Goal: Find specific page/section: Find specific page/section

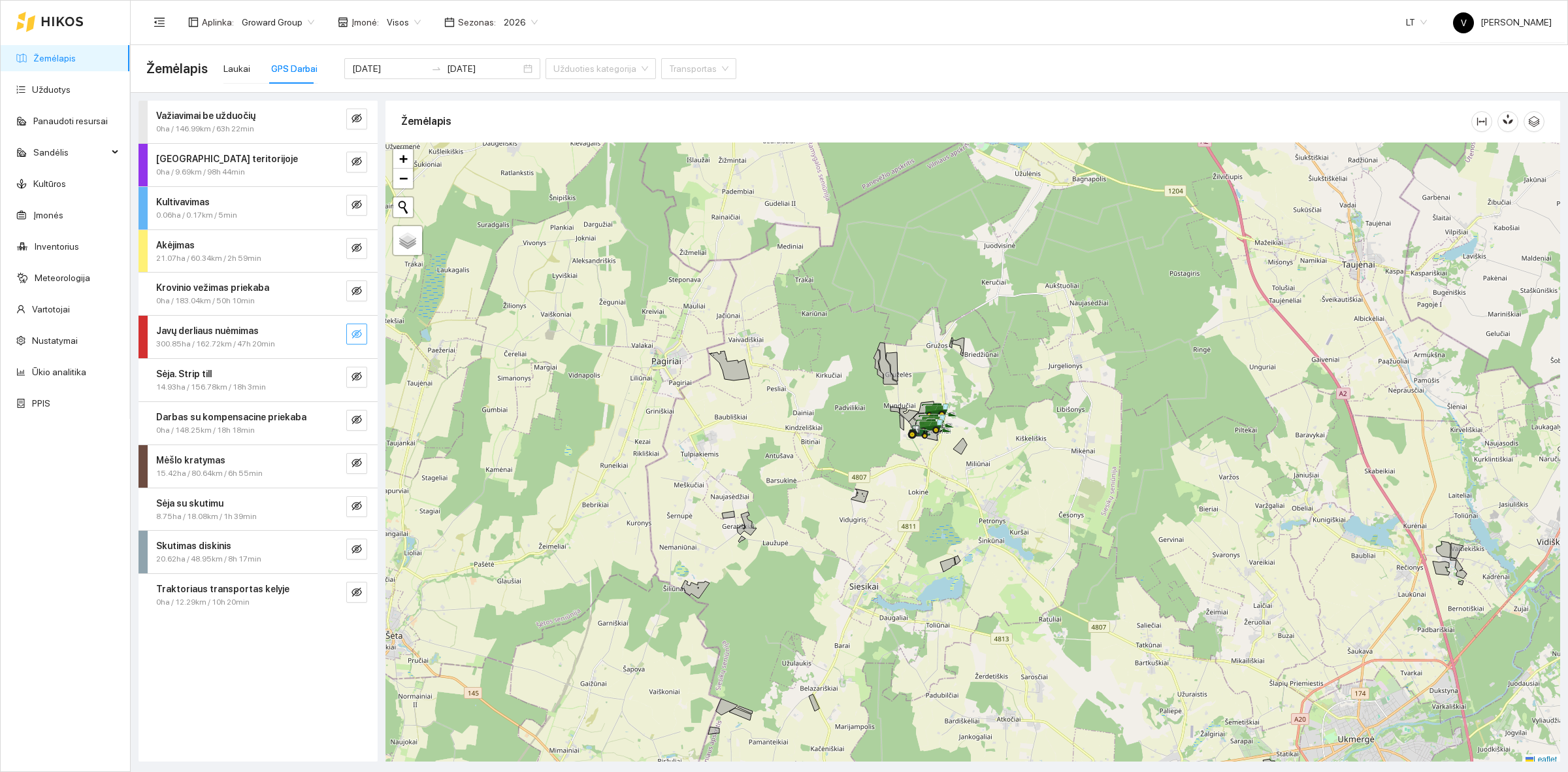
click at [359, 334] on icon "eye-invisible" at bounding box center [356, 334] width 10 height 10
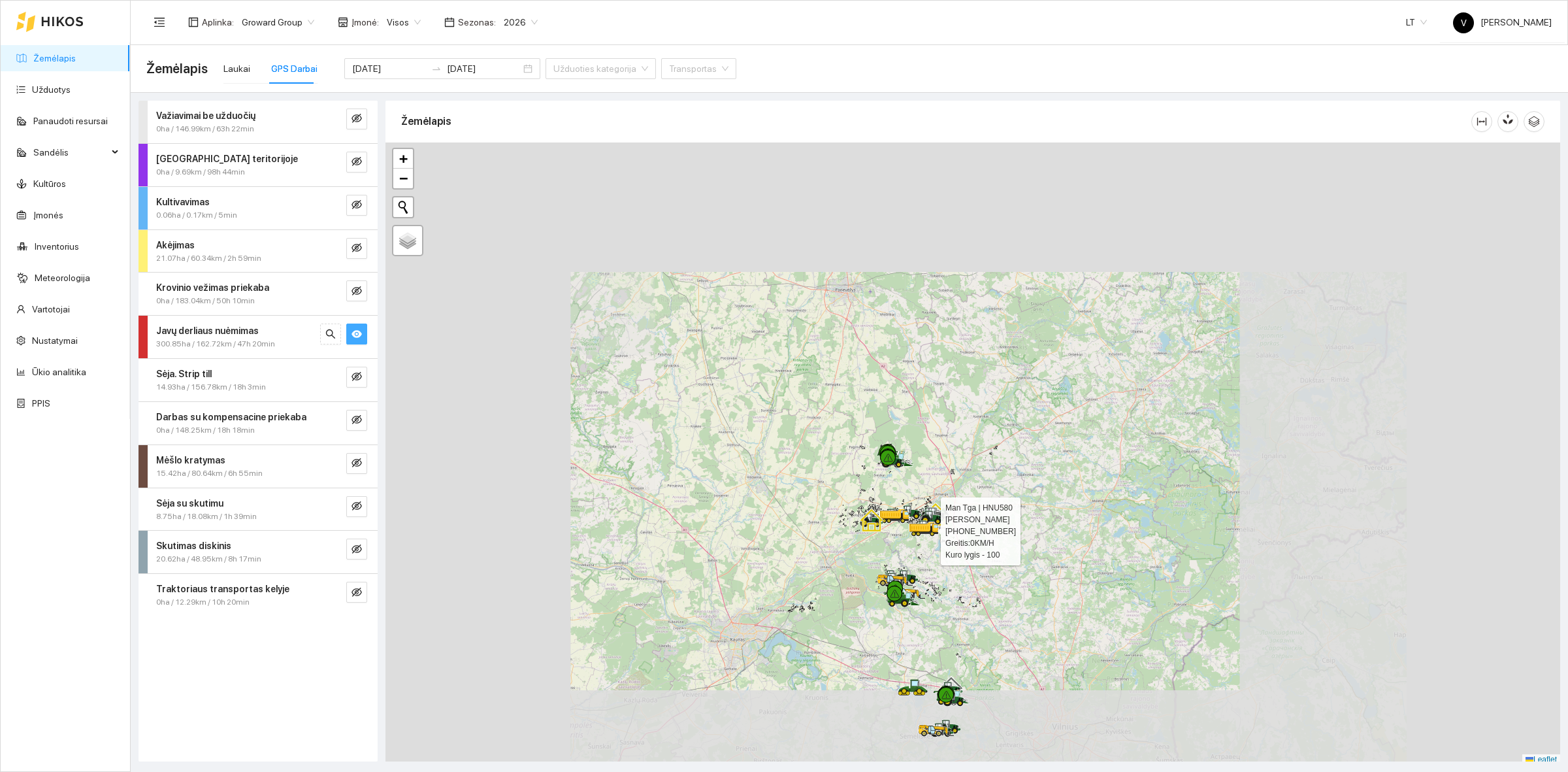
scroll to position [4, 0]
drag, startPoint x: 931, startPoint y: 552, endPoint x: 928, endPoint y: 458, distance: 94.0
click at [927, 459] on div at bounding box center [972, 449] width 1174 height 622
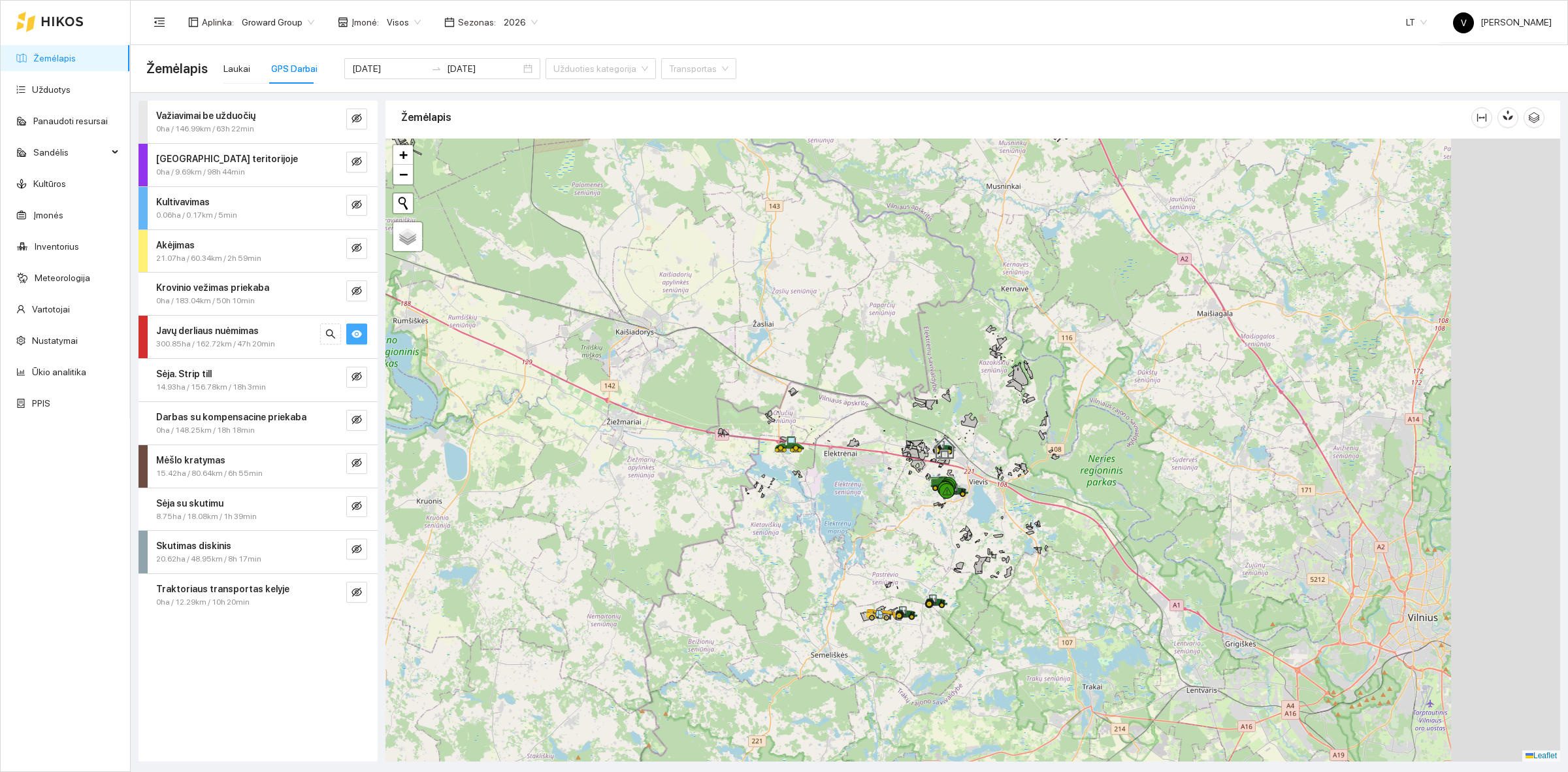
drag, startPoint x: 840, startPoint y: 485, endPoint x: 807, endPoint y: 465, distance: 38.6
click at [808, 465] on div at bounding box center [972, 449] width 1174 height 622
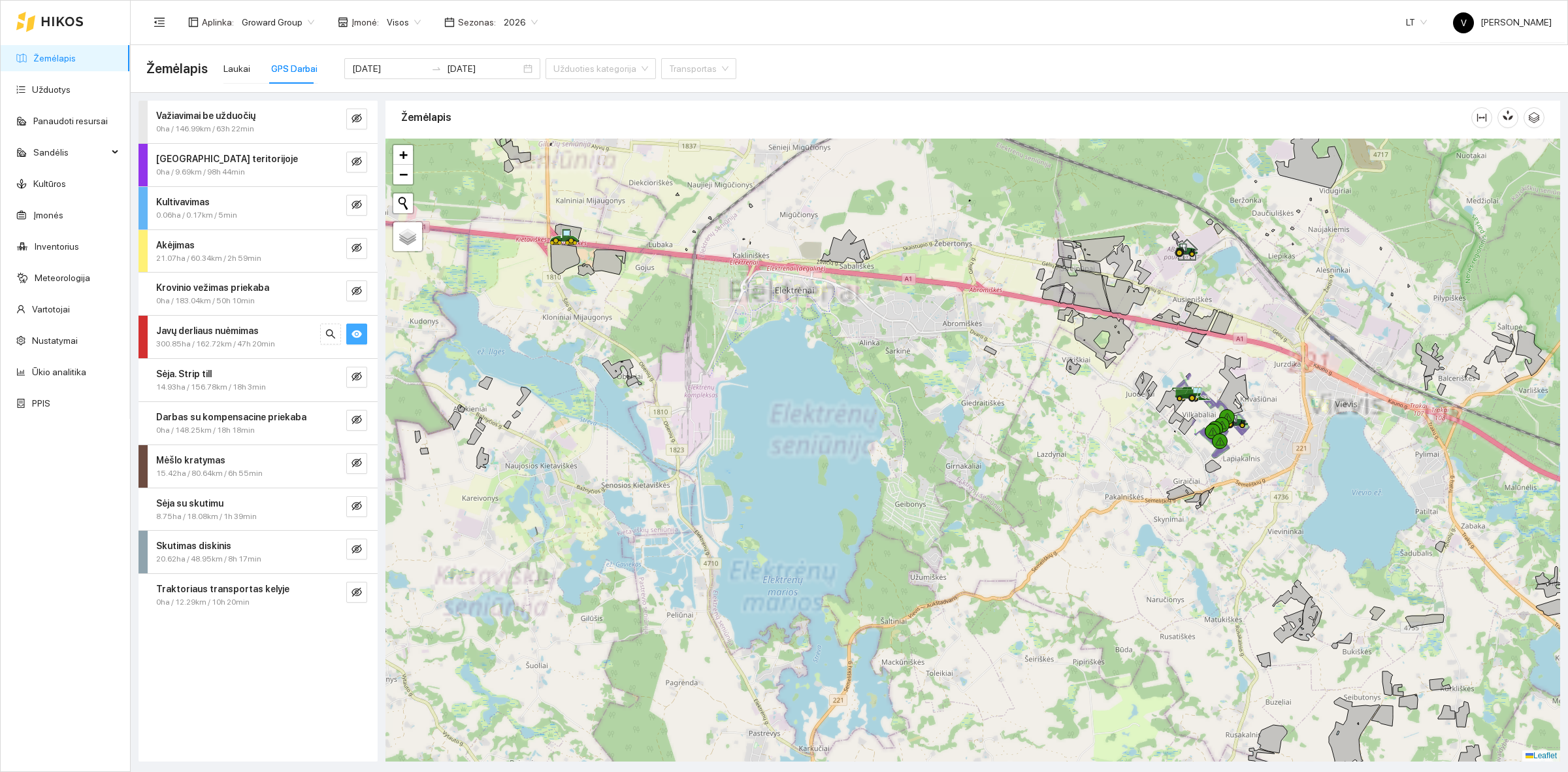
drag, startPoint x: 953, startPoint y: 457, endPoint x: 919, endPoint y: 456, distance: 34.0
click at [920, 459] on div at bounding box center [972, 449] width 1174 height 622
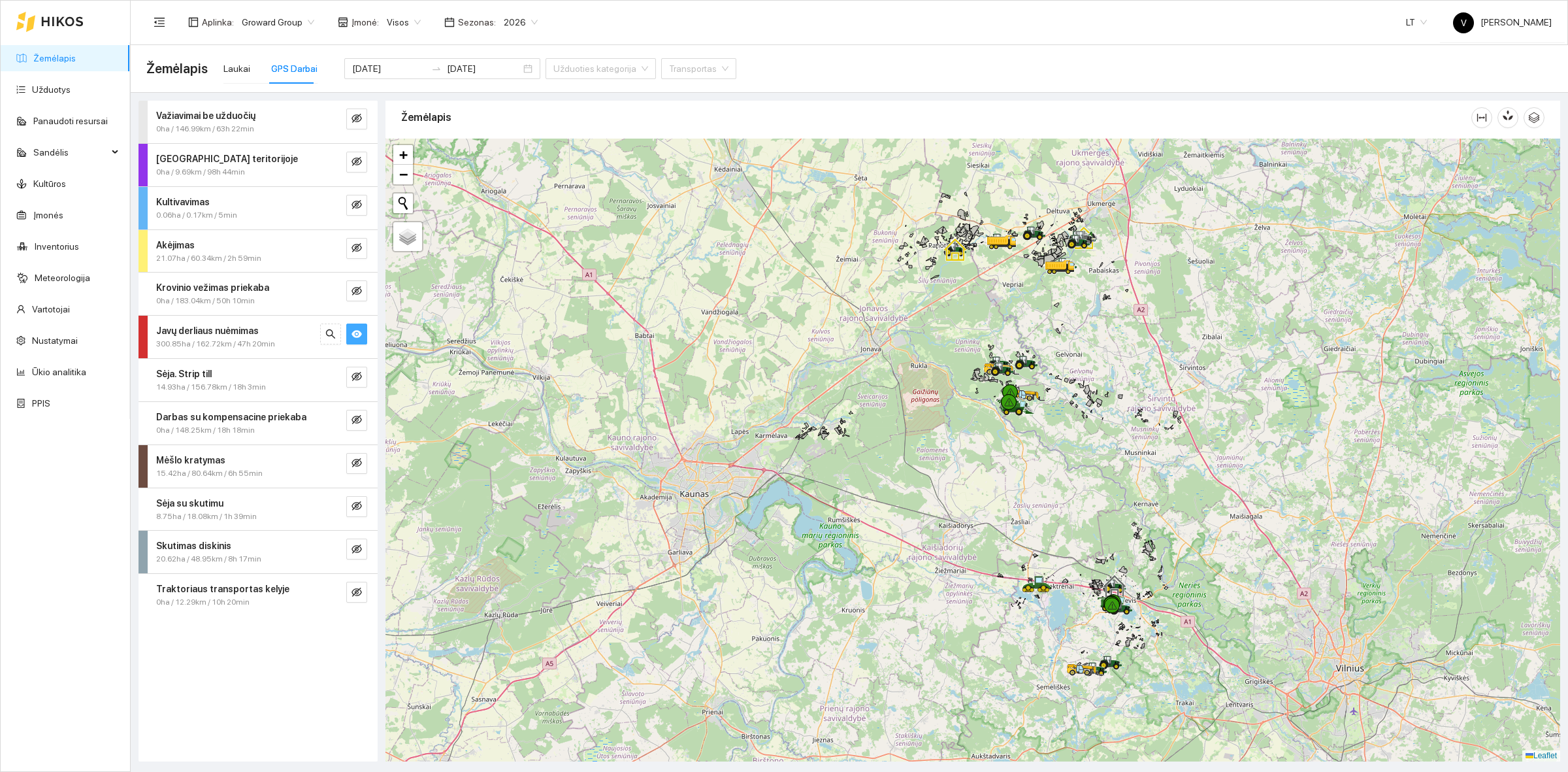
drag, startPoint x: 998, startPoint y: 433, endPoint x: 1007, endPoint y: 451, distance: 20.1
click at [1004, 458] on div at bounding box center [972, 449] width 1174 height 622
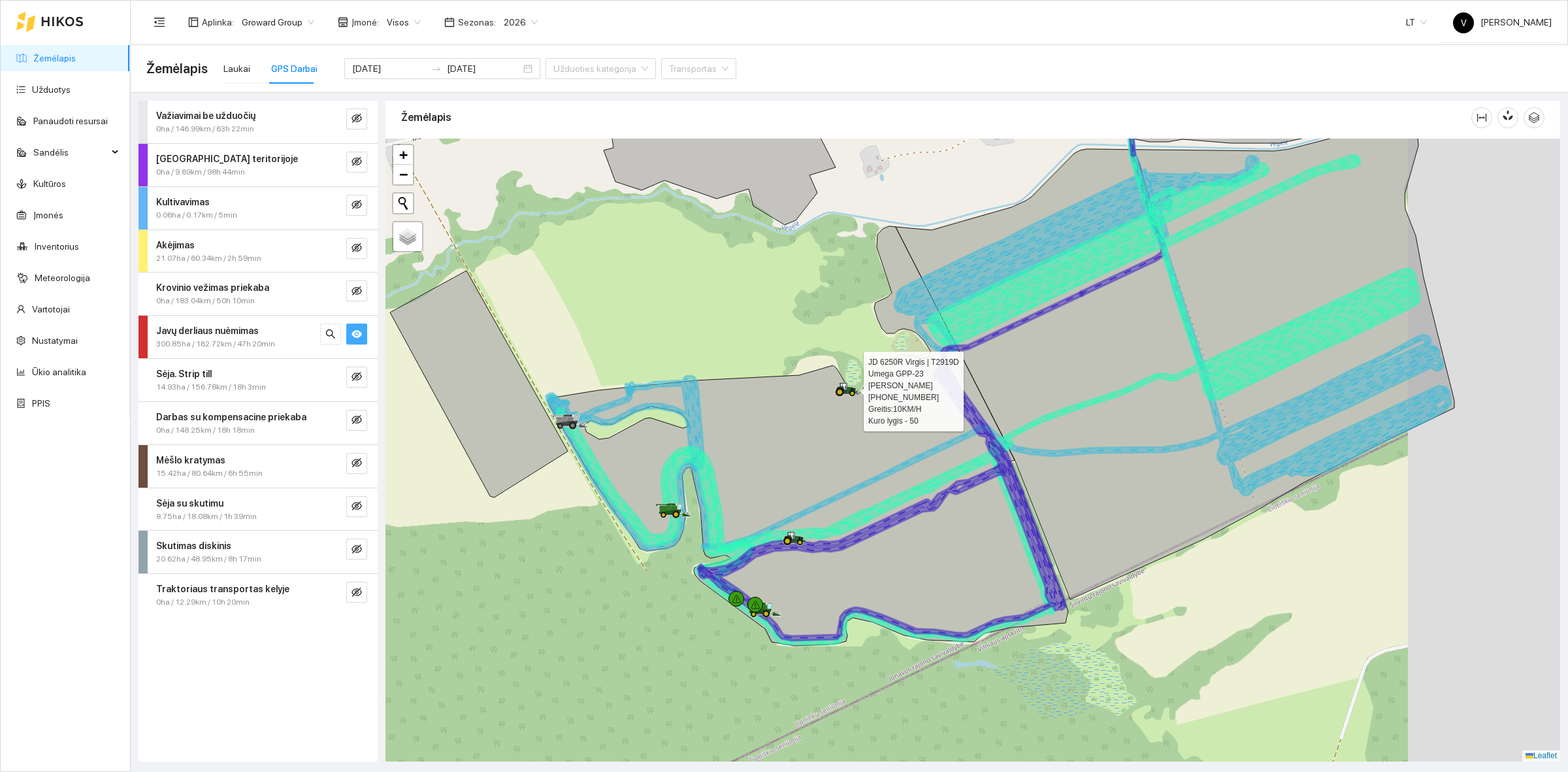
drag, startPoint x: 1223, startPoint y: 533, endPoint x: 1081, endPoint y: 514, distance: 143.3
click at [1081, 514] on icon at bounding box center [1175, 365] width 559 height 467
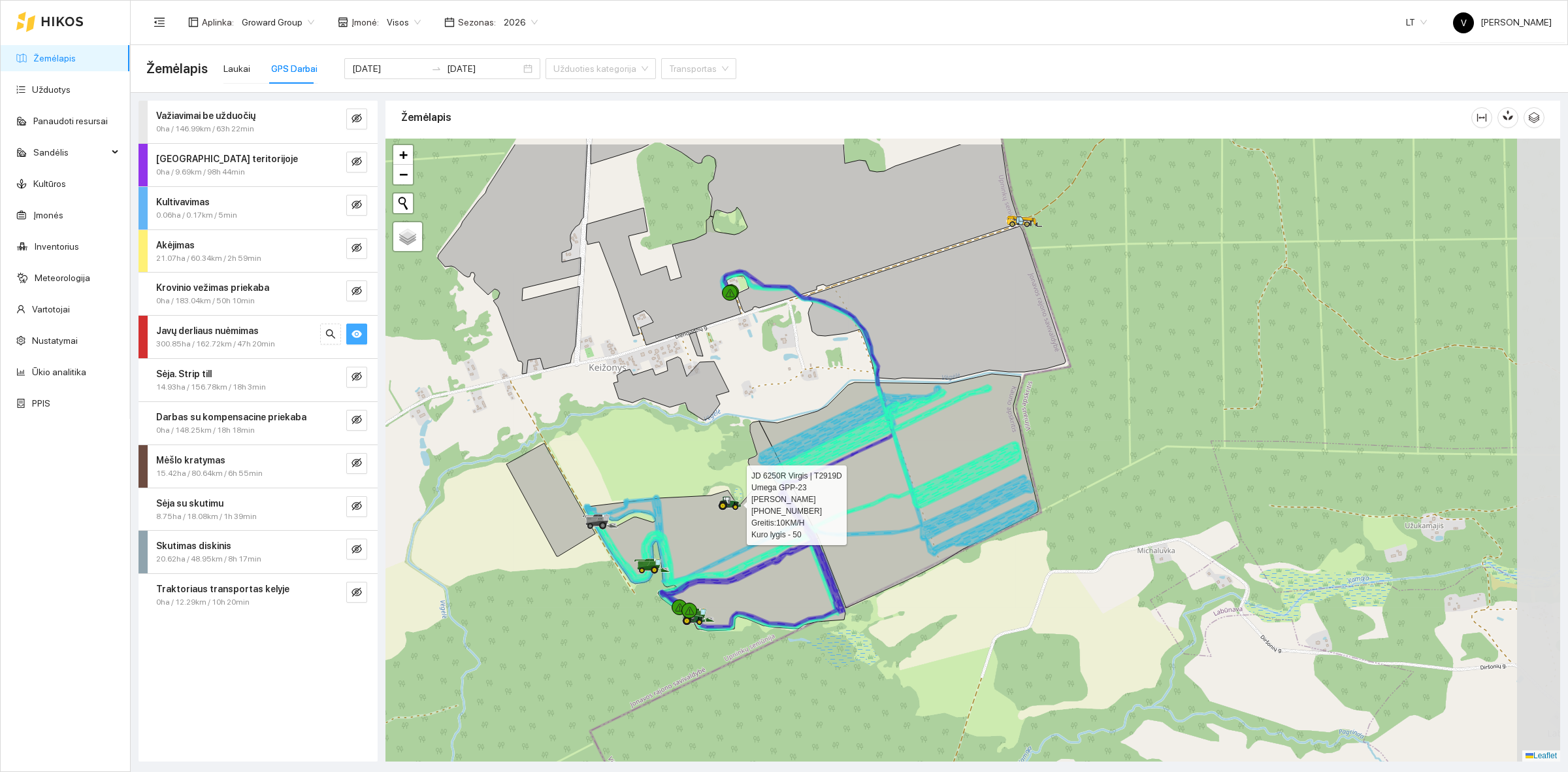
drag, startPoint x: 1118, startPoint y: 502, endPoint x: 969, endPoint y: 576, distance: 166.4
click at [969, 576] on div at bounding box center [972, 449] width 1174 height 622
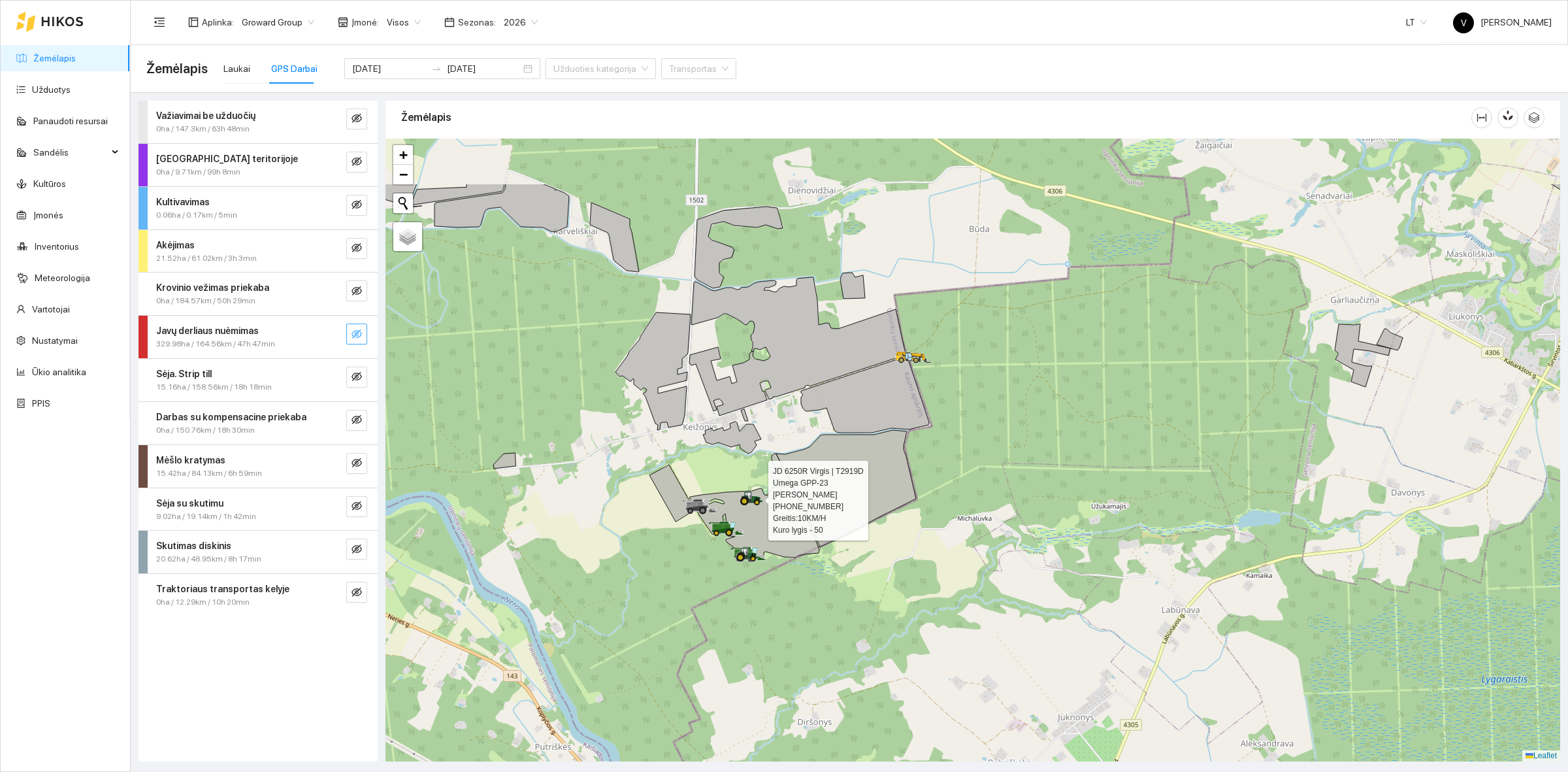
drag, startPoint x: 978, startPoint y: 368, endPoint x: 993, endPoint y: 477, distance: 110.0
click at [993, 477] on div at bounding box center [972, 449] width 1174 height 622
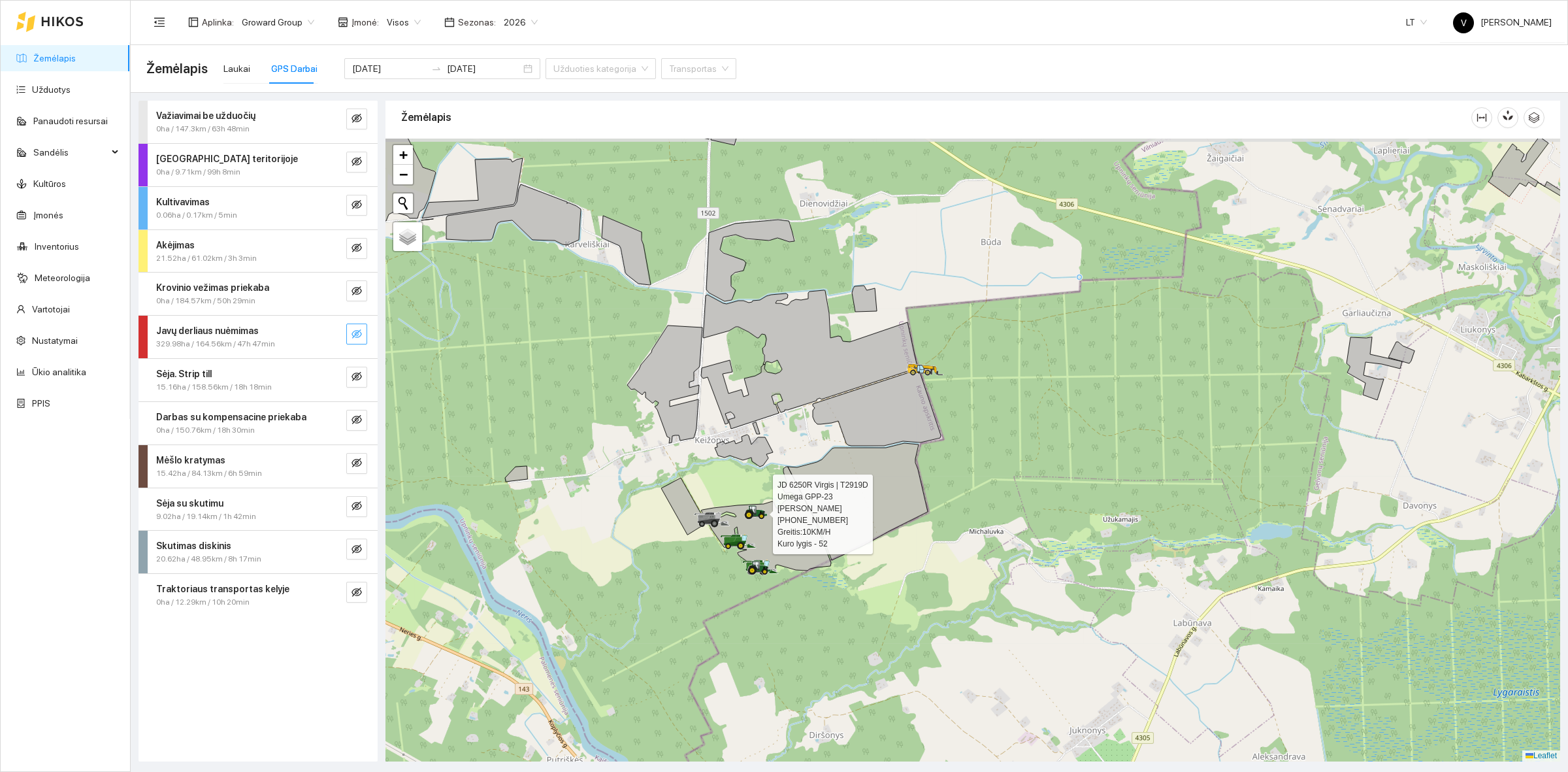
drag, startPoint x: 982, startPoint y: 436, endPoint x: 993, endPoint y: 448, distance: 16.3
click at [993, 448] on div at bounding box center [972, 449] width 1174 height 622
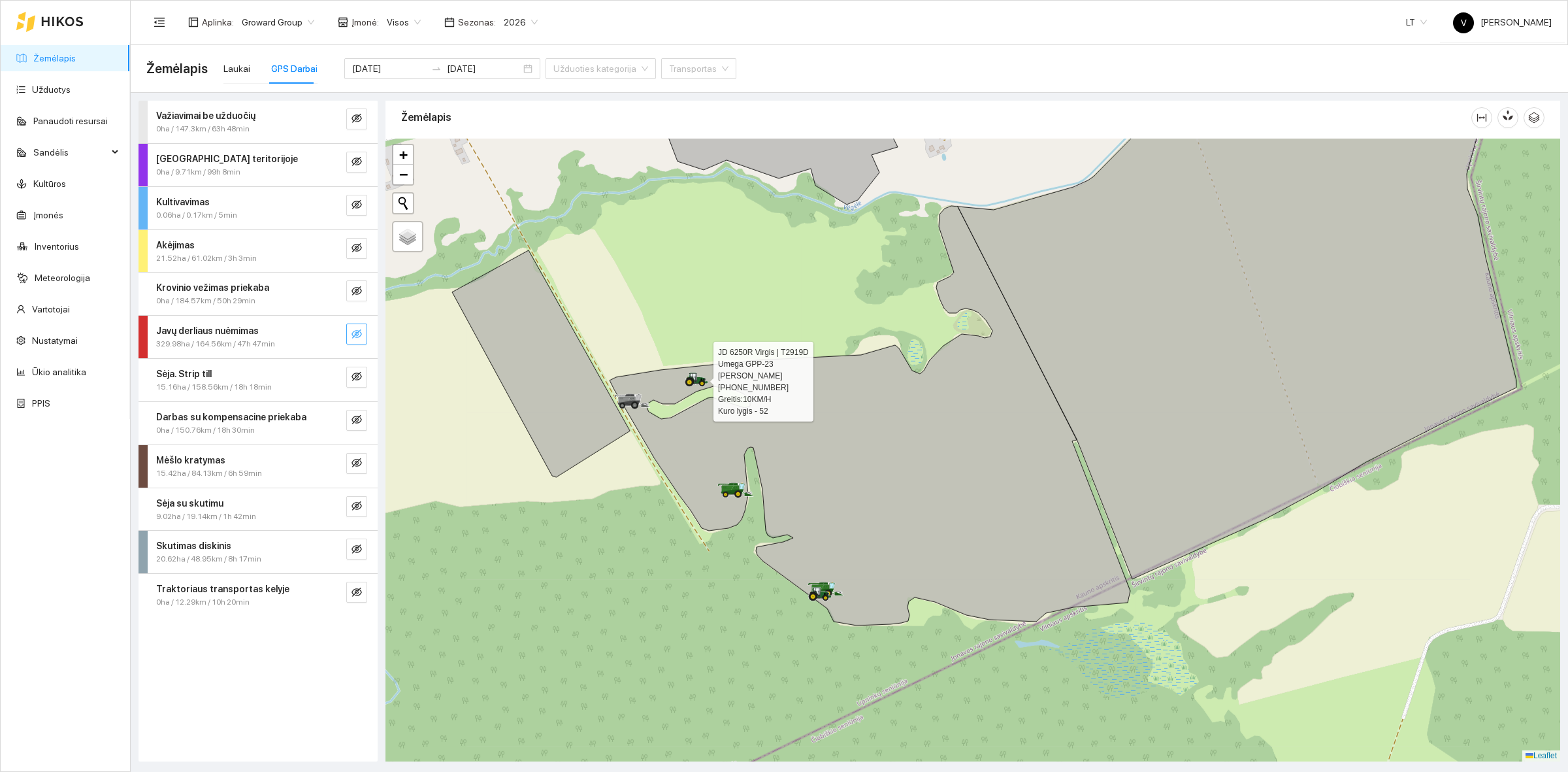
drag, startPoint x: 687, startPoint y: 528, endPoint x: 733, endPoint y: 586, distance: 74.0
click at [733, 586] on div at bounding box center [972, 449] width 1174 height 622
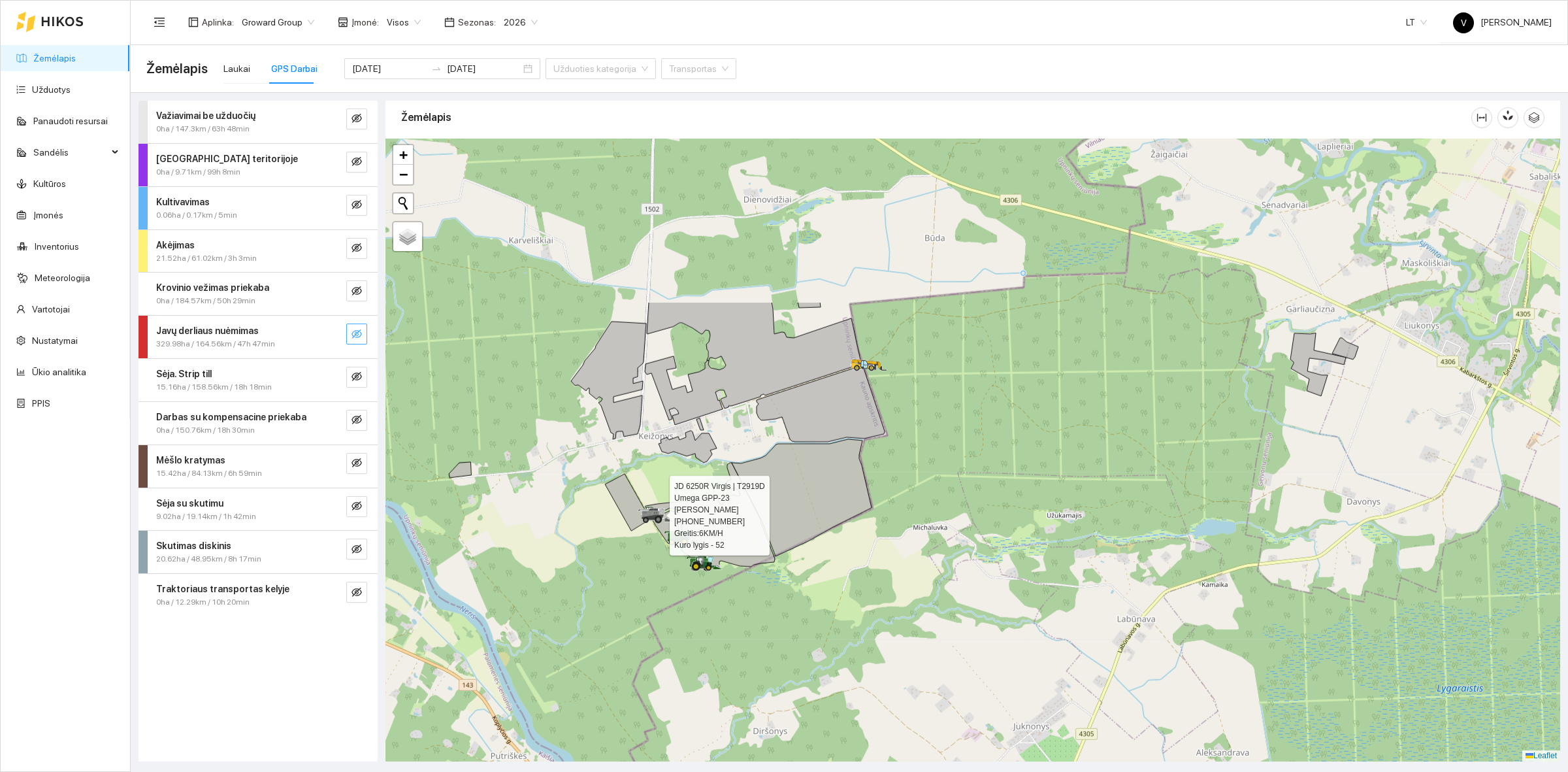
drag, startPoint x: 1020, startPoint y: 296, endPoint x: 943, endPoint y: 522, distance: 238.8
click at [943, 522] on div at bounding box center [972, 449] width 1174 height 622
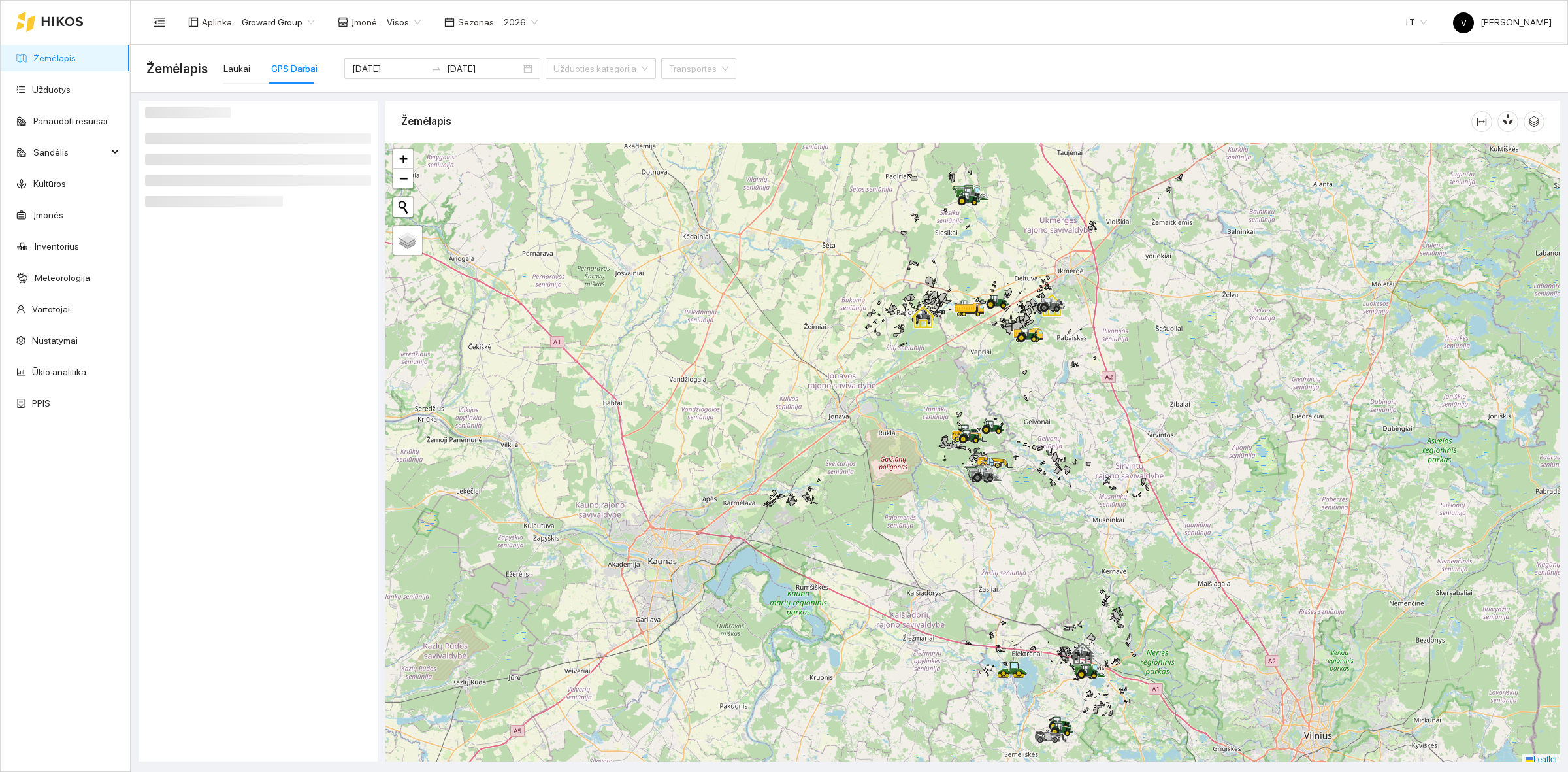
scroll to position [4, 0]
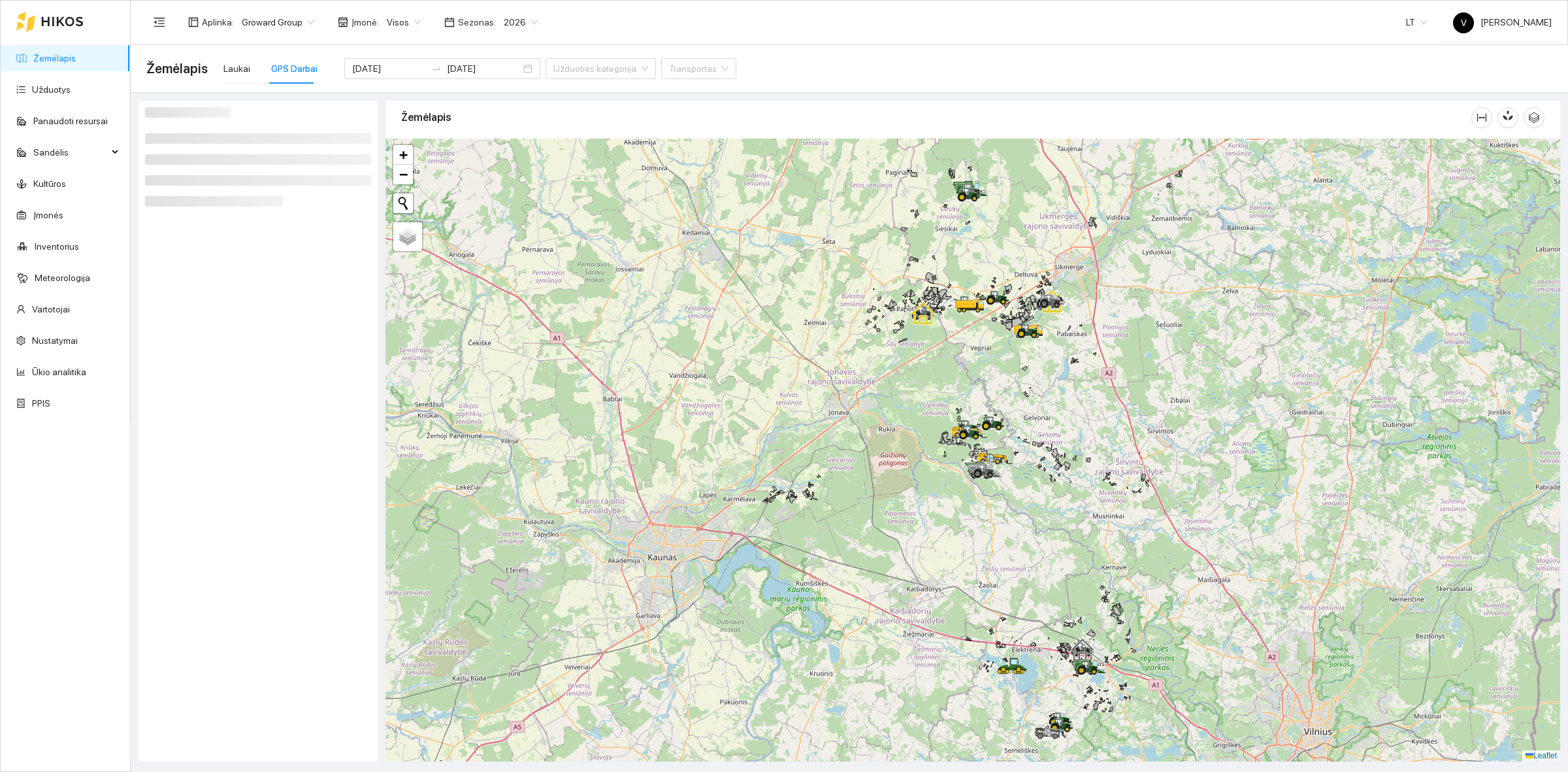
drag, startPoint x: 974, startPoint y: 496, endPoint x: 932, endPoint y: 536, distance: 58.0
click at [864, 551] on div at bounding box center [972, 449] width 1174 height 622
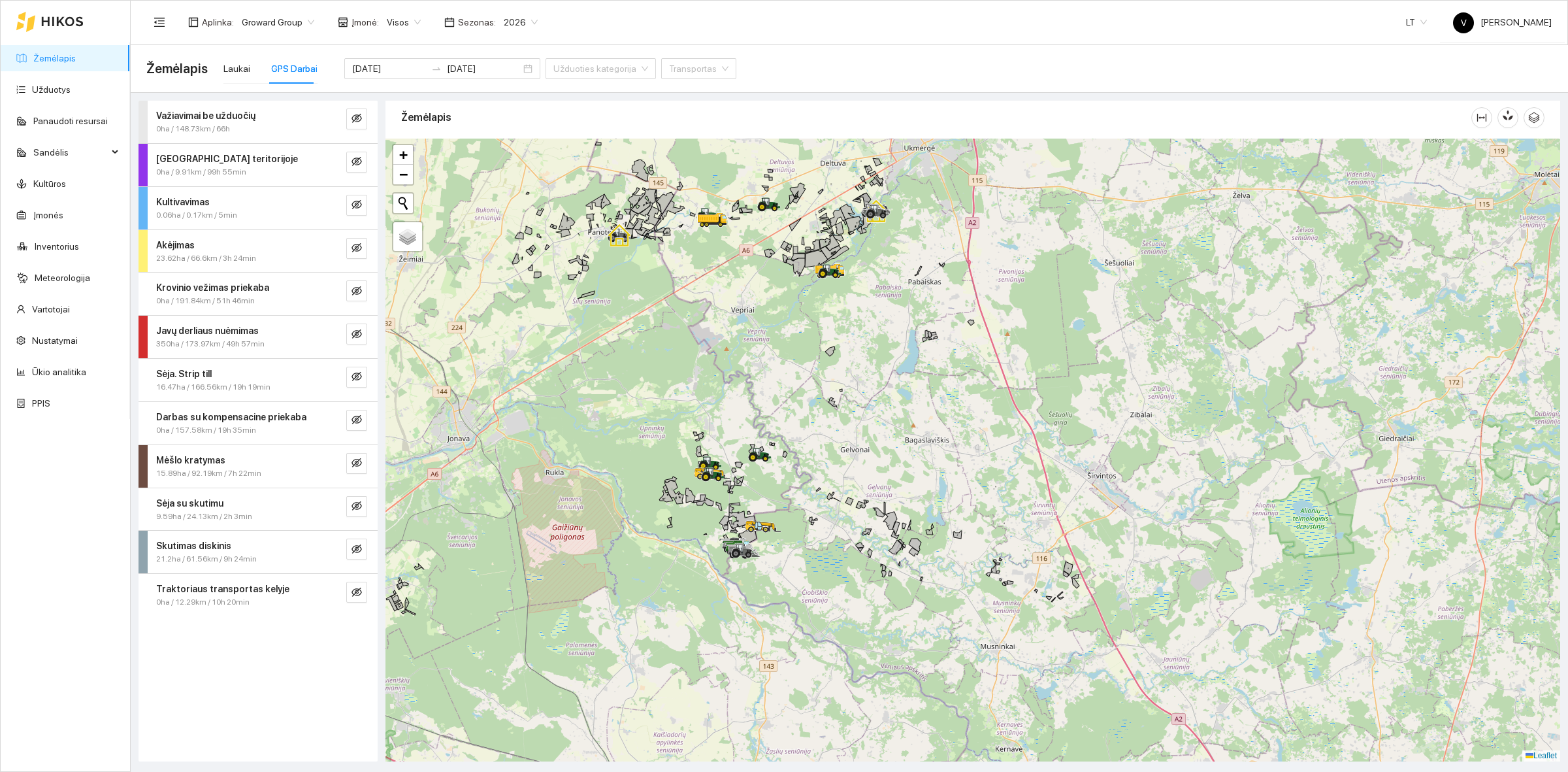
drag, startPoint x: 967, startPoint y: 615, endPoint x: 962, endPoint y: 409, distance: 206.1
click at [962, 412] on div at bounding box center [972, 449] width 1174 height 622
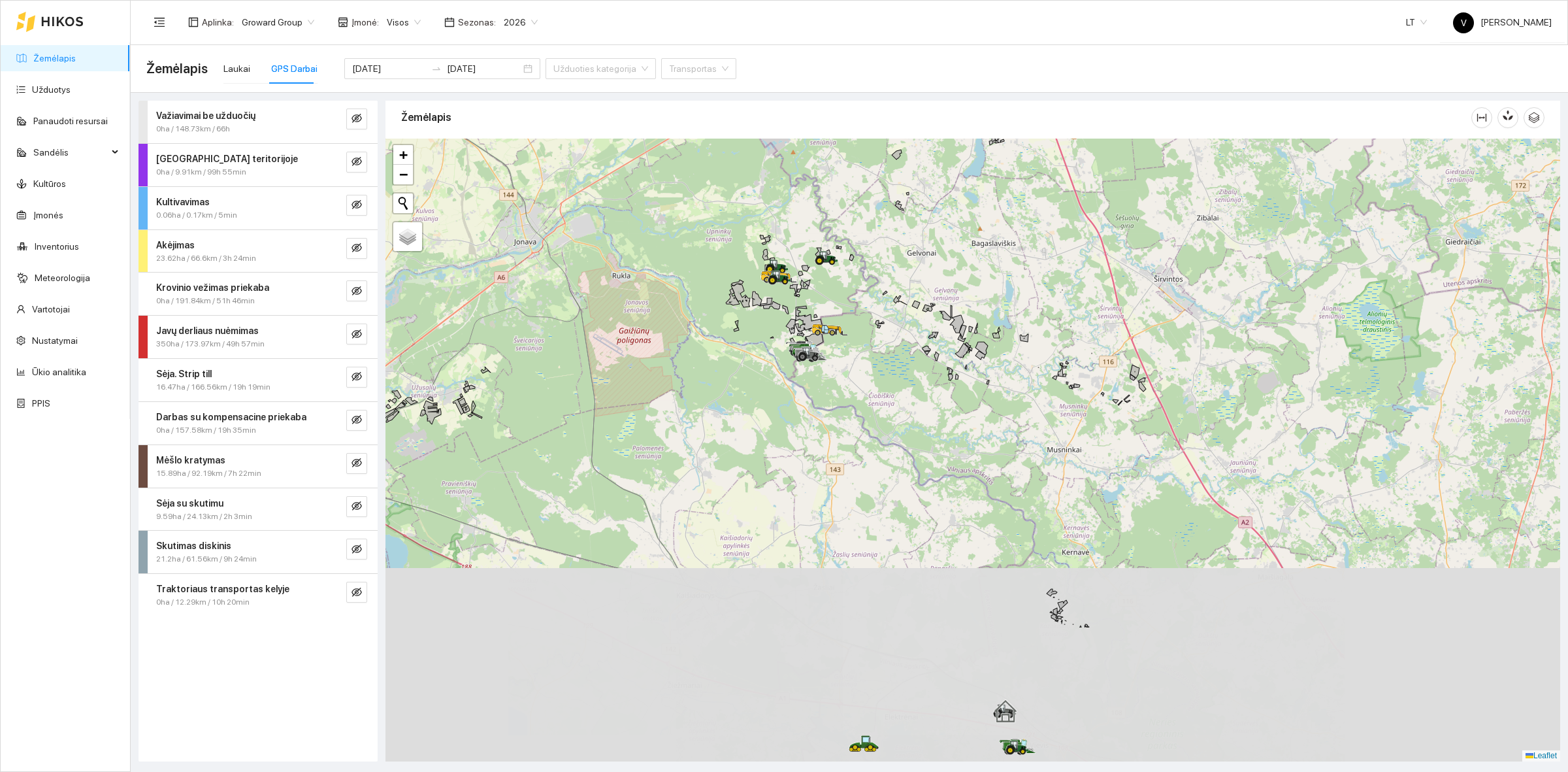
drag, startPoint x: 927, startPoint y: 620, endPoint x: 984, endPoint y: 310, distance: 315.2
click at [984, 310] on div at bounding box center [972, 449] width 1174 height 622
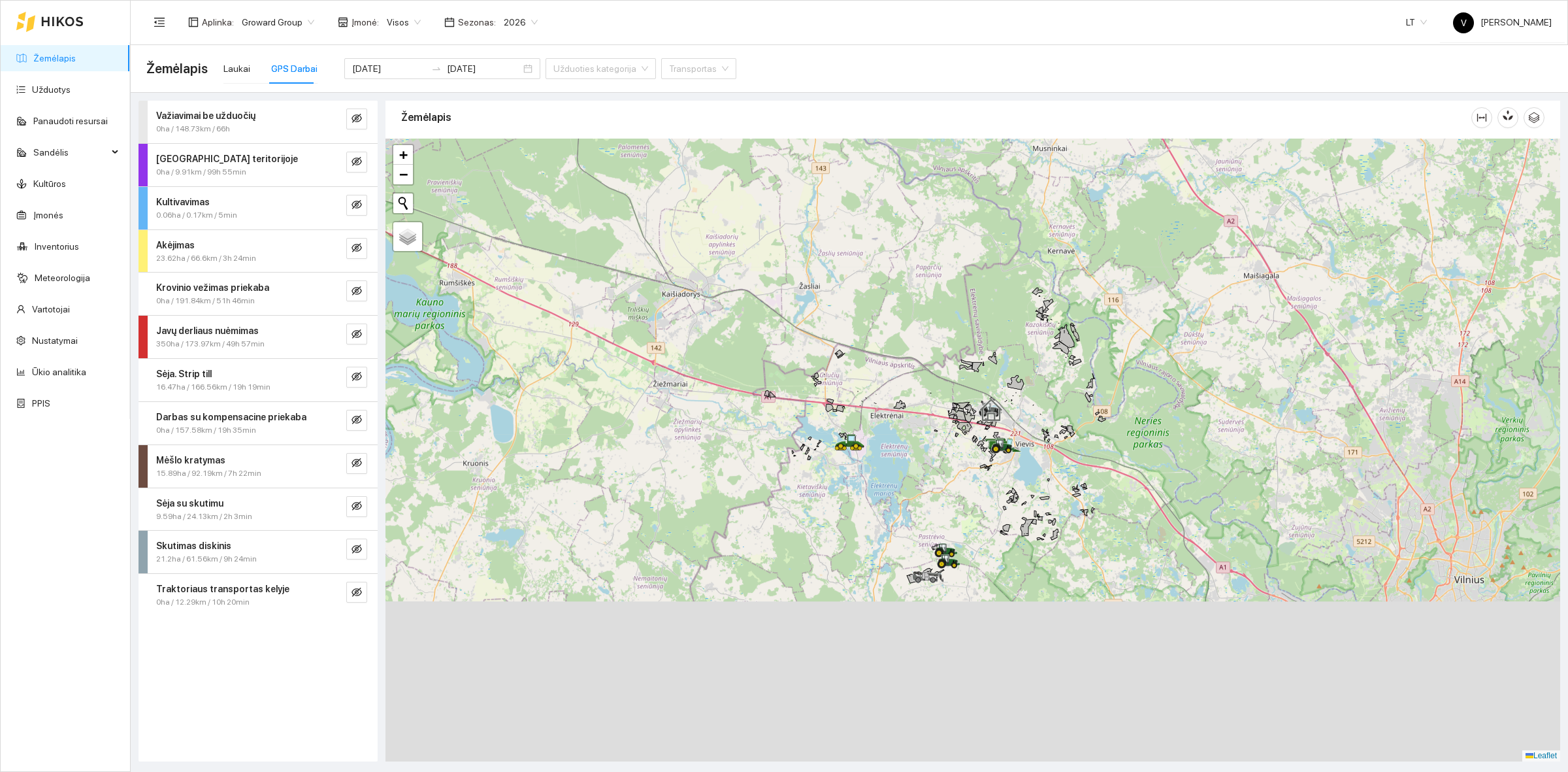
drag, startPoint x: 1020, startPoint y: 573, endPoint x: 1020, endPoint y: 448, distance: 125.0
click at [1020, 448] on div at bounding box center [972, 449] width 1174 height 622
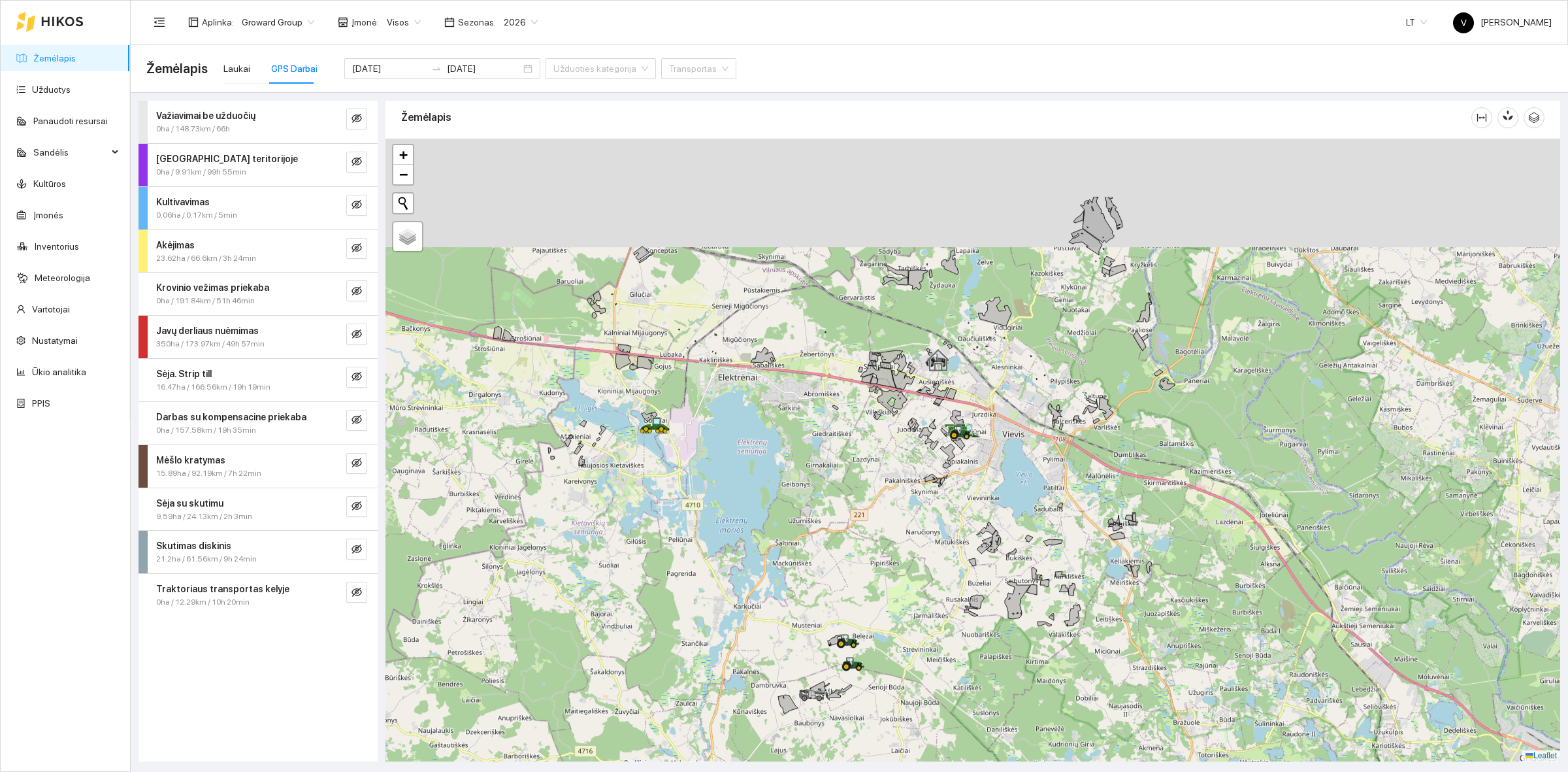
drag, startPoint x: 1083, startPoint y: 331, endPoint x: 949, endPoint y: 512, distance: 225.2
click at [949, 512] on div at bounding box center [972, 449] width 1174 height 622
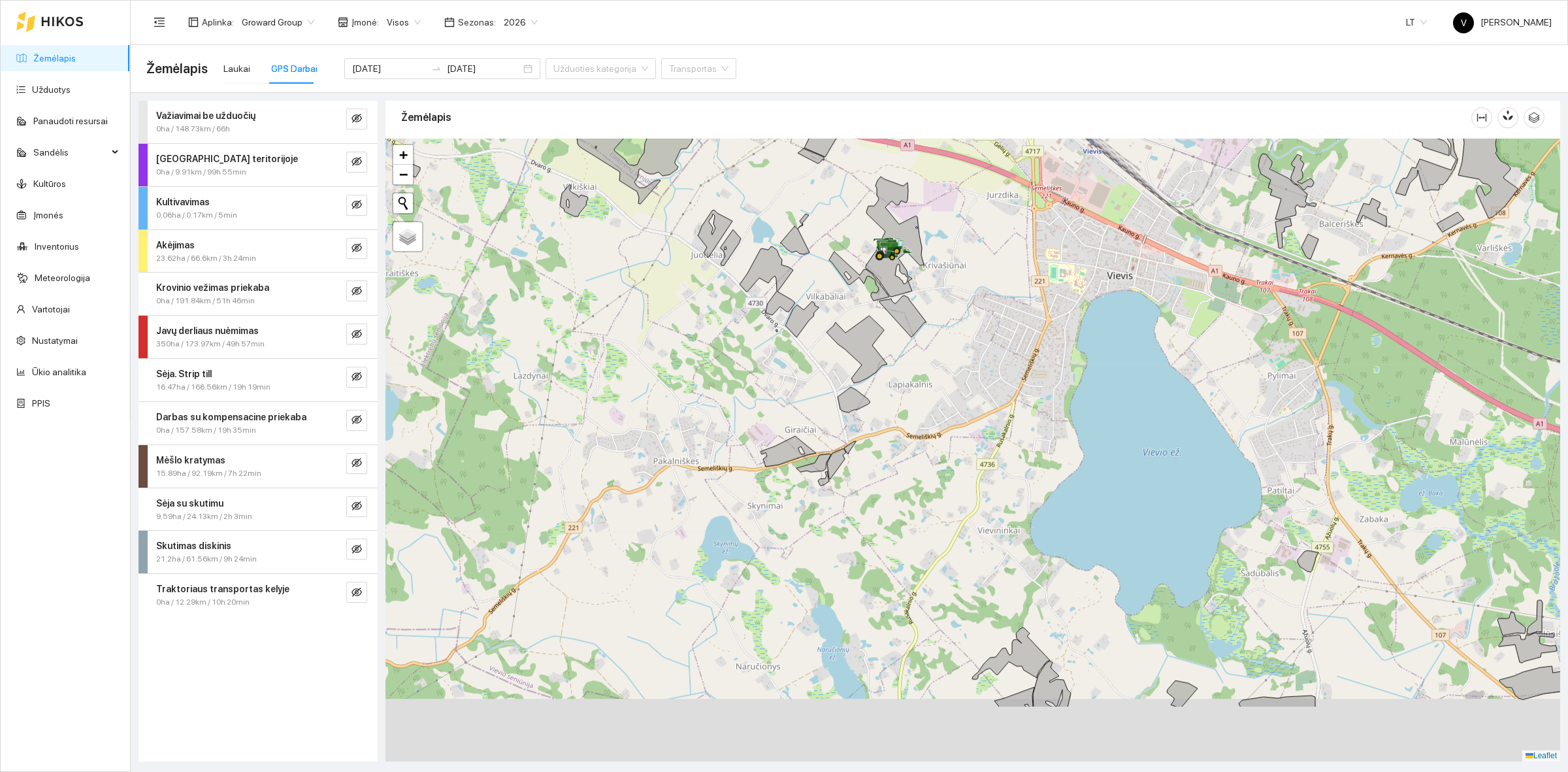
drag, startPoint x: 925, startPoint y: 561, endPoint x: 912, endPoint y: 302, distance: 259.3
click at [917, 308] on div at bounding box center [972, 449] width 1174 height 622
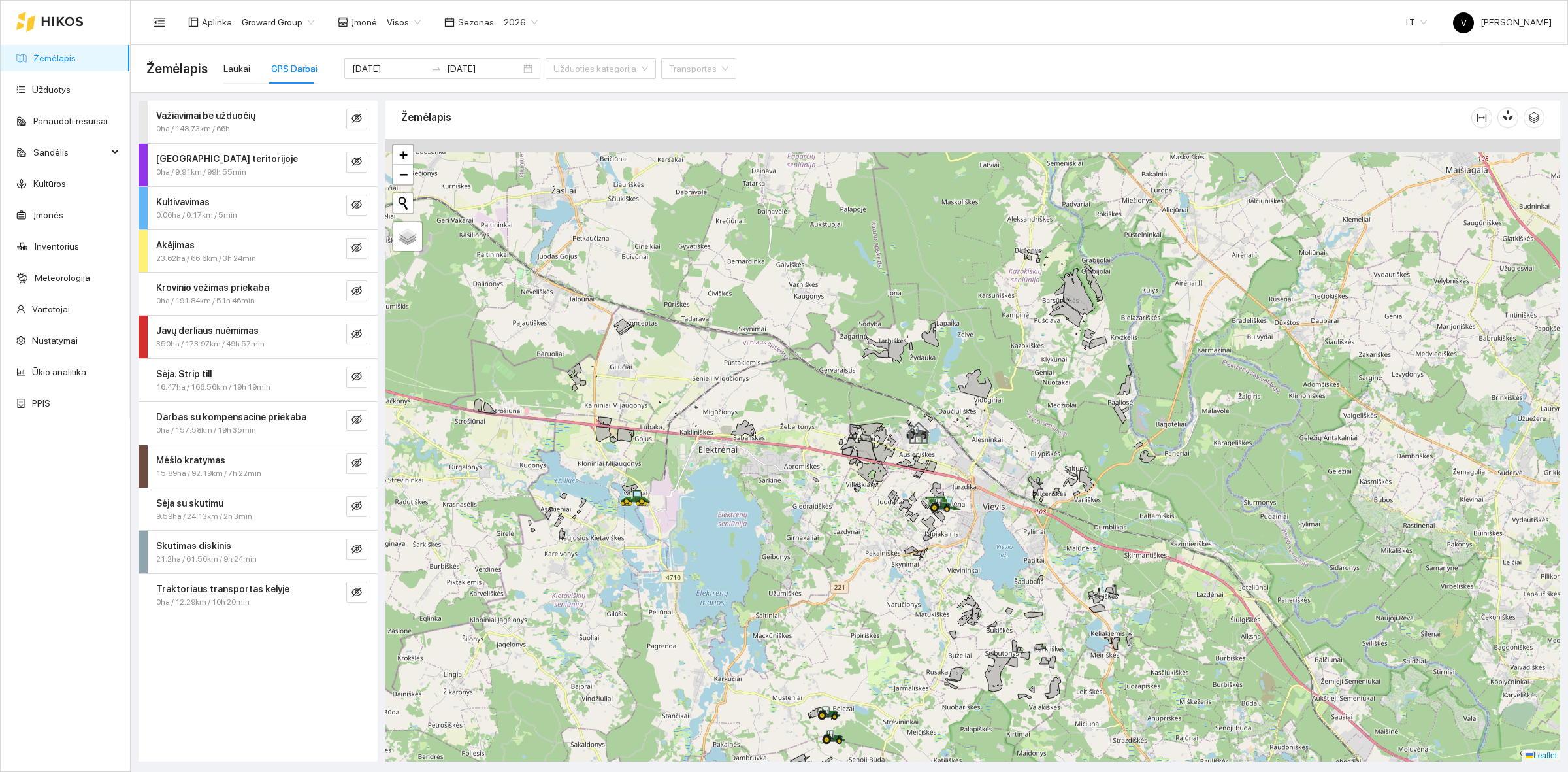
drag, startPoint x: 870, startPoint y: 346, endPoint x: 932, endPoint y: 562, distance: 224.7
click at [914, 522] on icon at bounding box center [914, 517] width 9 height 10
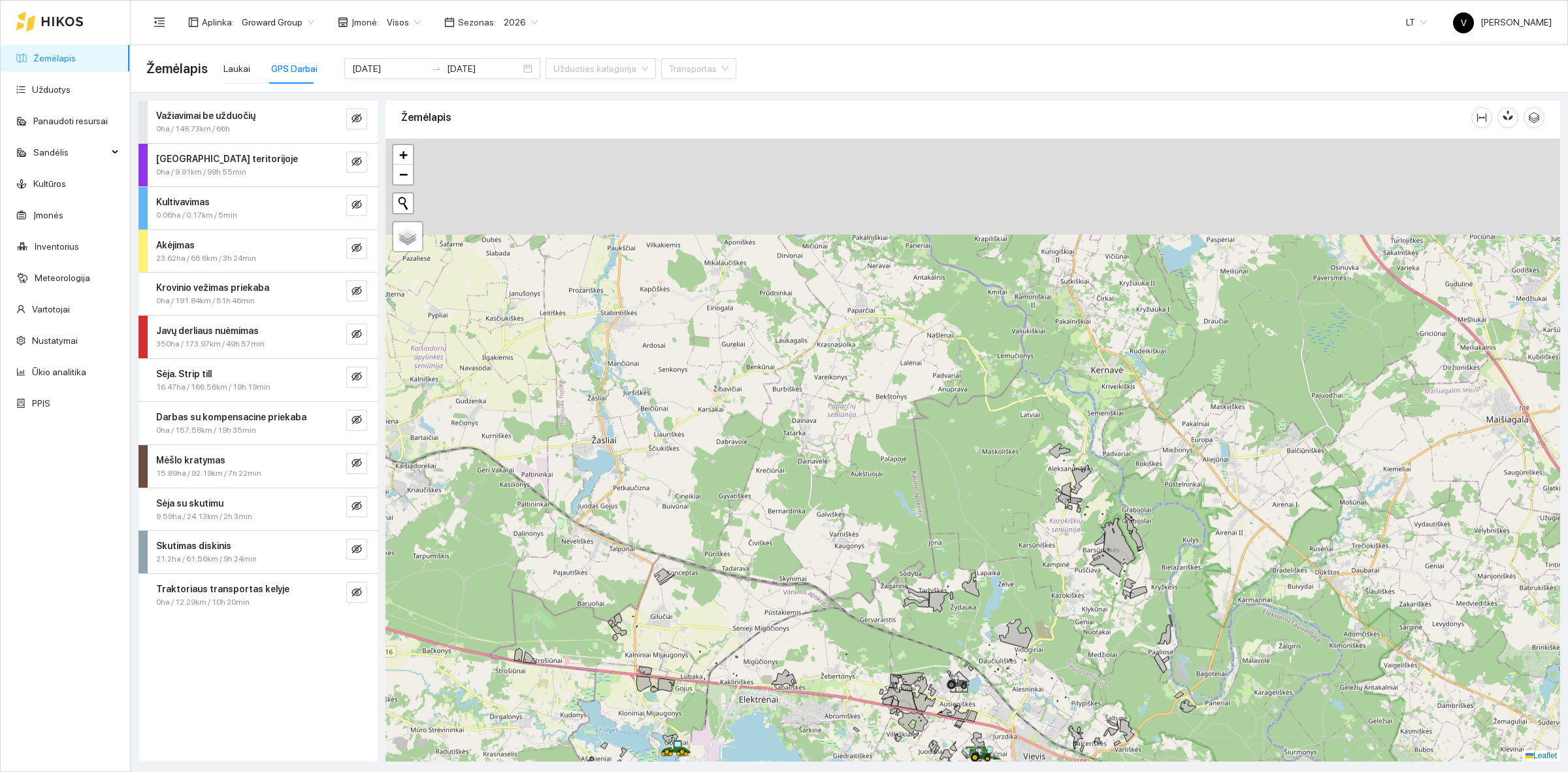
drag, startPoint x: 722, startPoint y: 371, endPoint x: 761, endPoint y: 590, distance: 222.4
click at [761, 590] on div at bounding box center [972, 449] width 1174 height 622
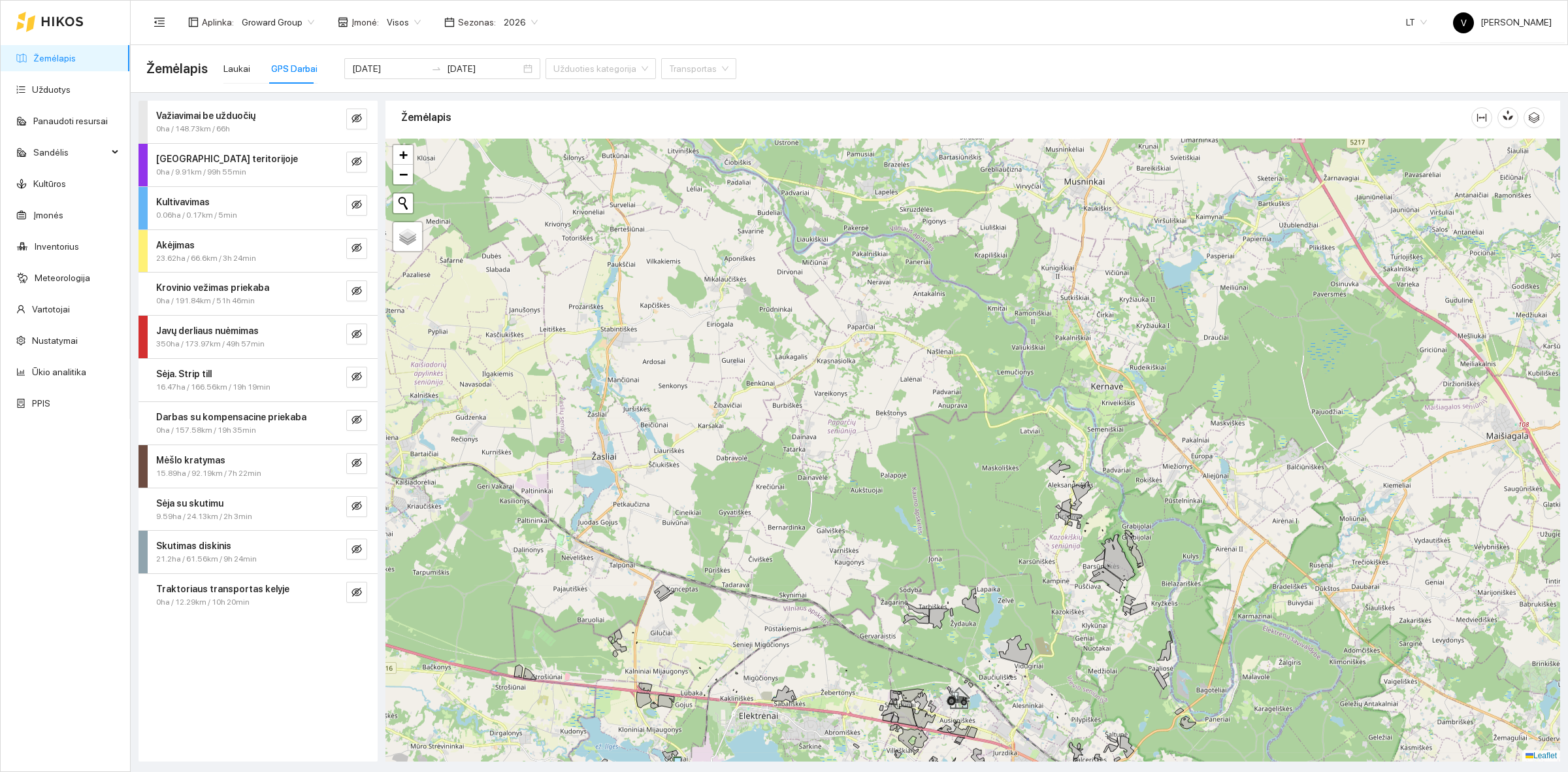
drag, startPoint x: 900, startPoint y: 347, endPoint x: 935, endPoint y: 523, distance: 179.4
click at [935, 522] on div at bounding box center [972, 449] width 1174 height 622
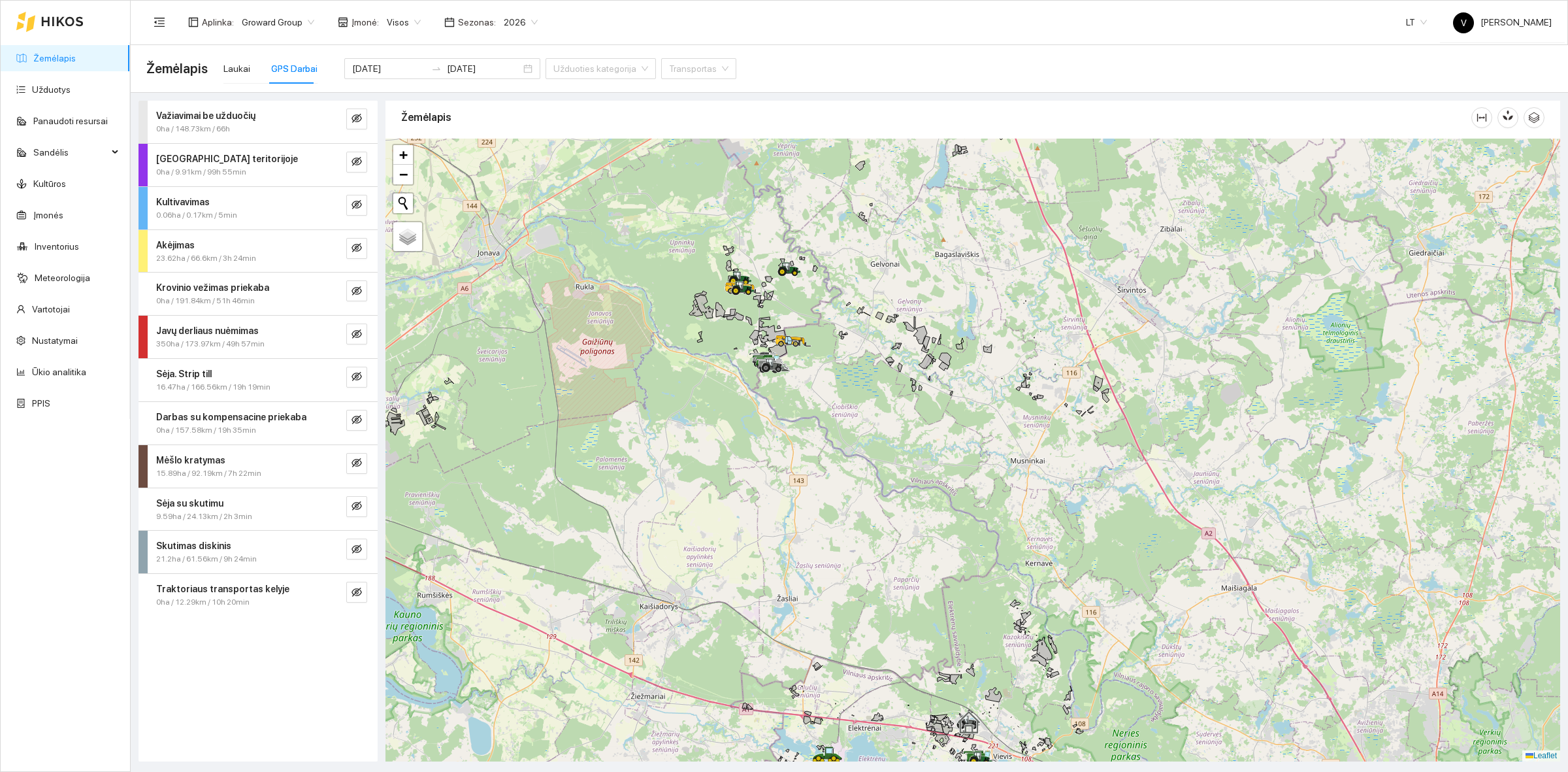
drag, startPoint x: 801, startPoint y: 368, endPoint x: 831, endPoint y: 480, distance: 115.9
click at [831, 480] on div at bounding box center [972, 449] width 1174 height 622
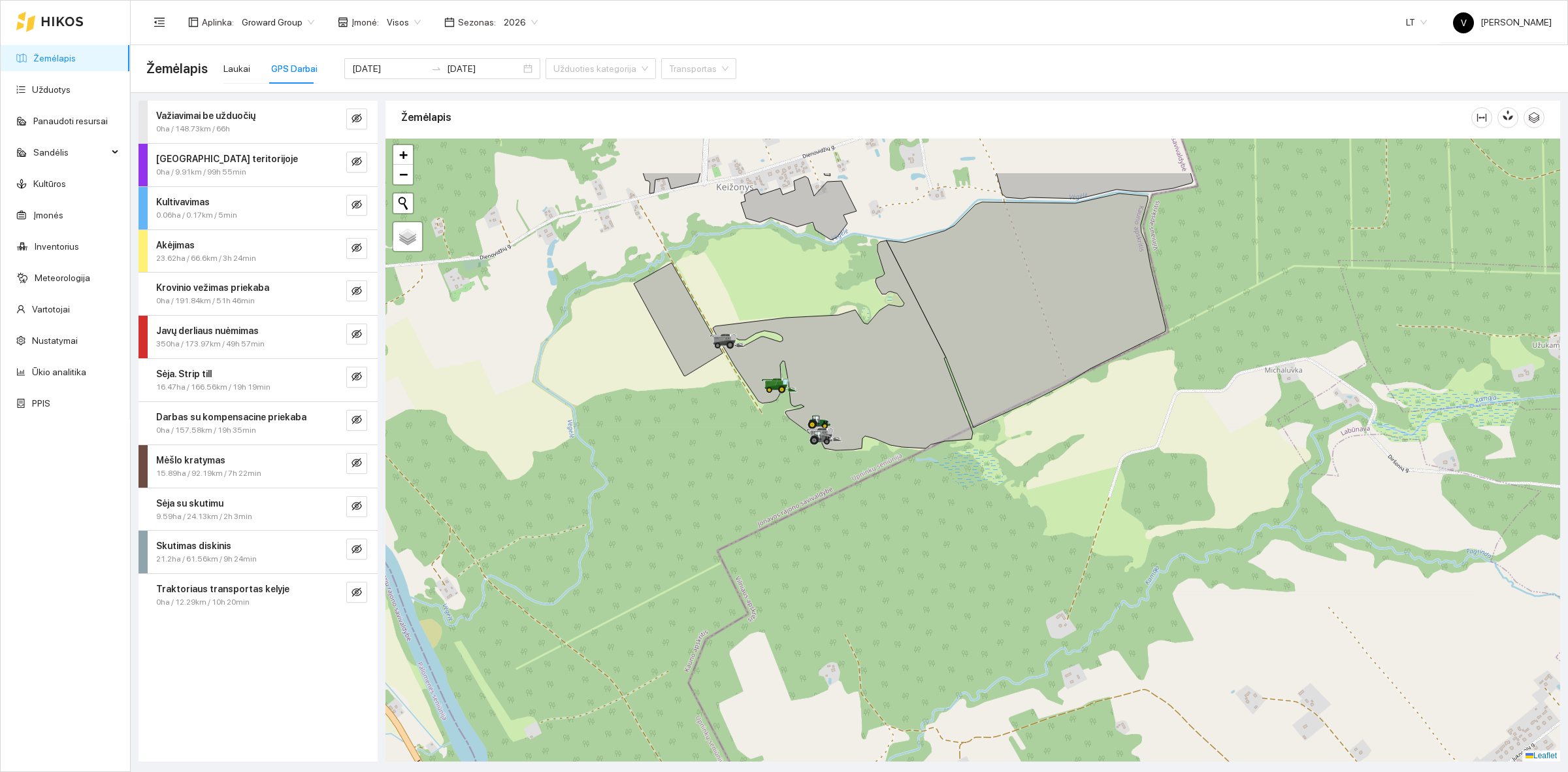
drag, startPoint x: 812, startPoint y: 466, endPoint x: 823, endPoint y: 474, distance: 13.6
click at [825, 480] on div at bounding box center [972, 449] width 1174 height 622
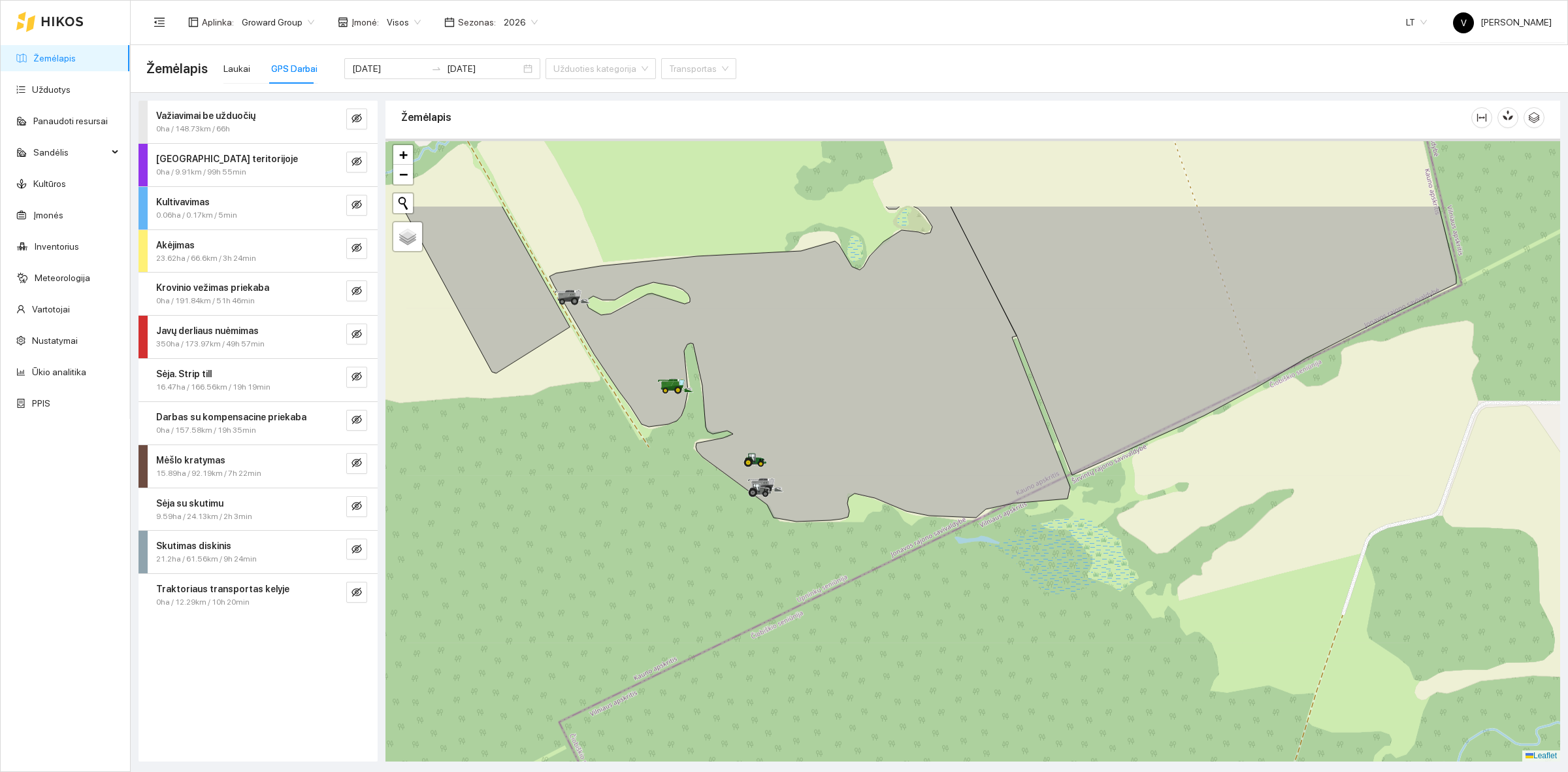
drag, startPoint x: 633, startPoint y: 319, endPoint x: 651, endPoint y: 449, distance: 131.2
click at [651, 449] on div at bounding box center [972, 449] width 1174 height 622
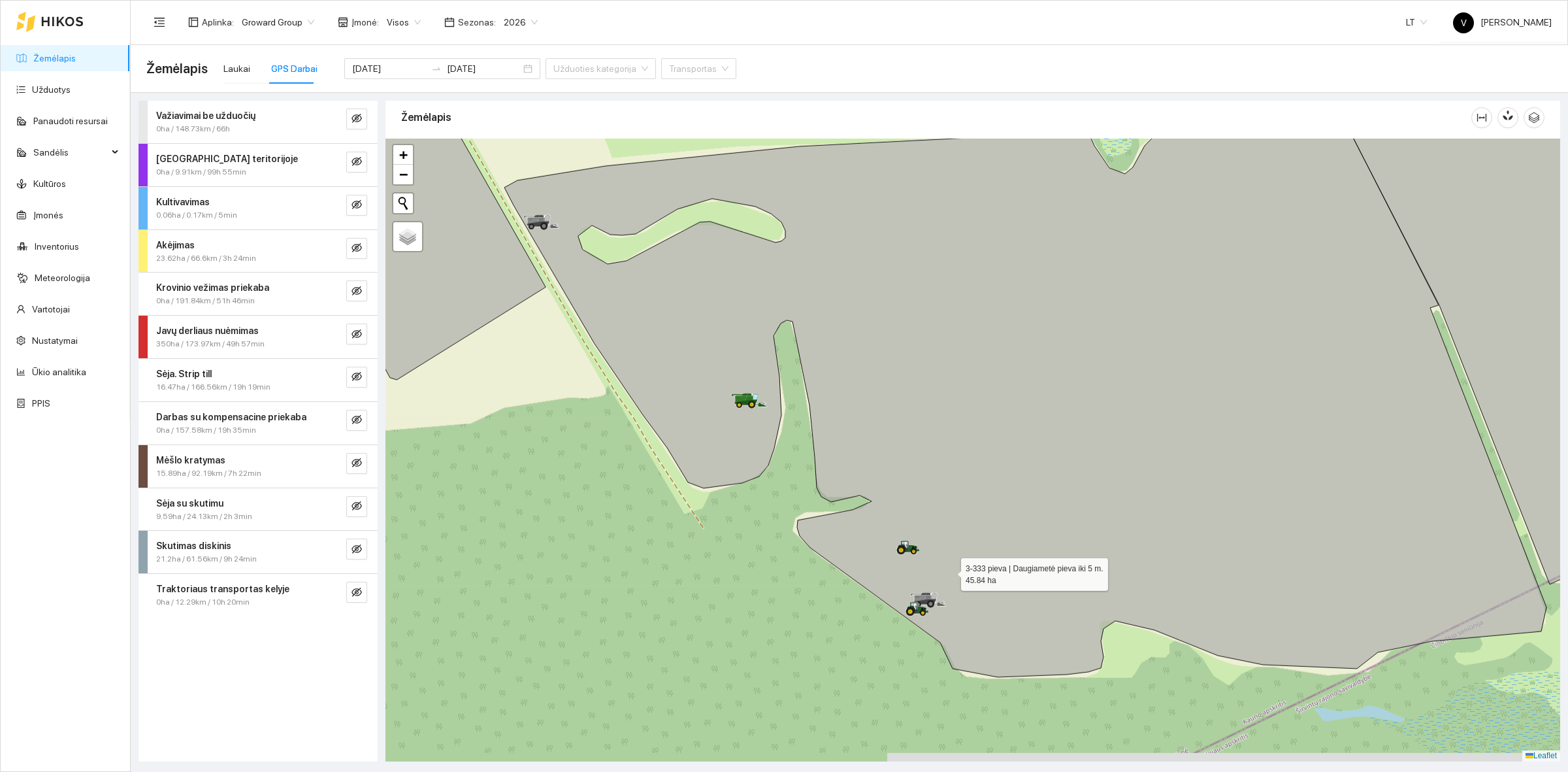
drag, startPoint x: 952, startPoint y: 589, endPoint x: 939, endPoint y: 556, distance: 35.5
click at [939, 556] on icon at bounding box center [1025, 370] width 1042 height 612
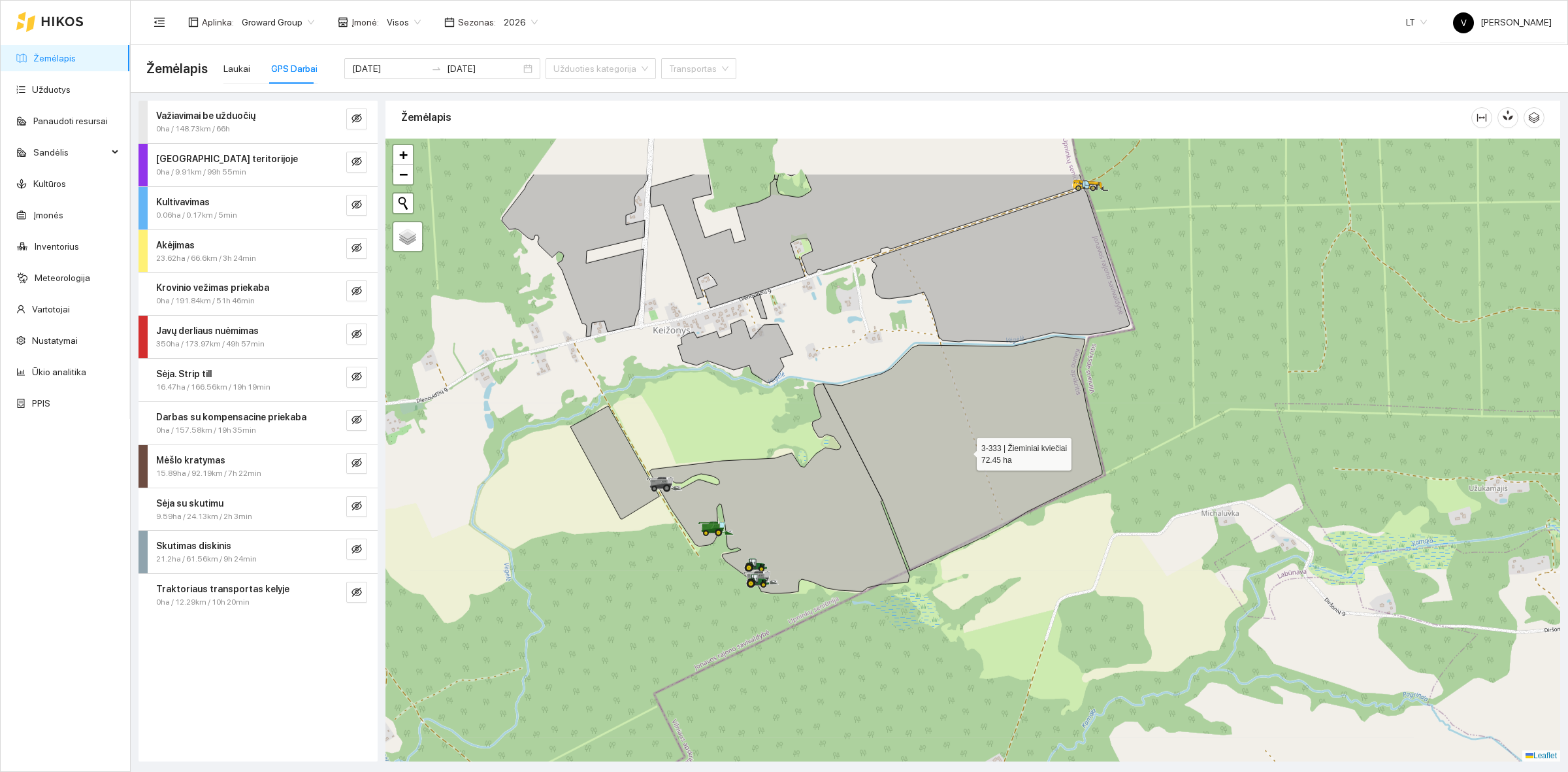
drag, startPoint x: 1117, startPoint y: 354, endPoint x: 965, endPoint y: 451, distance: 180.3
click at [965, 451] on icon at bounding box center [962, 453] width 279 height 234
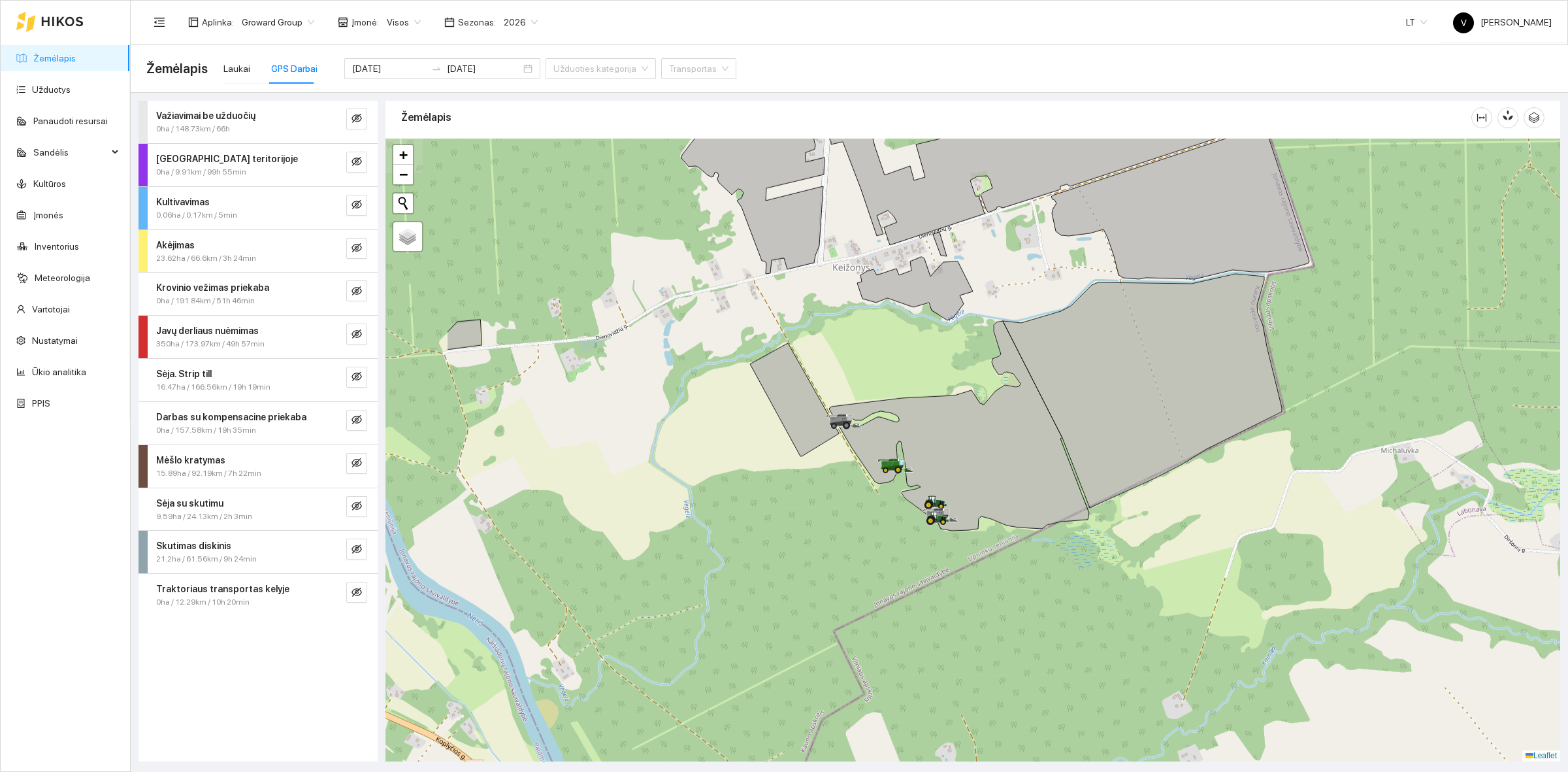
drag, startPoint x: 683, startPoint y: 566, endPoint x: 841, endPoint y: 515, distance: 166.0
click at [841, 515] on div at bounding box center [972, 449] width 1174 height 622
click at [845, 648] on div at bounding box center [972, 449] width 1174 height 622
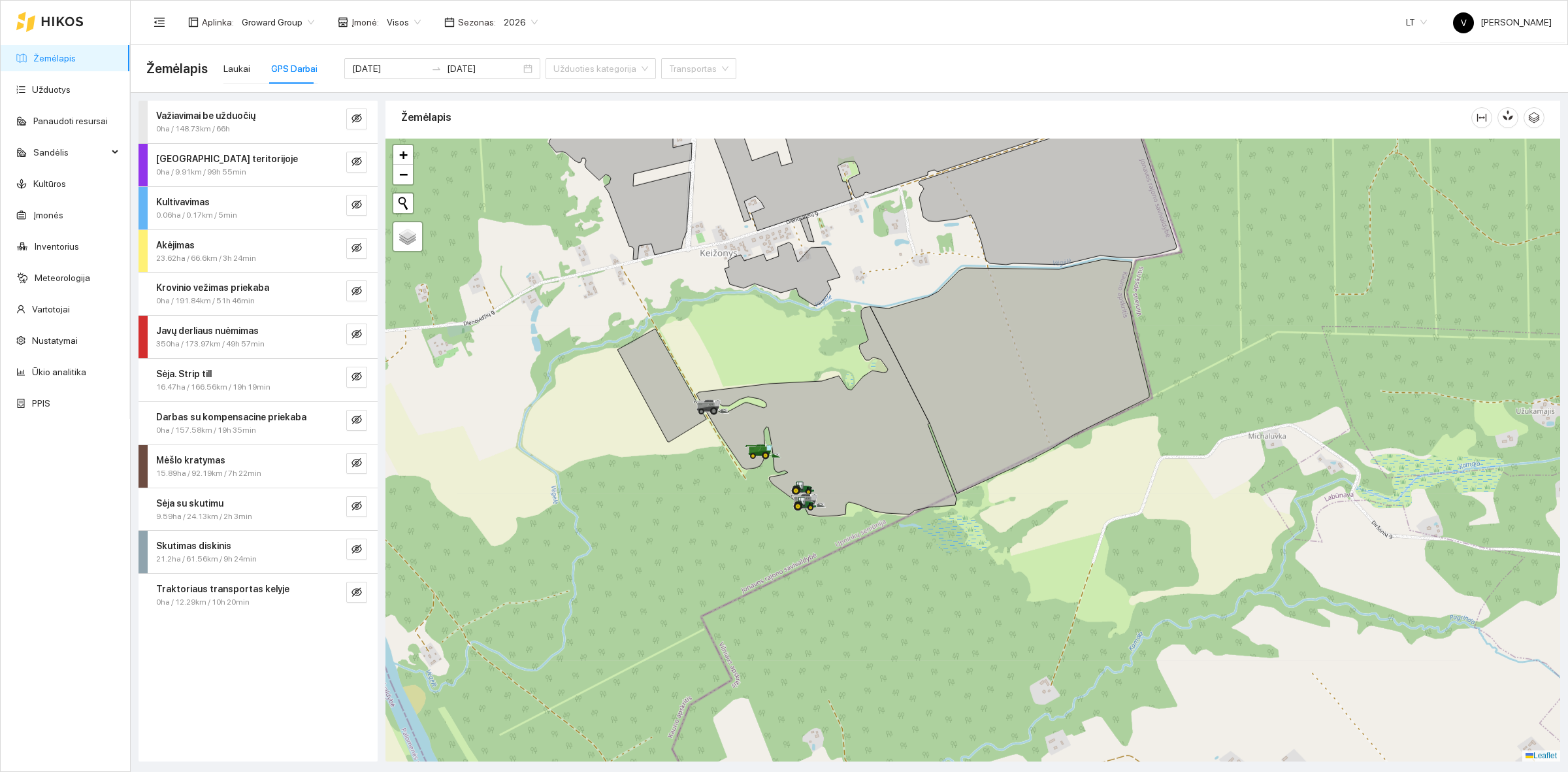
drag, startPoint x: 923, startPoint y: 554, endPoint x: 791, endPoint y: 540, distance: 132.7
click at [791, 540] on div at bounding box center [972, 449] width 1174 height 622
click at [975, 611] on div at bounding box center [972, 449] width 1174 height 622
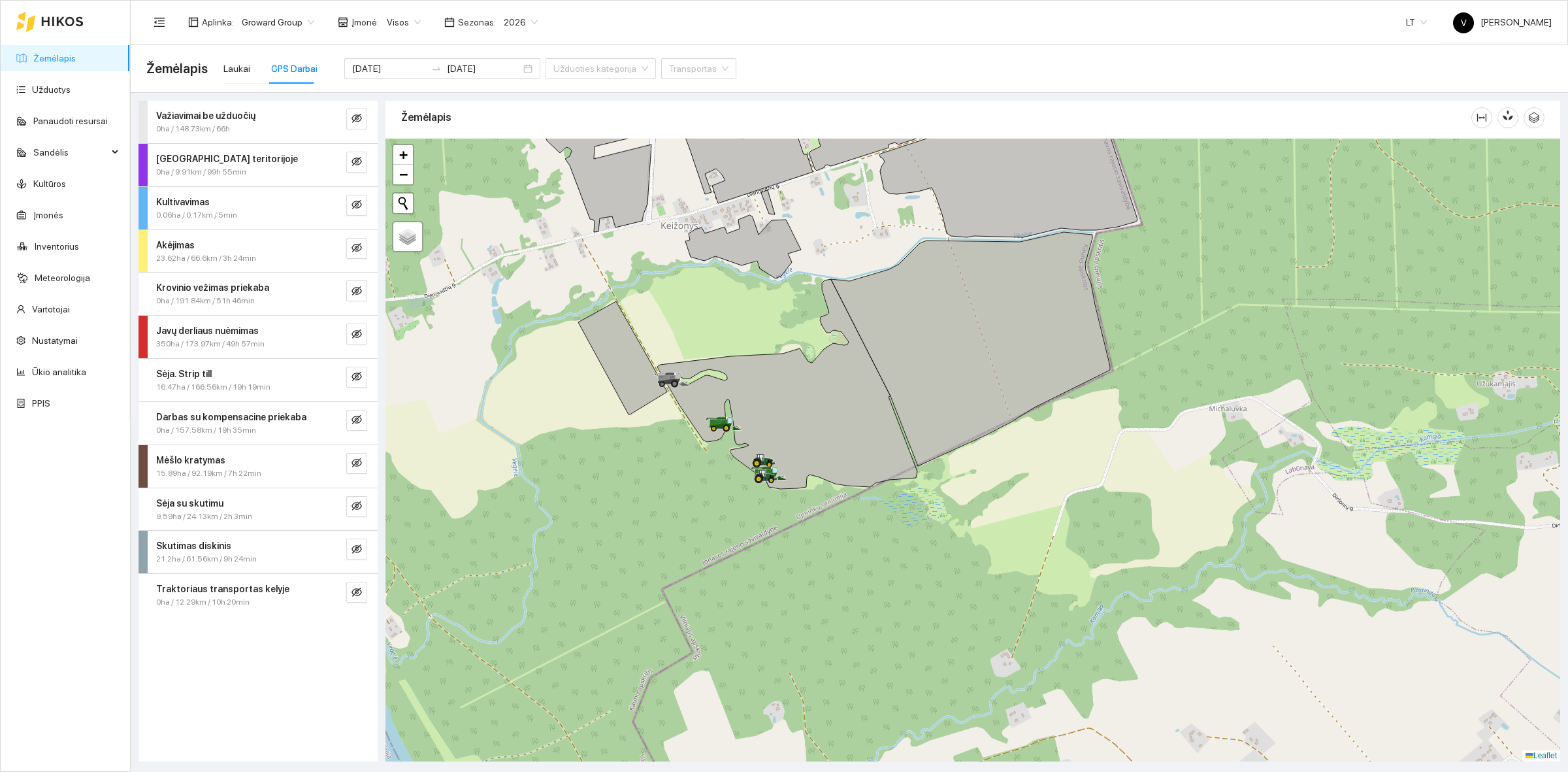
drag, startPoint x: 728, startPoint y: 533, endPoint x: 728, endPoint y: 516, distance: 17.0
click at [728, 516] on div at bounding box center [972, 449] width 1174 height 622
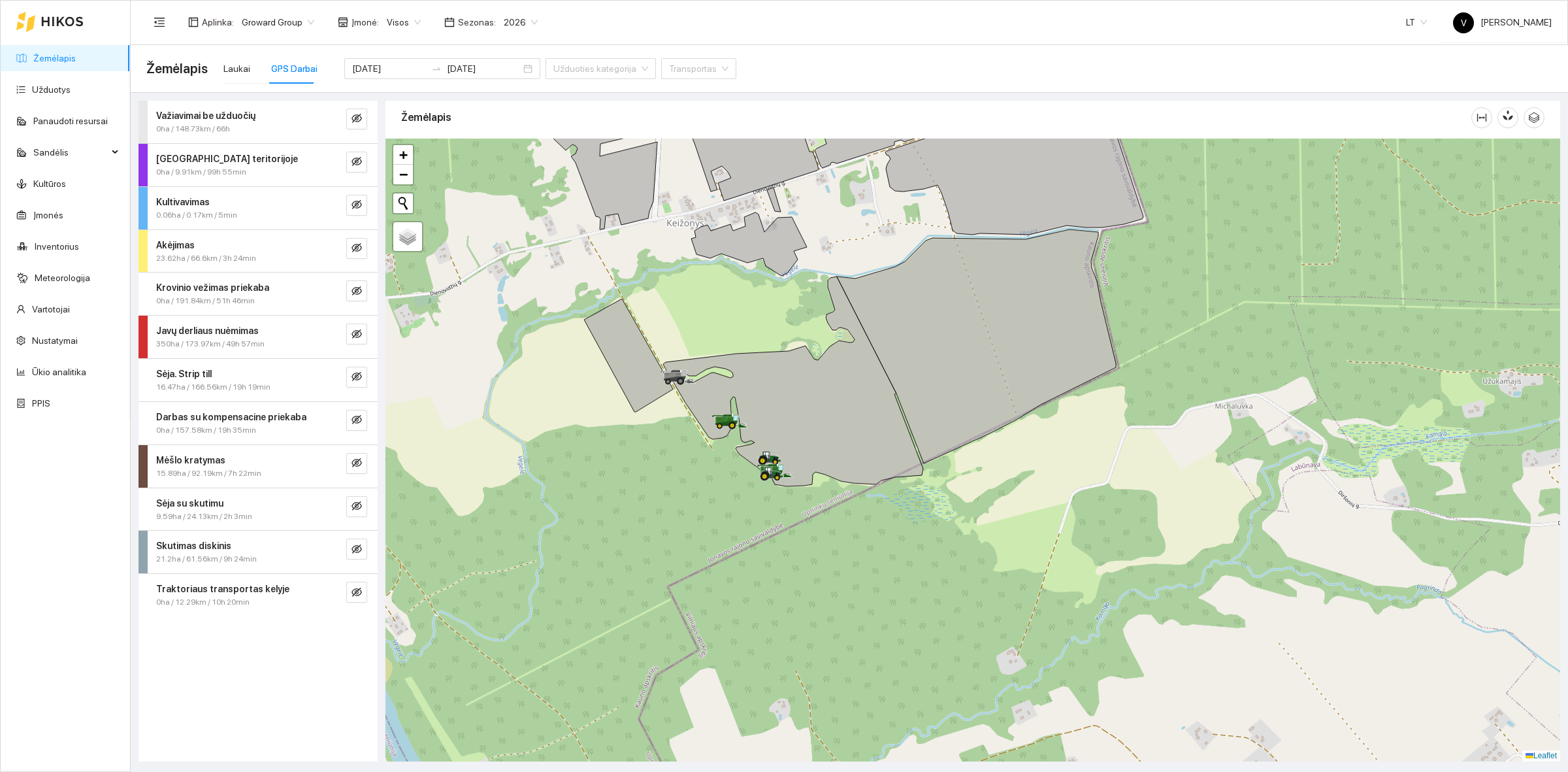
click at [676, 477] on div at bounding box center [972, 449] width 1174 height 622
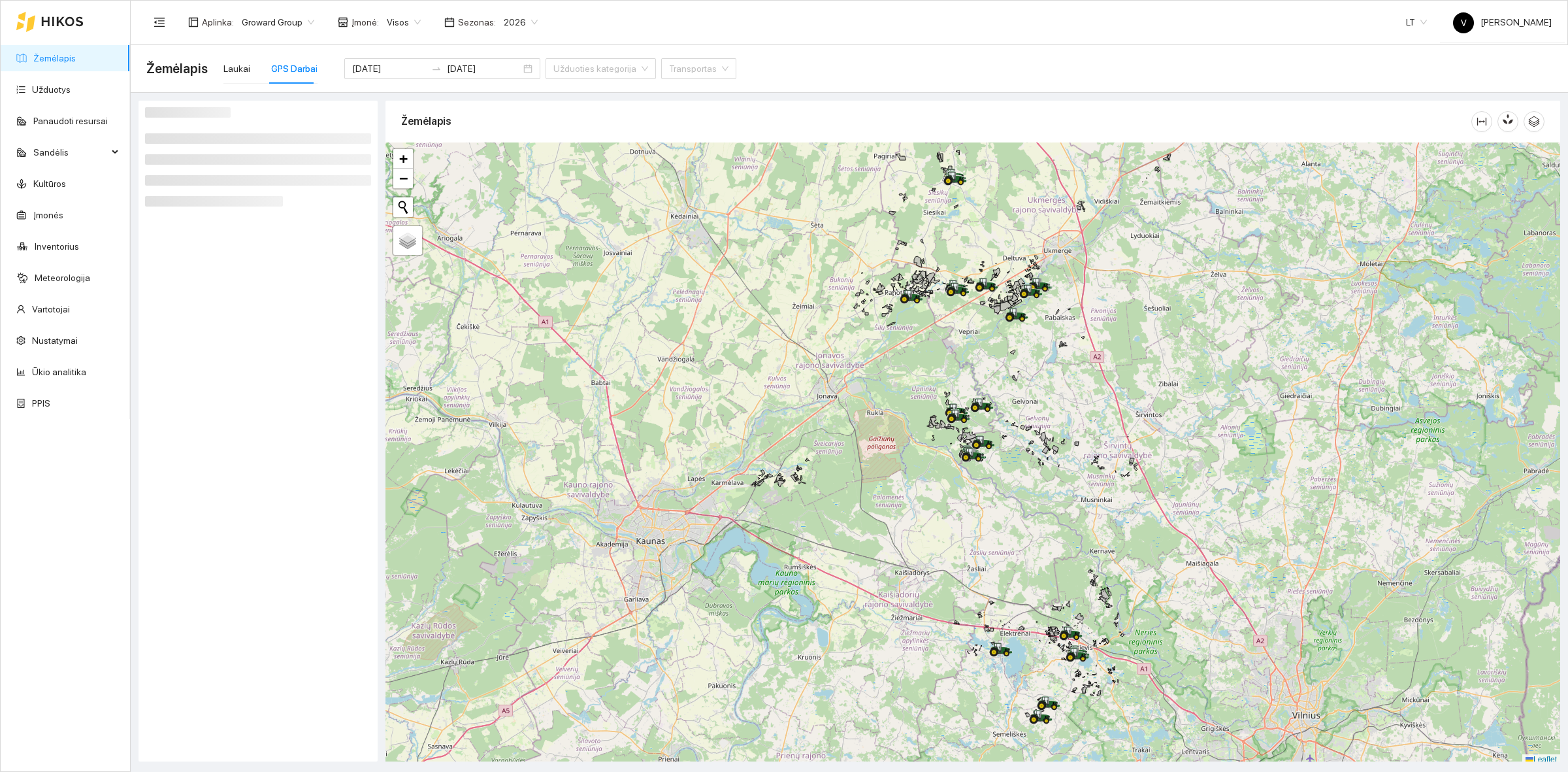
drag, startPoint x: 1109, startPoint y: 681, endPoint x: 1056, endPoint y: 530, distance: 160.0
click at [1056, 530] on div at bounding box center [972, 454] width 1174 height 622
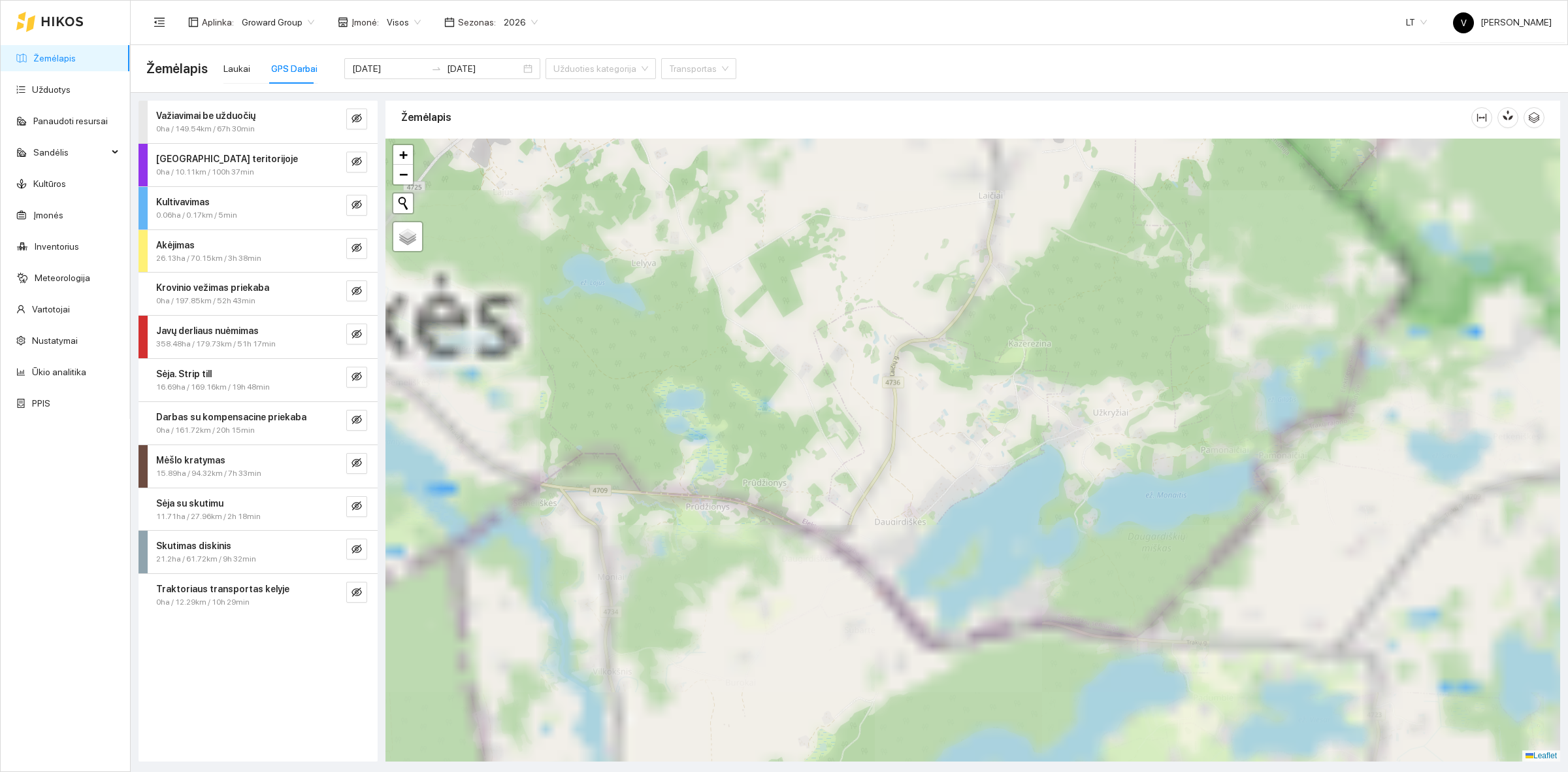
drag, startPoint x: 1066, startPoint y: 552, endPoint x: 1004, endPoint y: 535, distance: 64.3
click at [1004, 535] on div at bounding box center [972, 449] width 1174 height 622
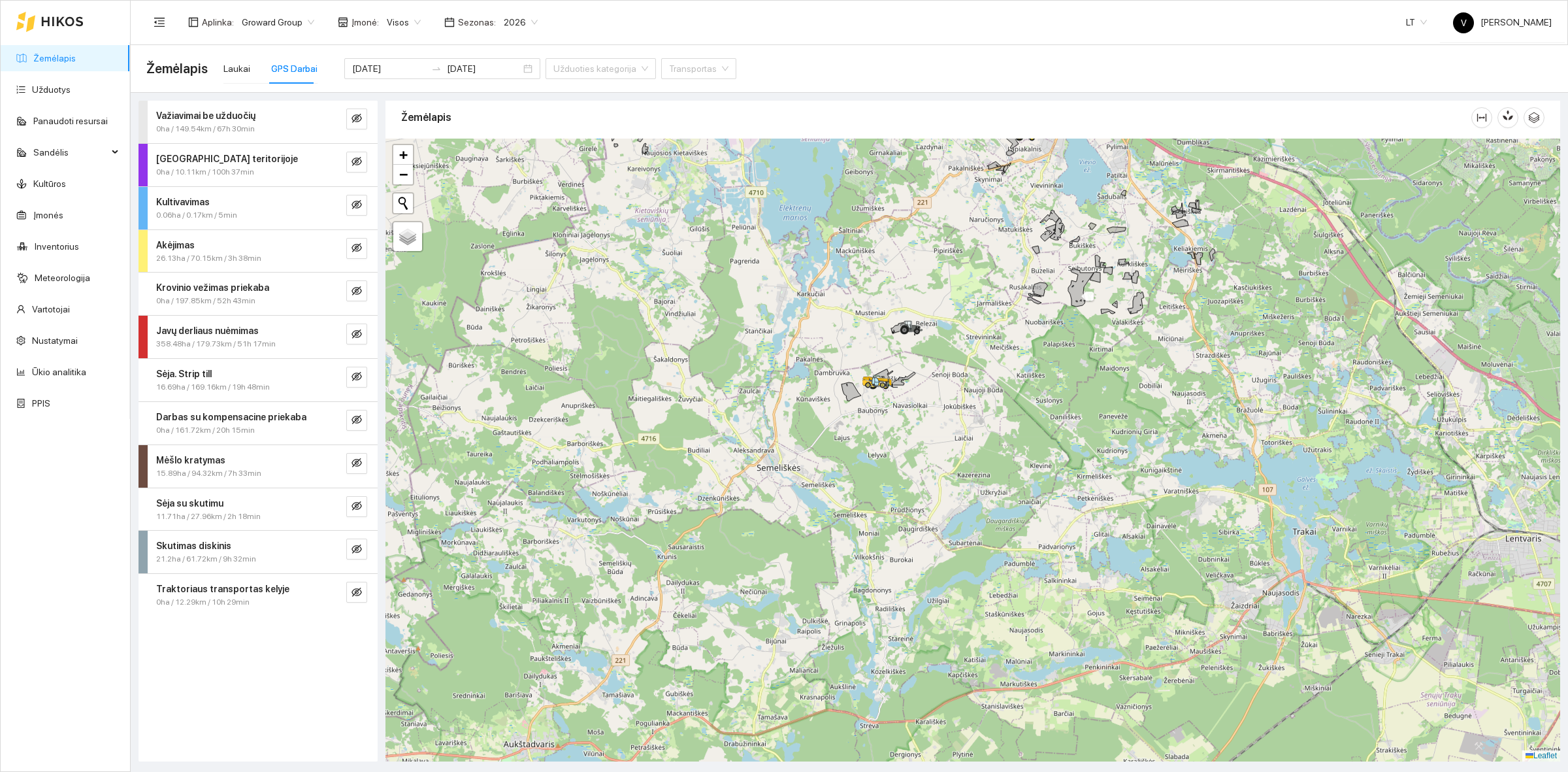
drag, startPoint x: 1073, startPoint y: 289, endPoint x: 1004, endPoint y: 472, distance: 195.6
click at [1068, 307] on icon at bounding box center [1080, 288] width 25 height 38
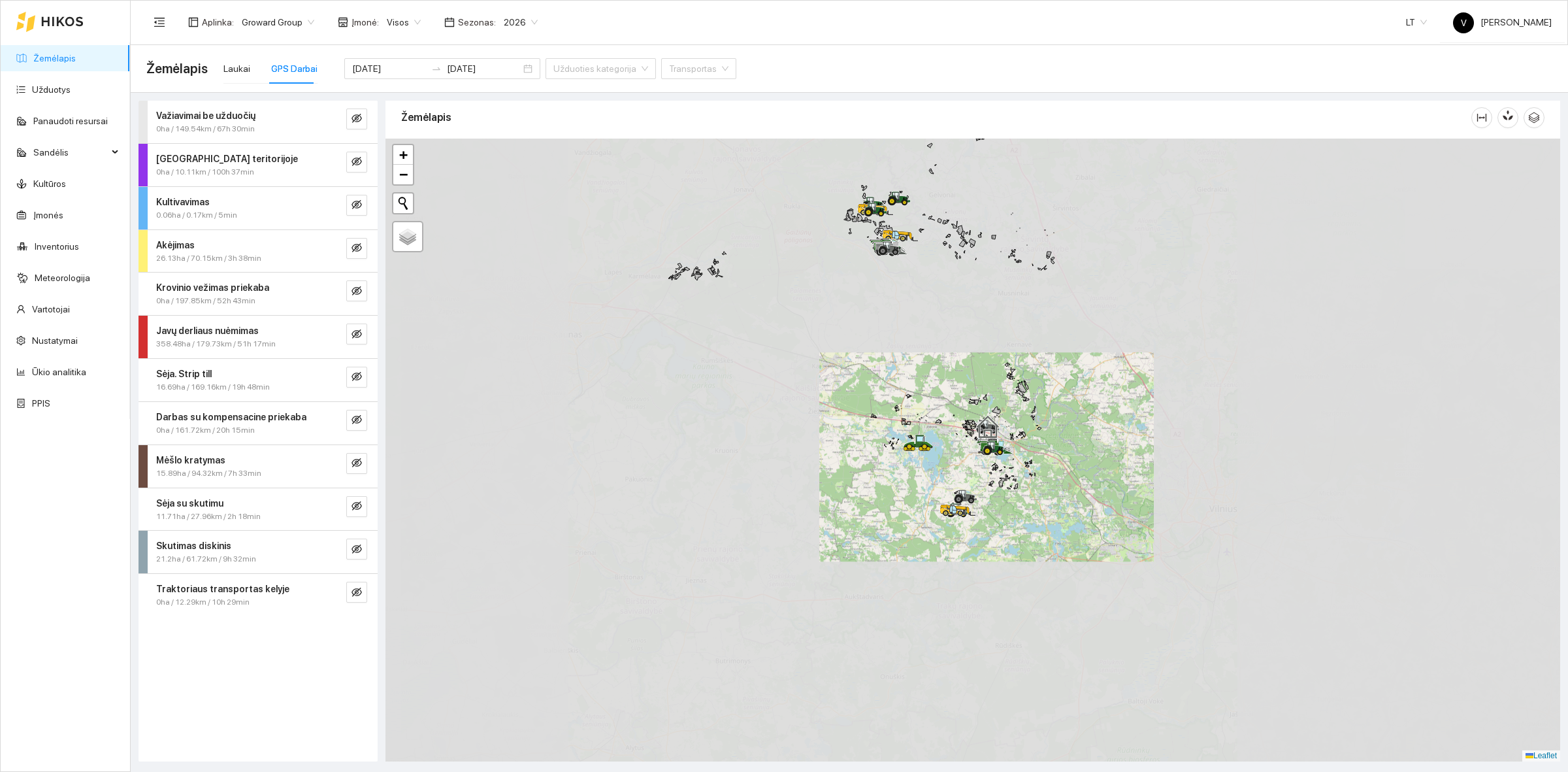
click at [954, 459] on div at bounding box center [972, 449] width 1174 height 622
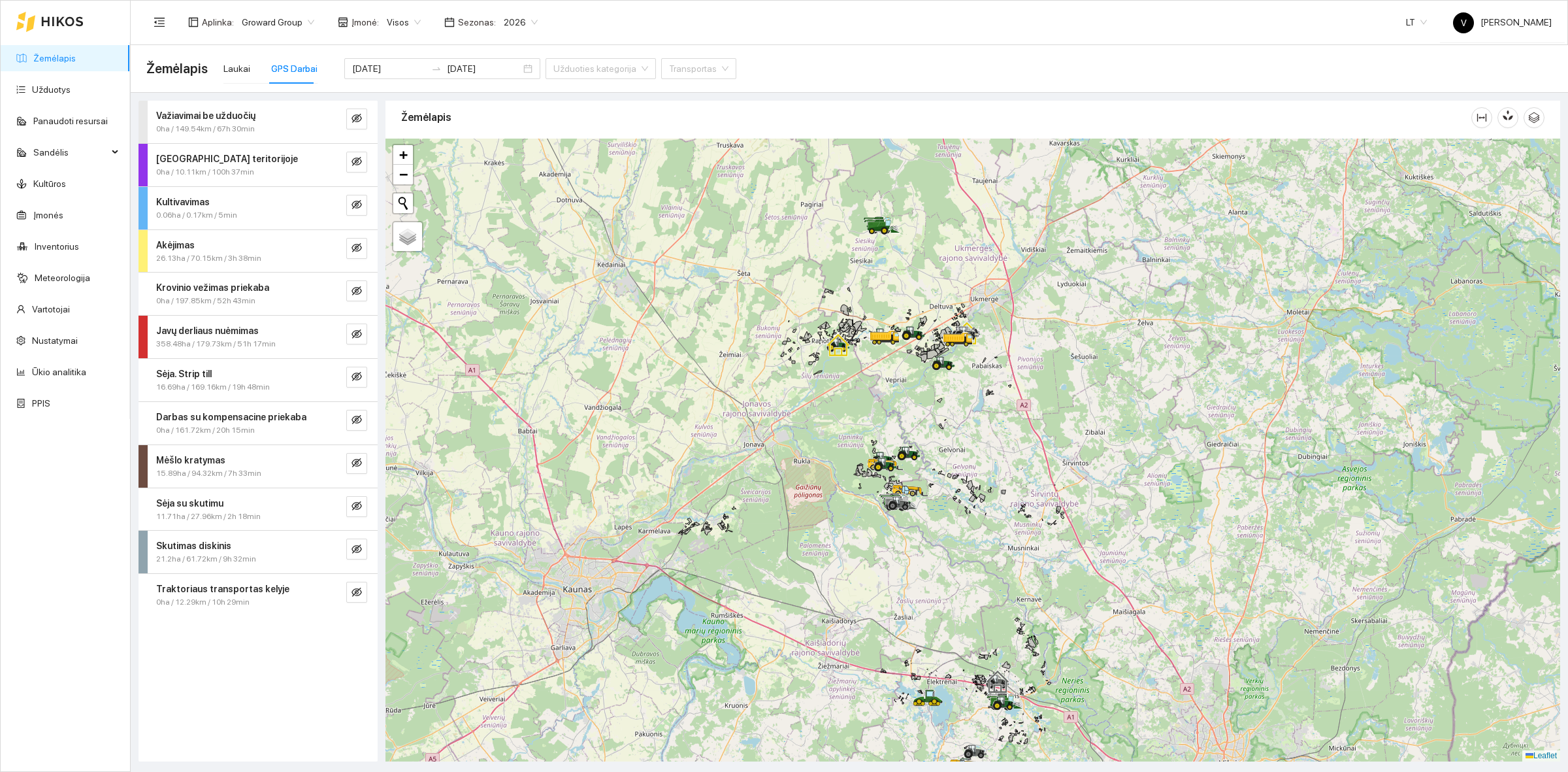
drag, startPoint x: 858, startPoint y: 349, endPoint x: 894, endPoint y: 541, distance: 195.3
click at [894, 541] on div at bounding box center [972, 449] width 1174 height 622
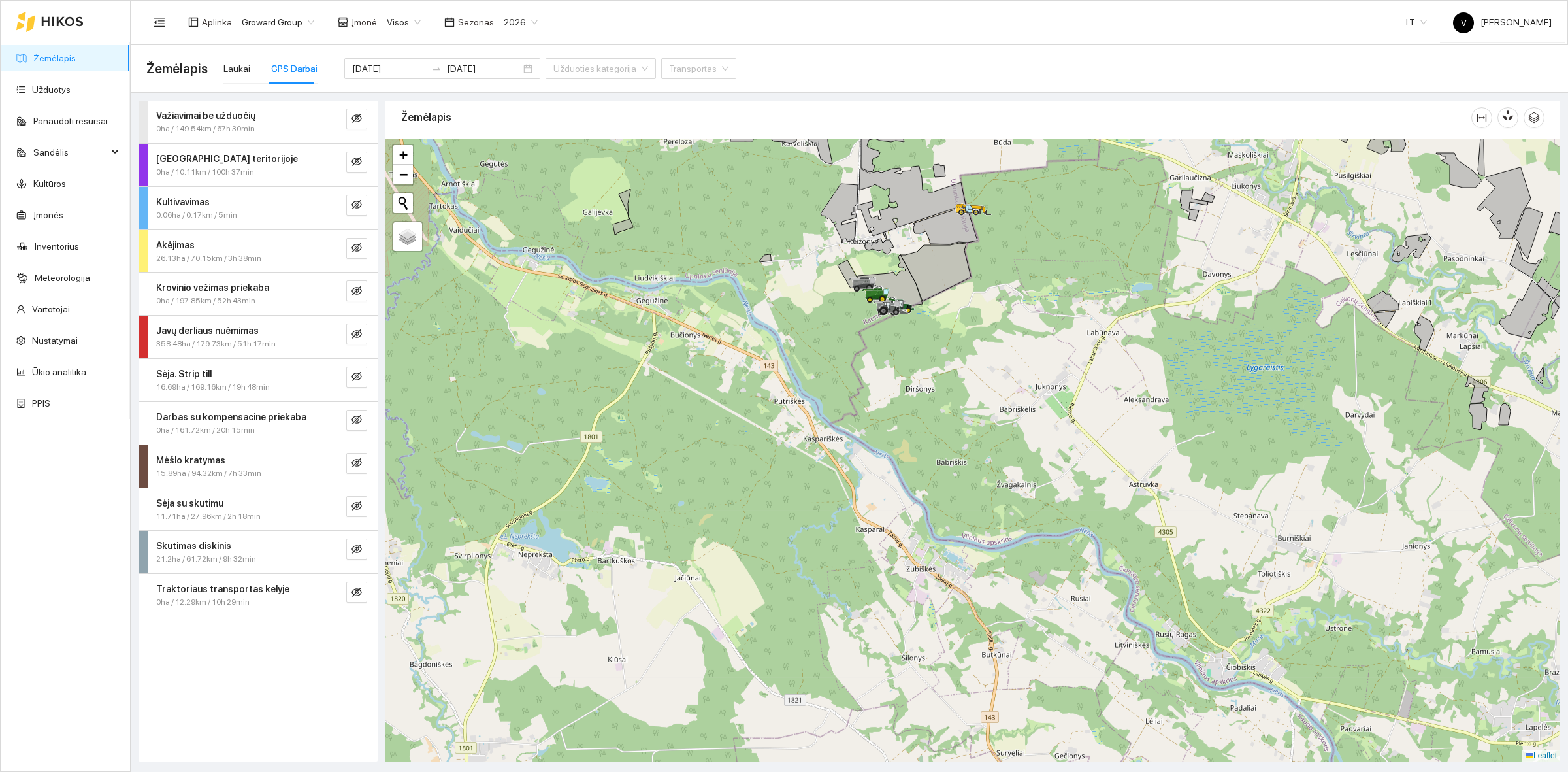
drag, startPoint x: 967, startPoint y: 356, endPoint x: 867, endPoint y: 528, distance: 199.0
click at [867, 528] on div at bounding box center [972, 449] width 1174 height 622
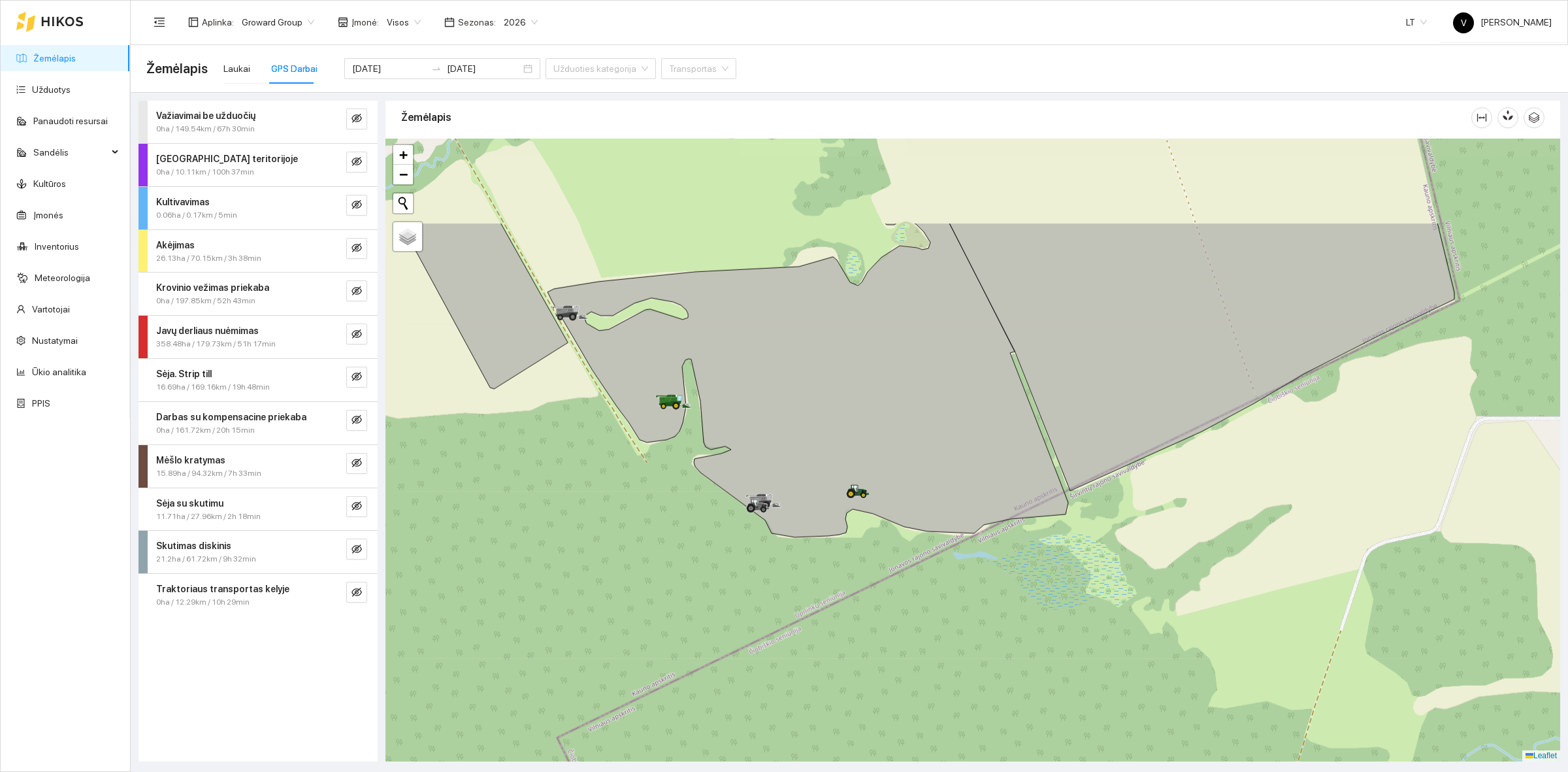
drag, startPoint x: 846, startPoint y: 457, endPoint x: 798, endPoint y: 589, distance: 140.5
click at [814, 605] on div at bounding box center [972, 449] width 1174 height 622
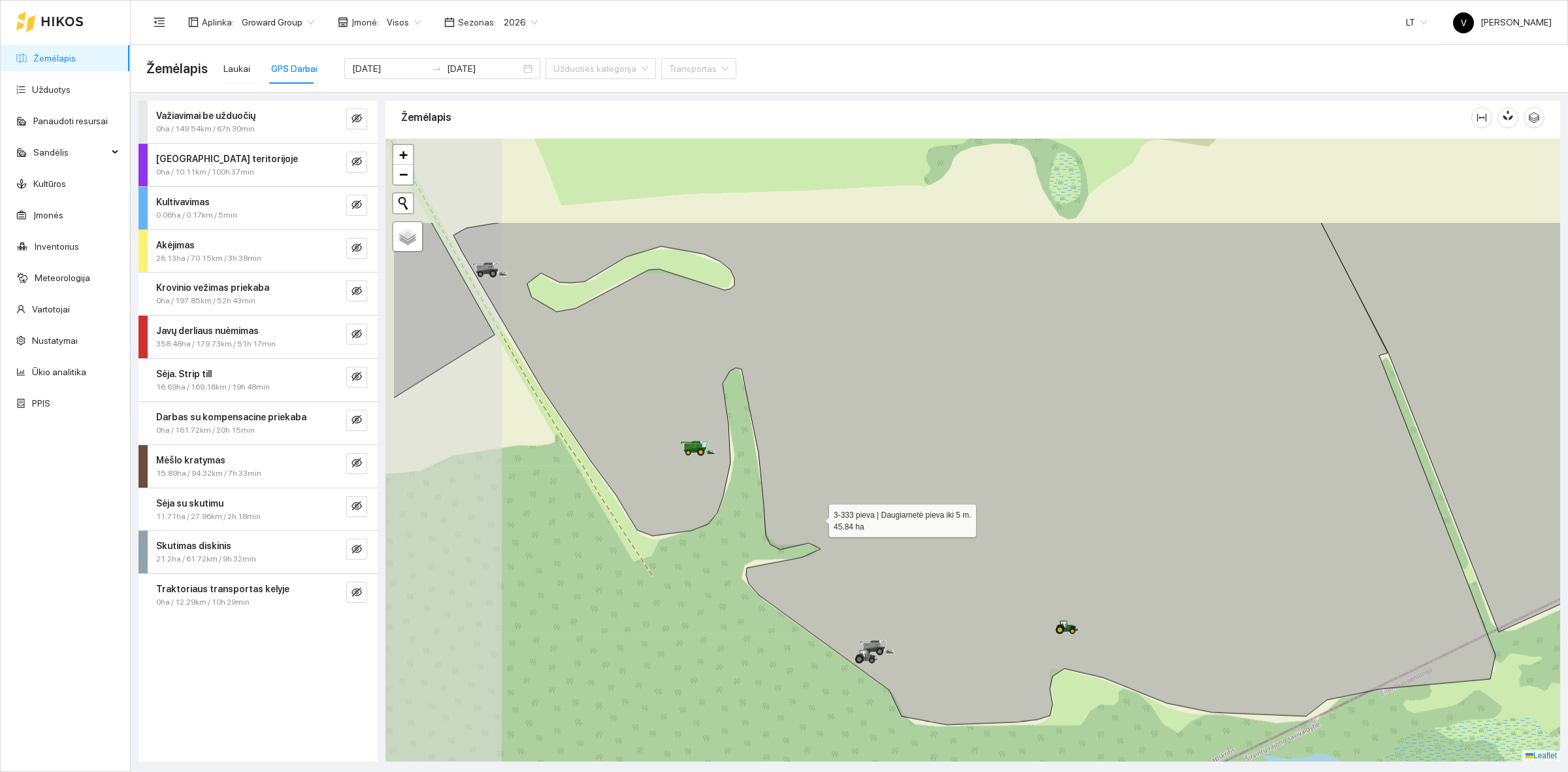
drag, startPoint x: 741, startPoint y: 441, endPoint x: 817, endPoint y: 521, distance: 110.3
click at [817, 521] on icon at bounding box center [974, 474] width 1042 height 502
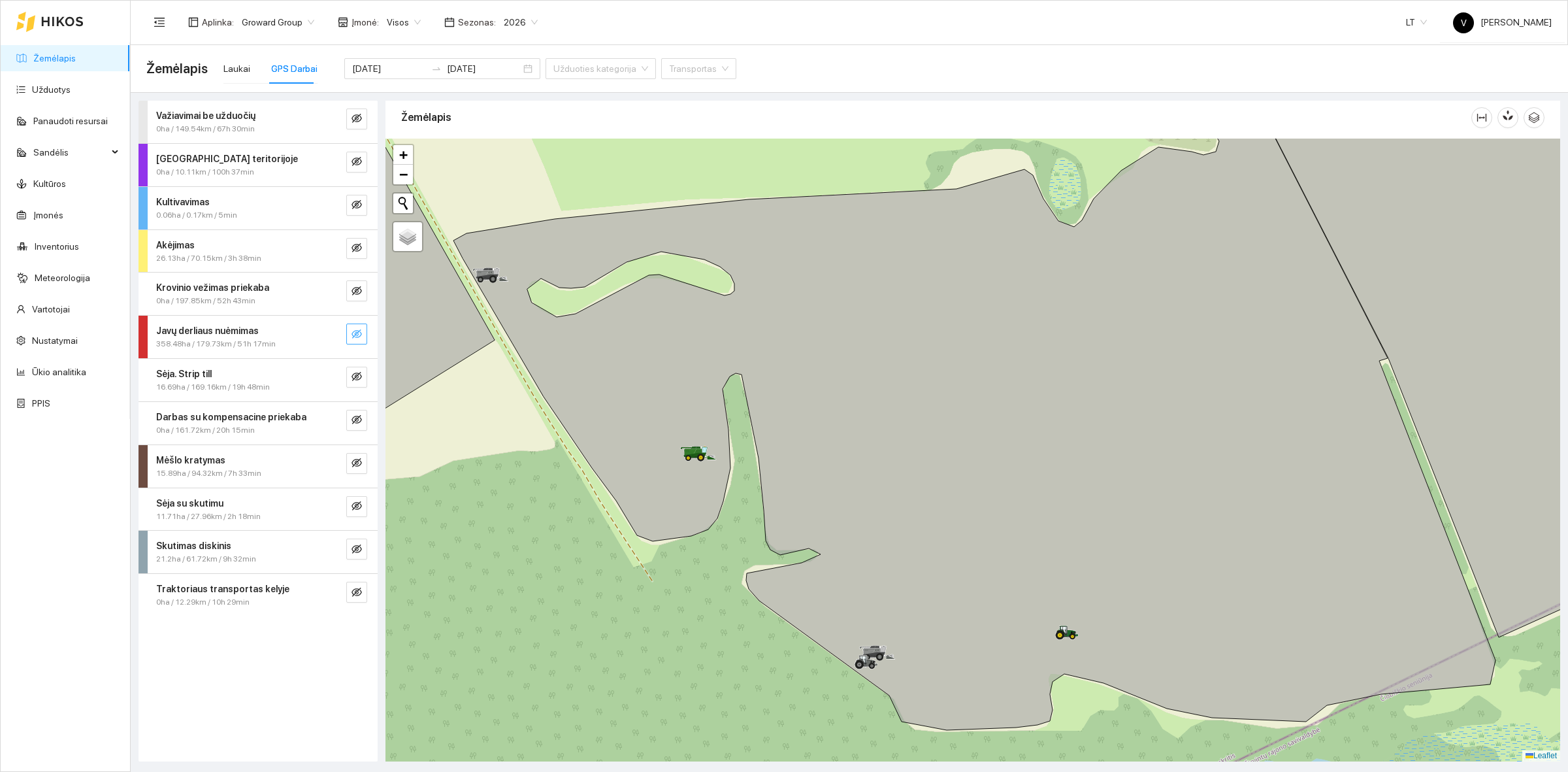
click at [360, 332] on icon "eye-invisible" at bounding box center [356, 334] width 10 height 10
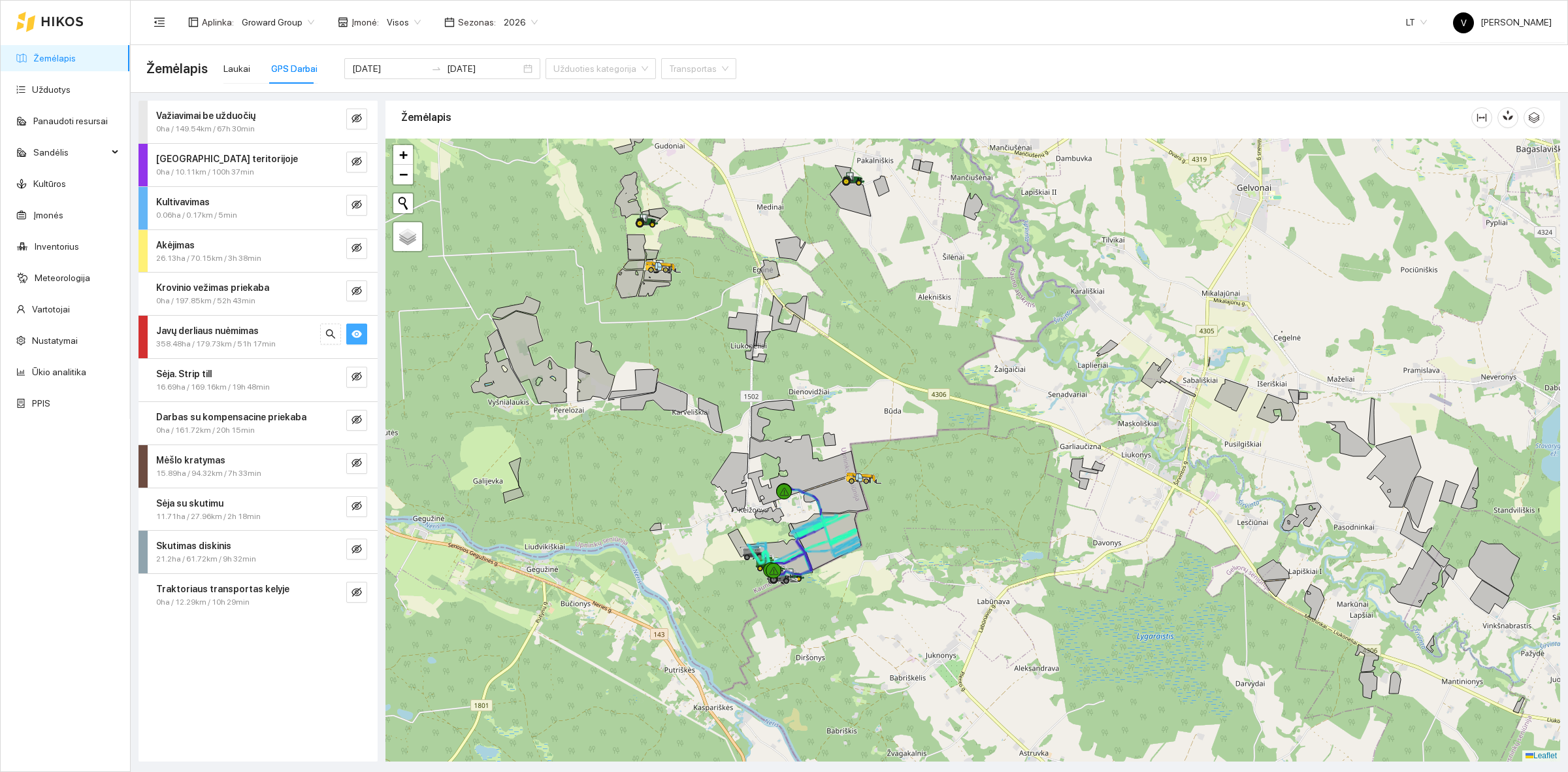
drag, startPoint x: 1150, startPoint y: 550, endPoint x: 1035, endPoint y: 560, distance: 115.4
click at [1035, 560] on div at bounding box center [972, 449] width 1174 height 622
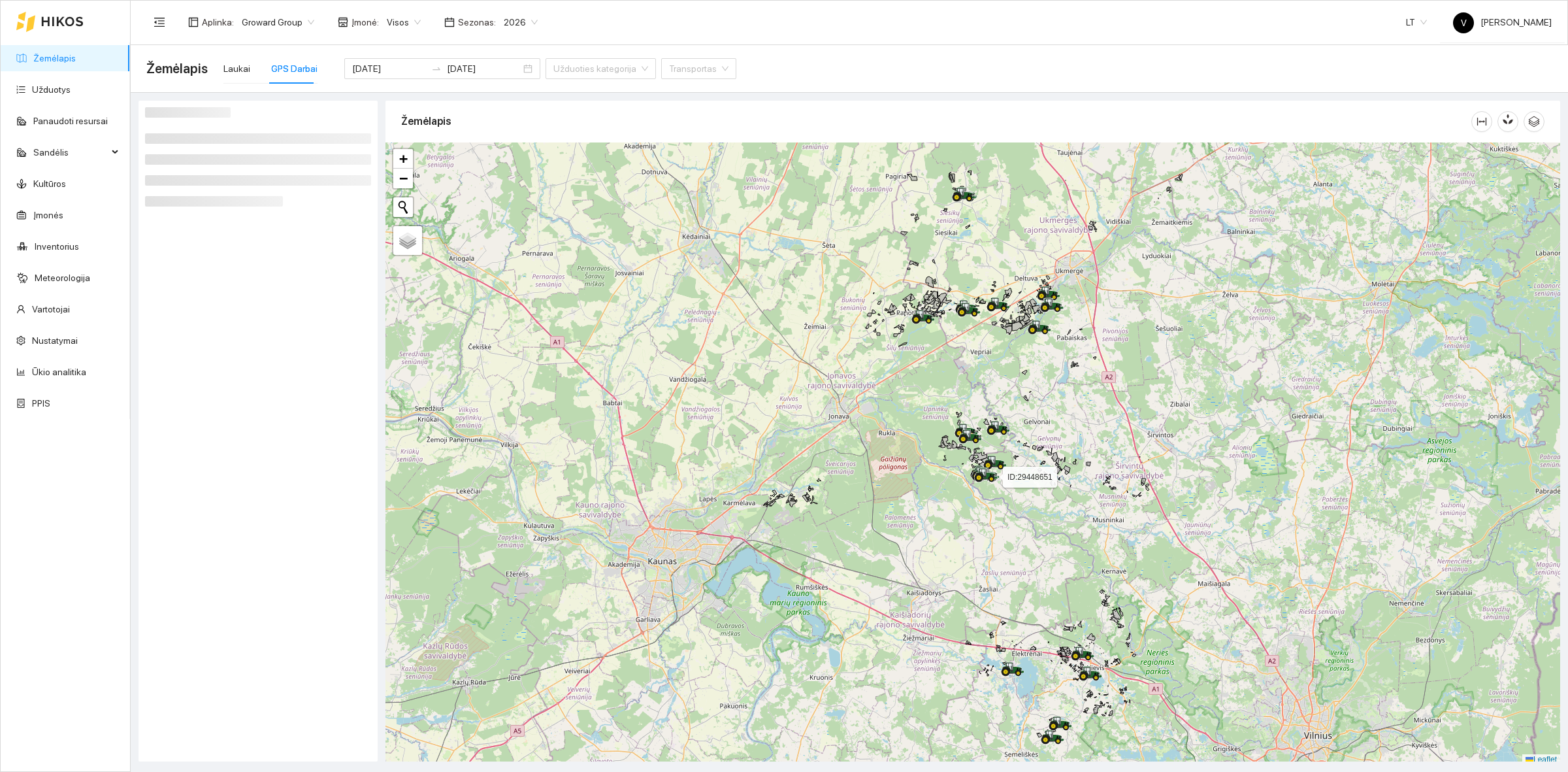
click at [972, 422] on div at bounding box center [972, 454] width 1174 height 622
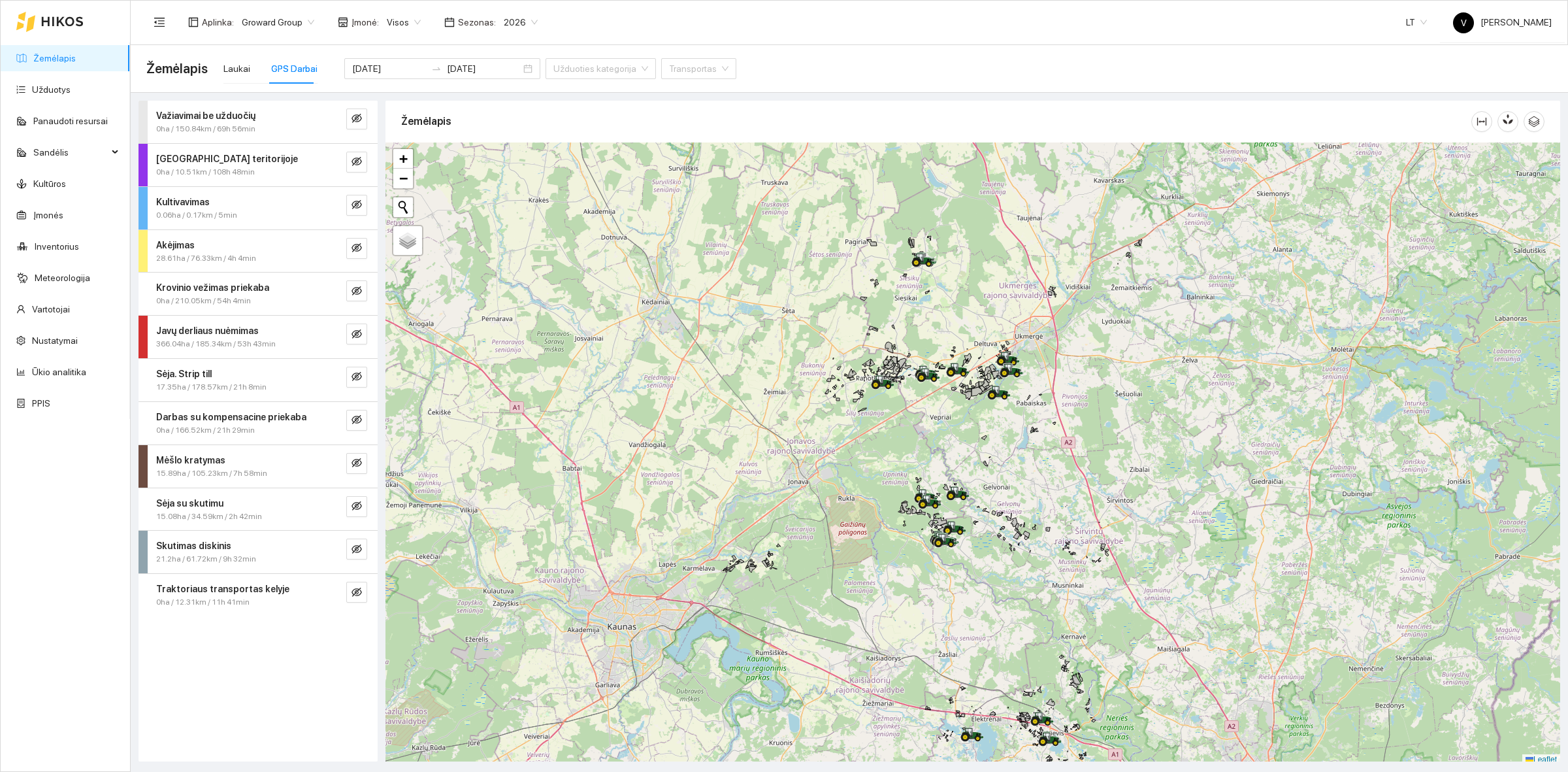
scroll to position [4, 0]
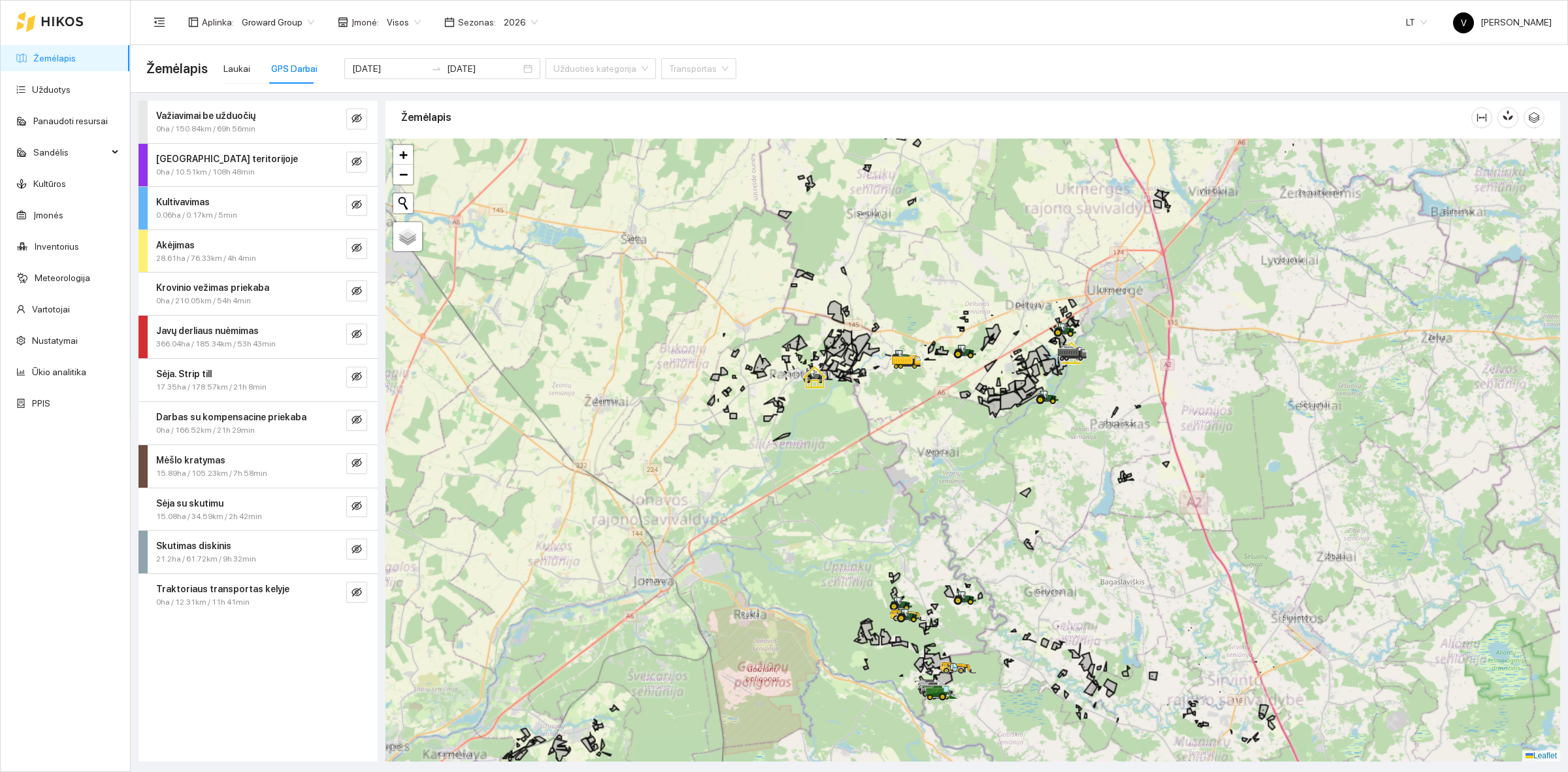
drag, startPoint x: 978, startPoint y: 396, endPoint x: 959, endPoint y: 349, distance: 50.7
click at [960, 353] on div at bounding box center [972, 449] width 1174 height 622
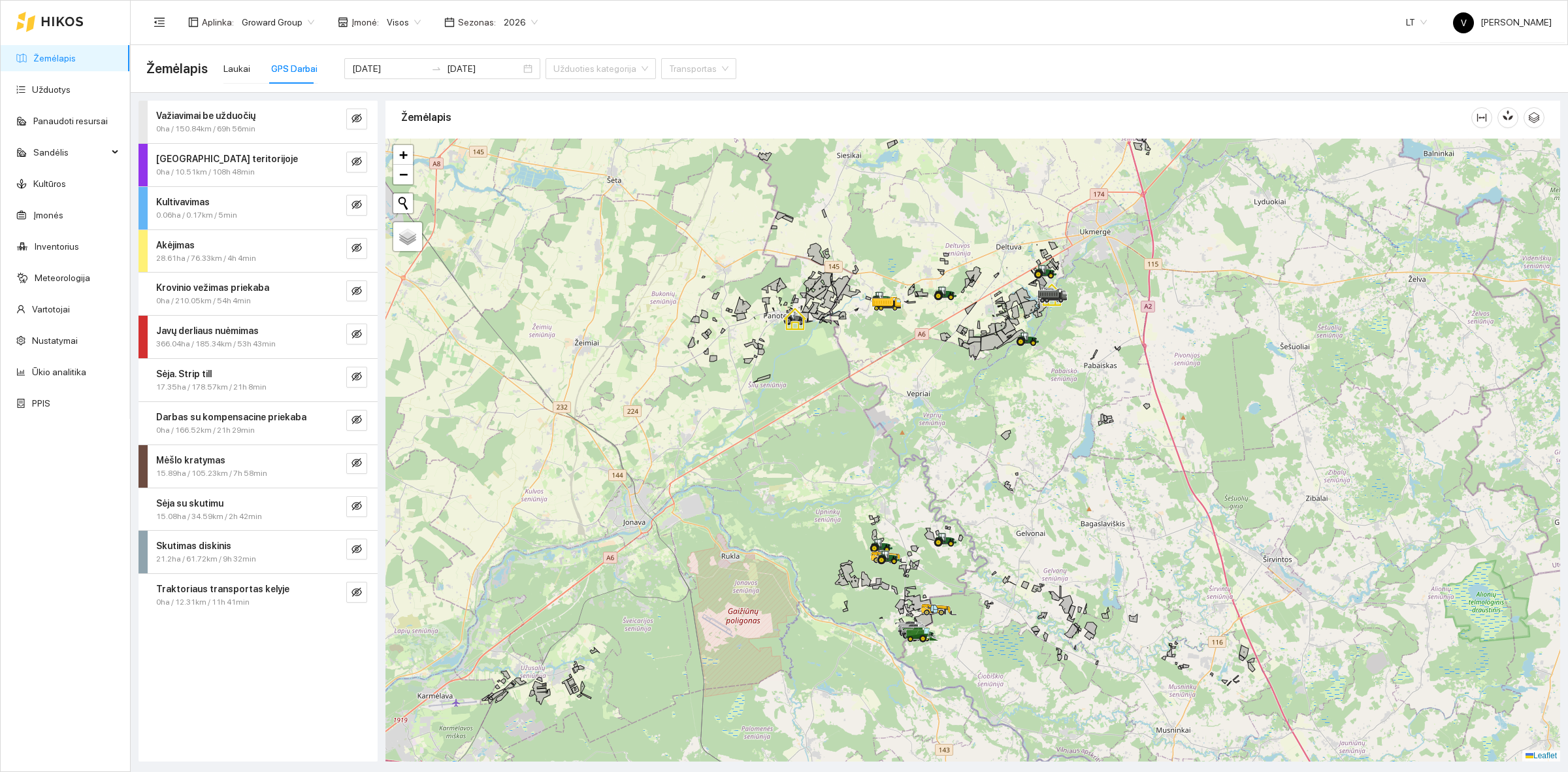
drag, startPoint x: 951, startPoint y: 596, endPoint x: 905, endPoint y: 477, distance: 127.6
click at [925, 528] on icon at bounding box center [930, 534] width 10 height 12
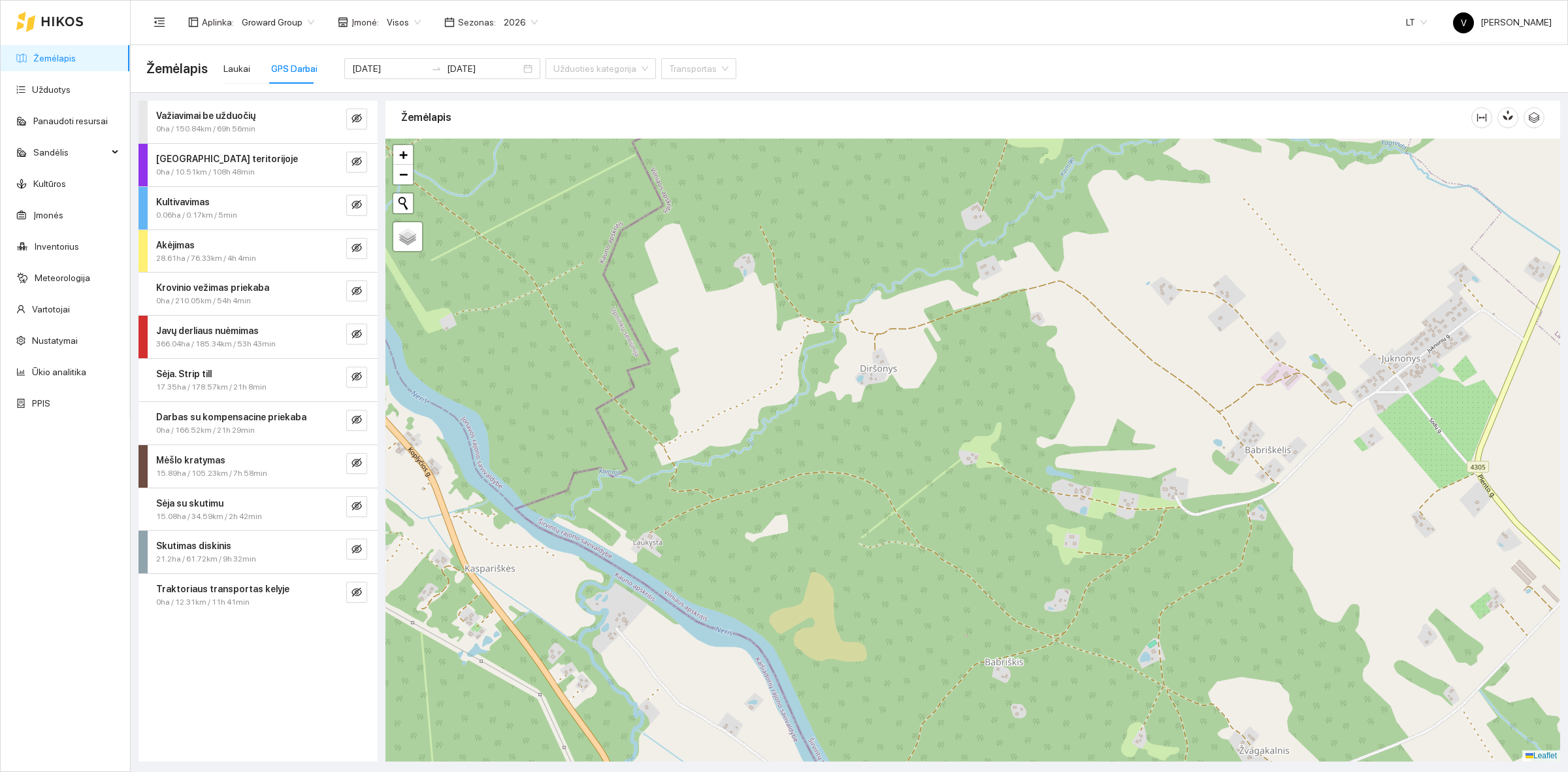
drag, startPoint x: 784, startPoint y: 305, endPoint x: 867, endPoint y: 578, distance: 285.3
click at [867, 578] on div at bounding box center [972, 449] width 1174 height 622
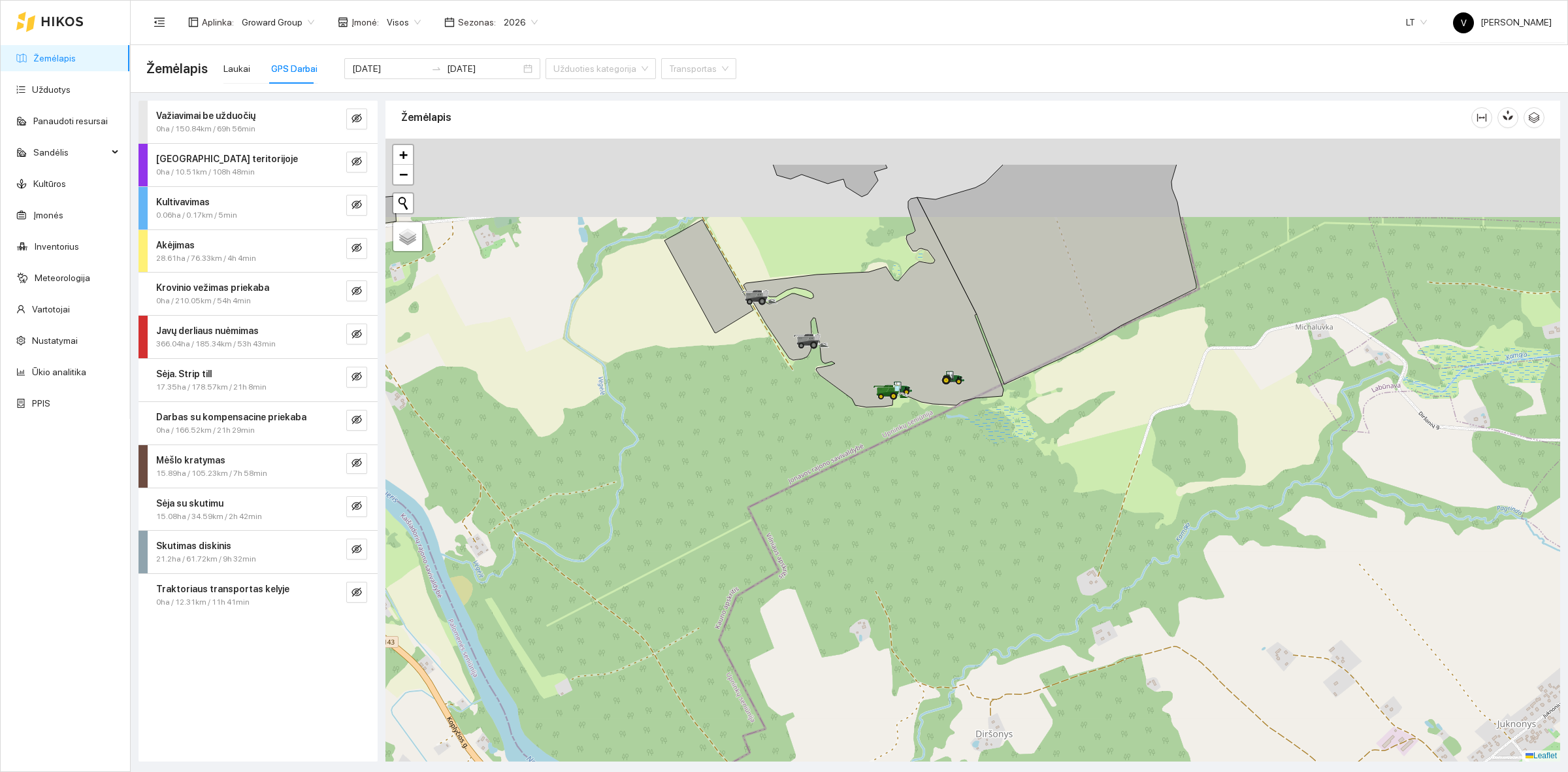
drag, startPoint x: 788, startPoint y: 315, endPoint x: 827, endPoint y: 433, distance: 124.3
click at [827, 433] on div at bounding box center [972, 449] width 1174 height 622
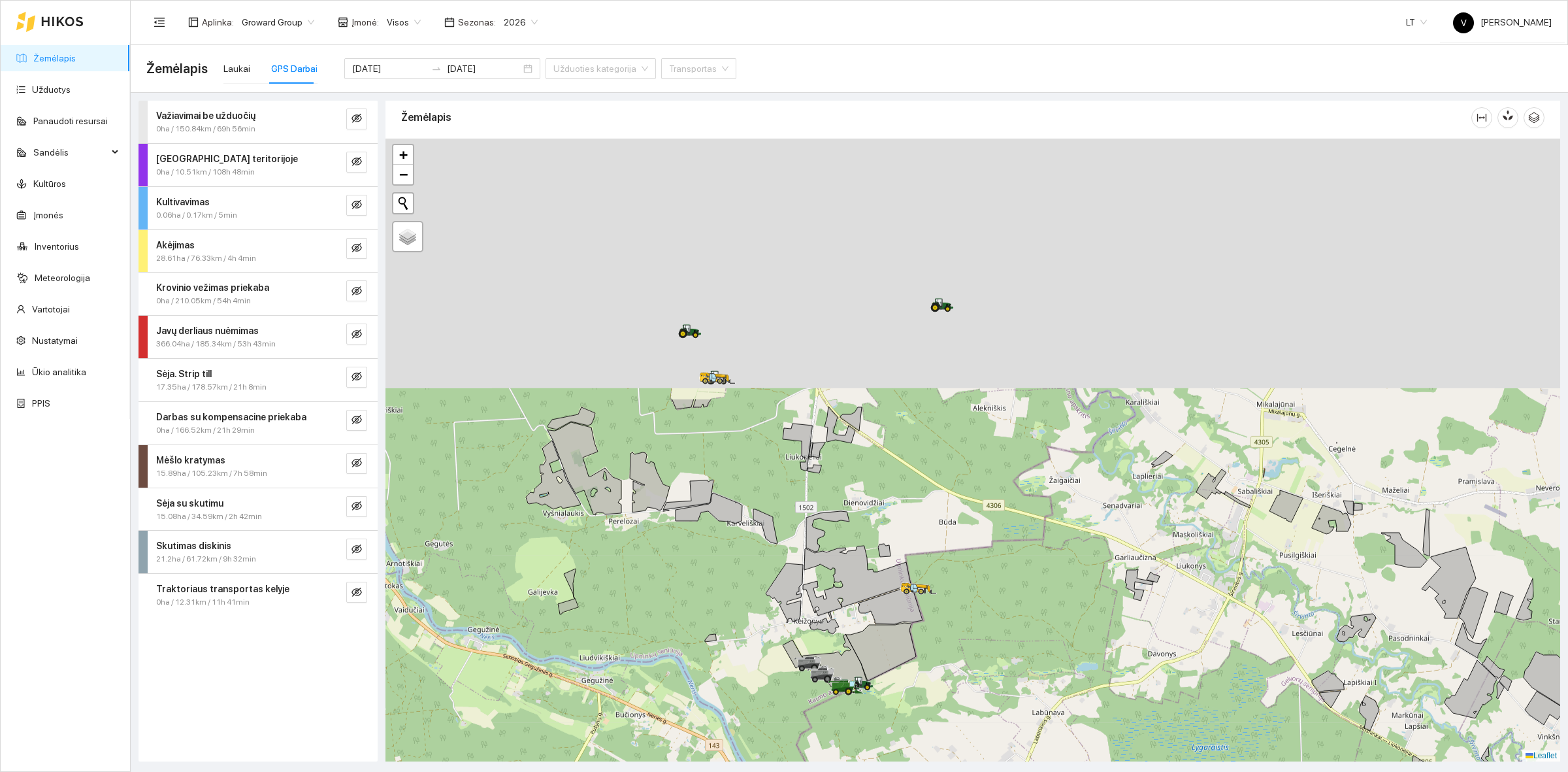
drag, startPoint x: 867, startPoint y: 266, endPoint x: 827, endPoint y: 606, distance: 342.3
click at [827, 603] on icon at bounding box center [857, 581] width 108 height 70
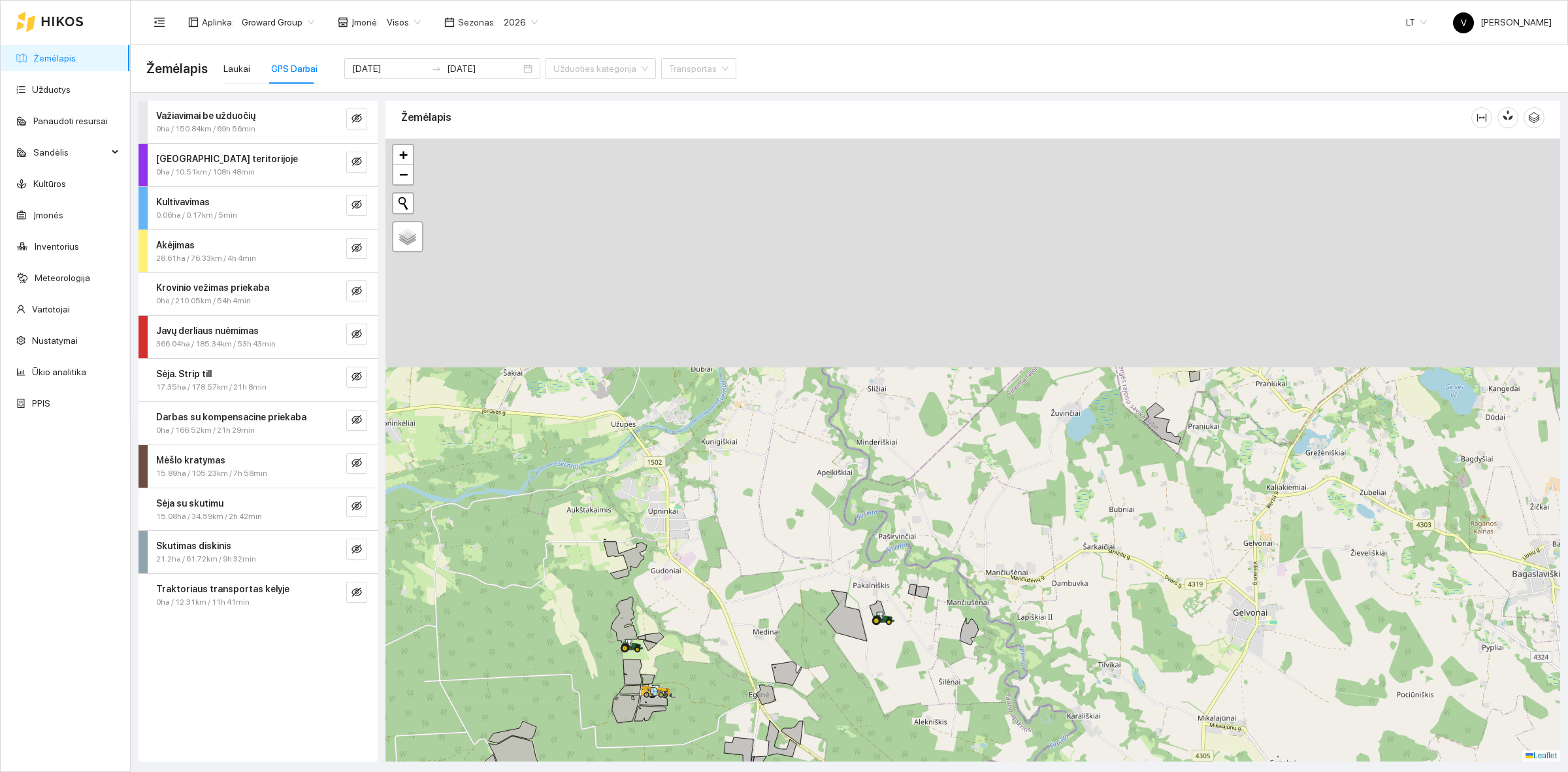
drag, startPoint x: 777, startPoint y: 362, endPoint x: 722, endPoint y: 677, distance: 319.8
click at [724, 669] on div at bounding box center [972, 449] width 1174 height 622
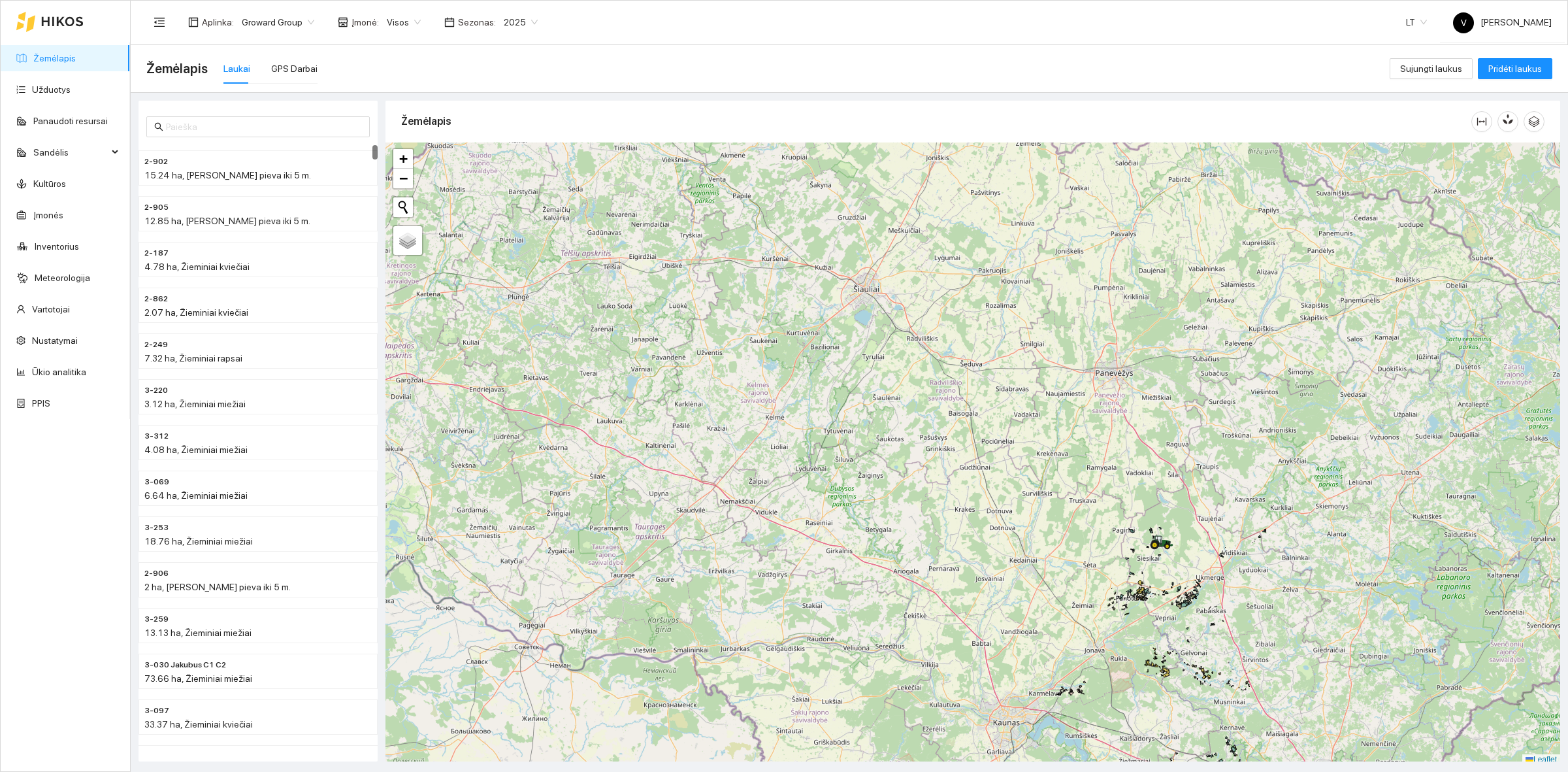
scroll to position [4, 0]
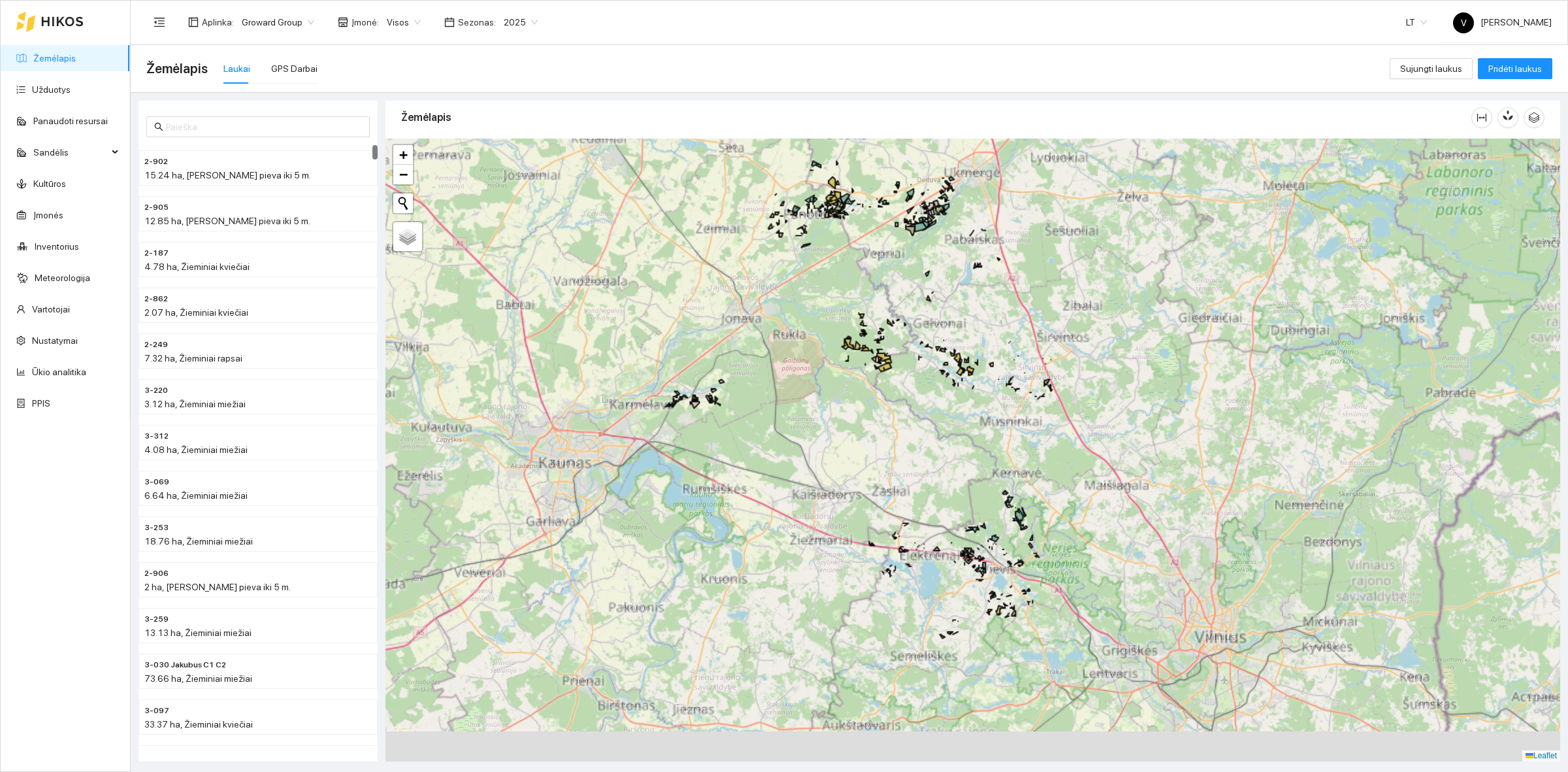
drag, startPoint x: 967, startPoint y: 557, endPoint x: 784, endPoint y: 386, distance: 250.5
click at [788, 389] on div "+ − Nieko nerasta. Bandykite dar kartą. Žemėlapis Palydovas Leaflet" at bounding box center [972, 449] width 1174 height 622
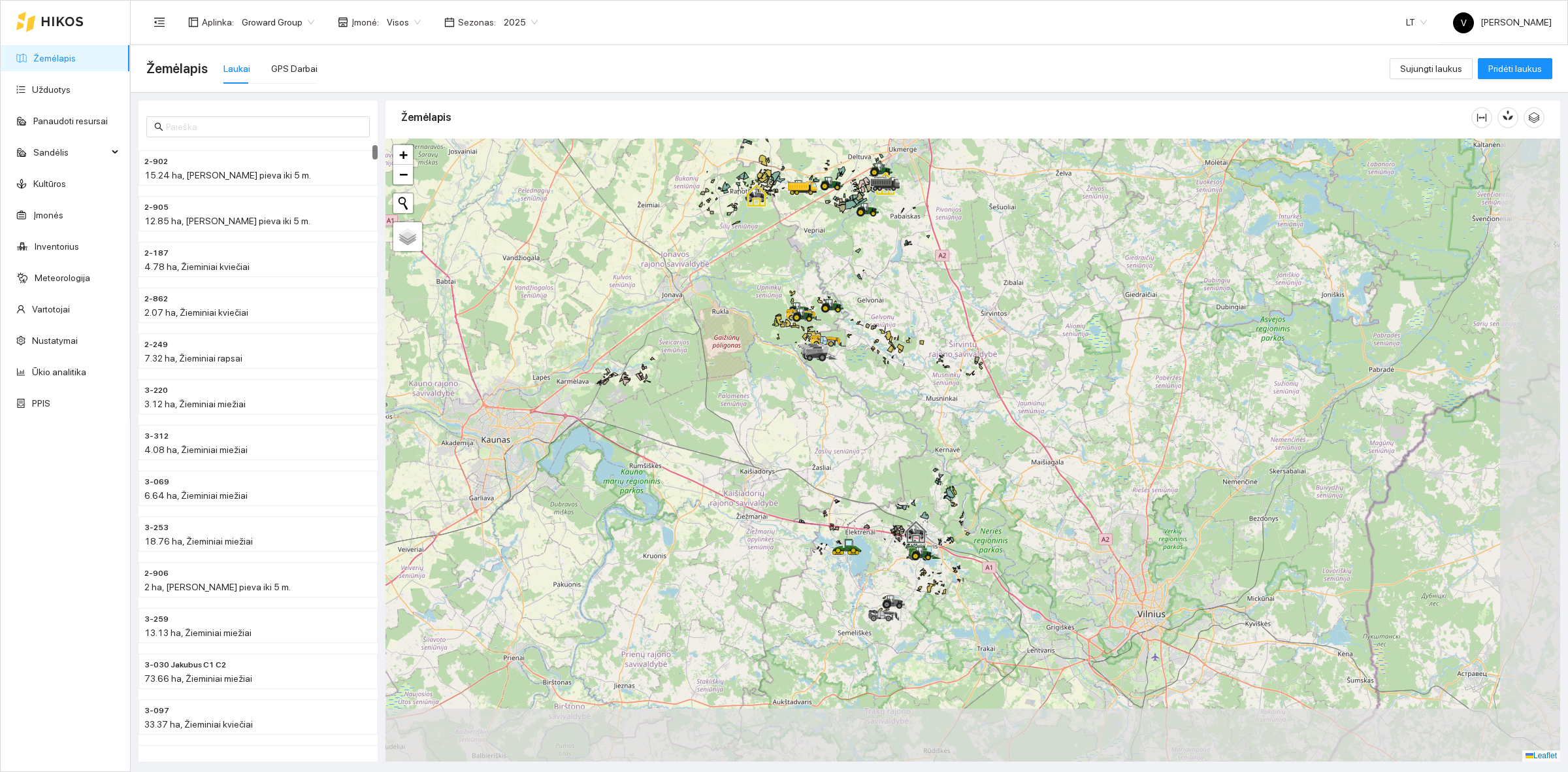
drag, startPoint x: 1040, startPoint y: 513, endPoint x: 861, endPoint y: 444, distance: 191.8
click at [891, 419] on div at bounding box center [972, 449] width 1174 height 622
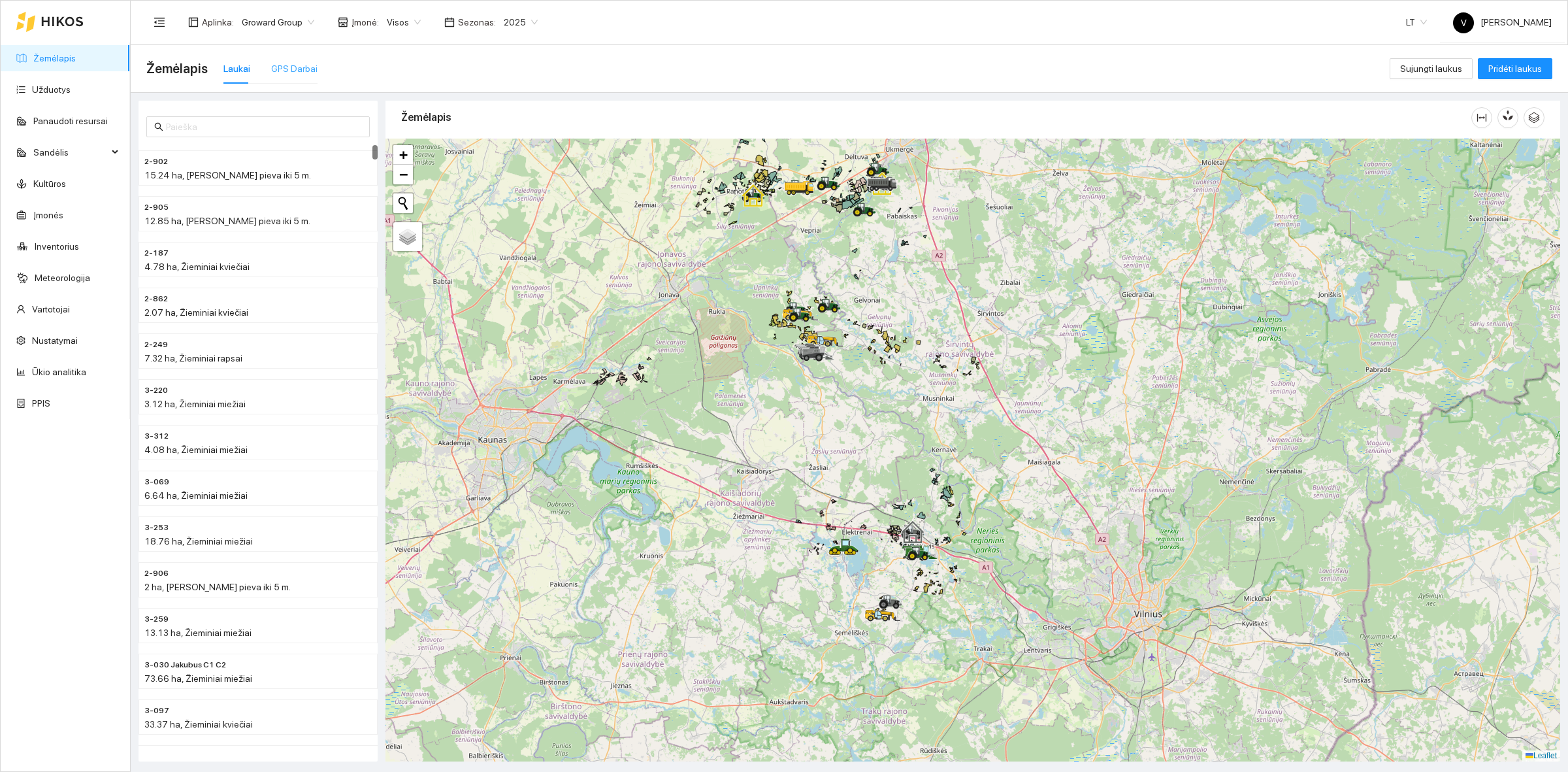
click at [296, 59] on div "GPS Darbai" at bounding box center [294, 69] width 46 height 30
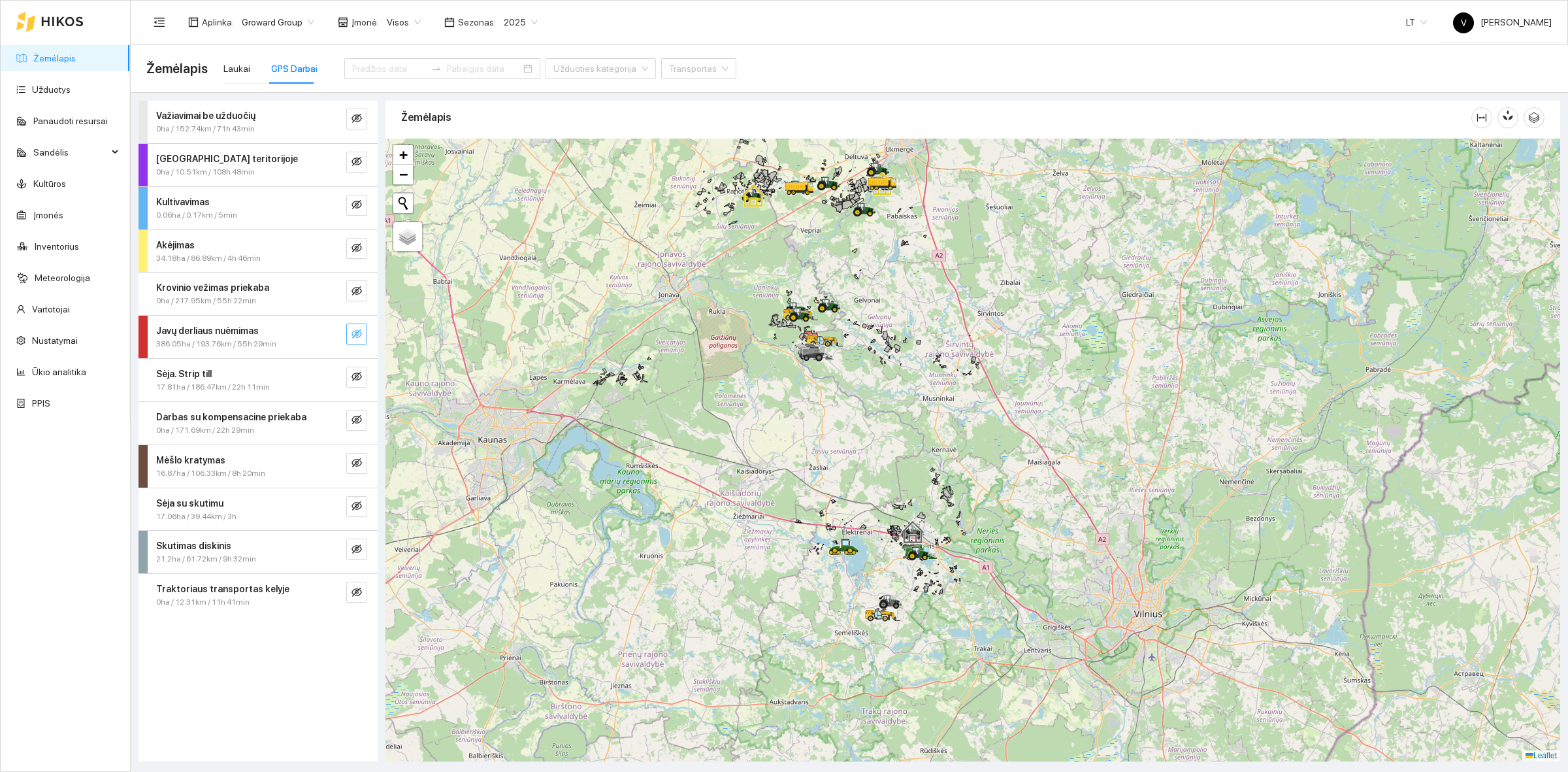
click at [358, 334] on icon "eye-invisible" at bounding box center [357, 334] width 3 height 3
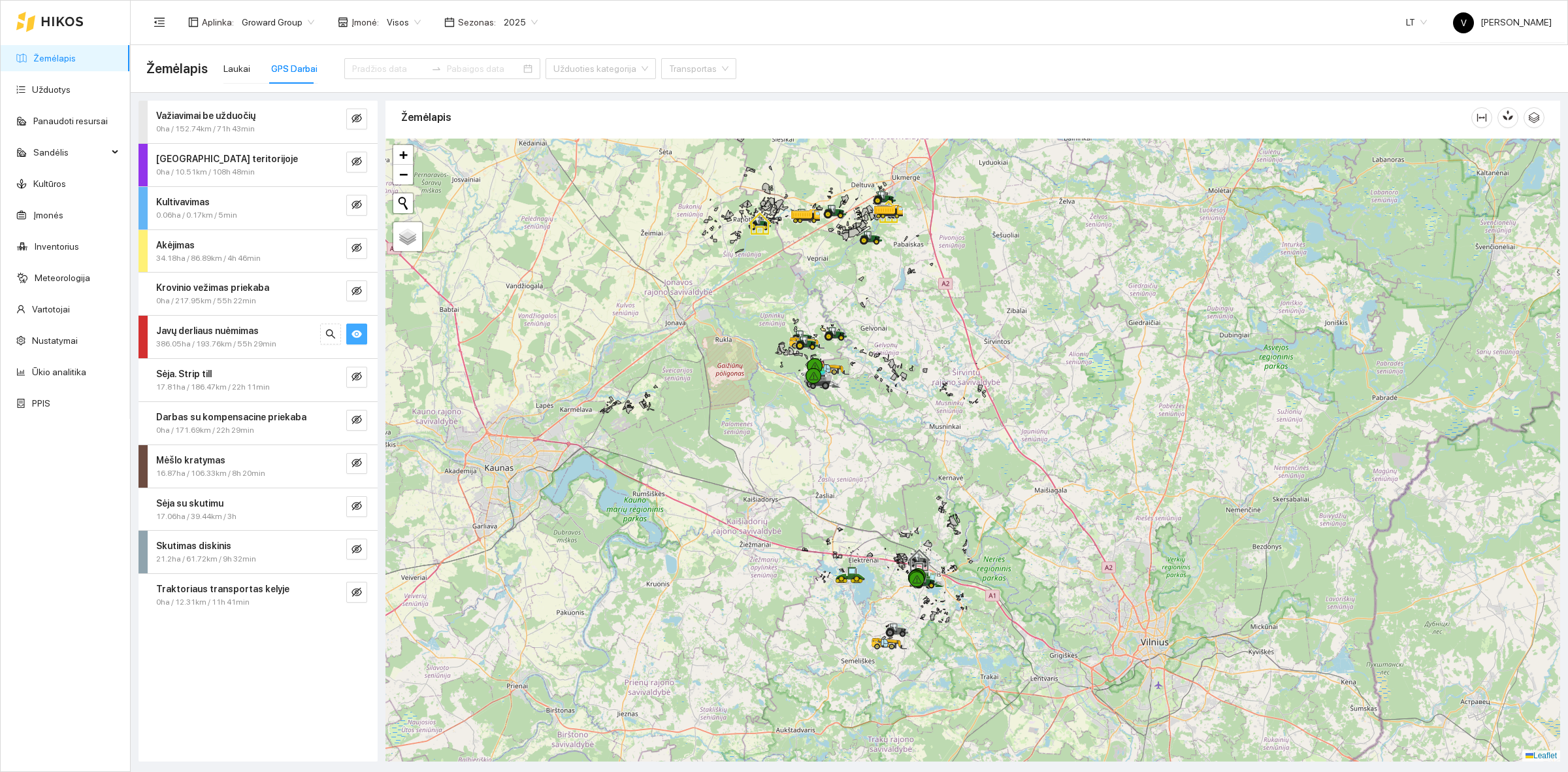
drag, startPoint x: 819, startPoint y: 363, endPoint x: 834, endPoint y: 438, distance: 76.5
click at [834, 391] on div at bounding box center [823, 382] width 23 height 20
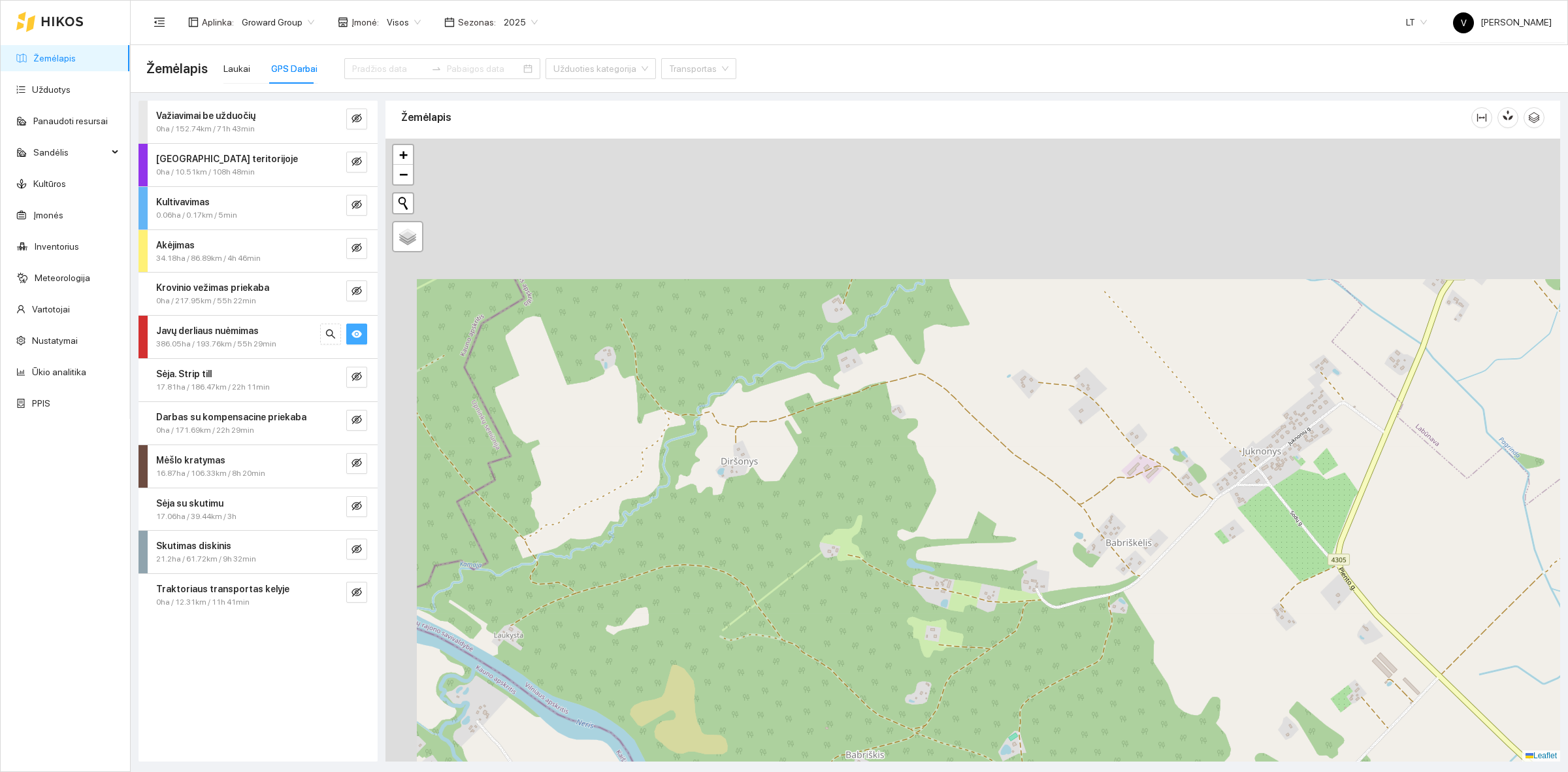
drag, startPoint x: 687, startPoint y: 276, endPoint x: 801, endPoint y: 528, distance: 276.6
click at [802, 526] on div at bounding box center [972, 449] width 1174 height 622
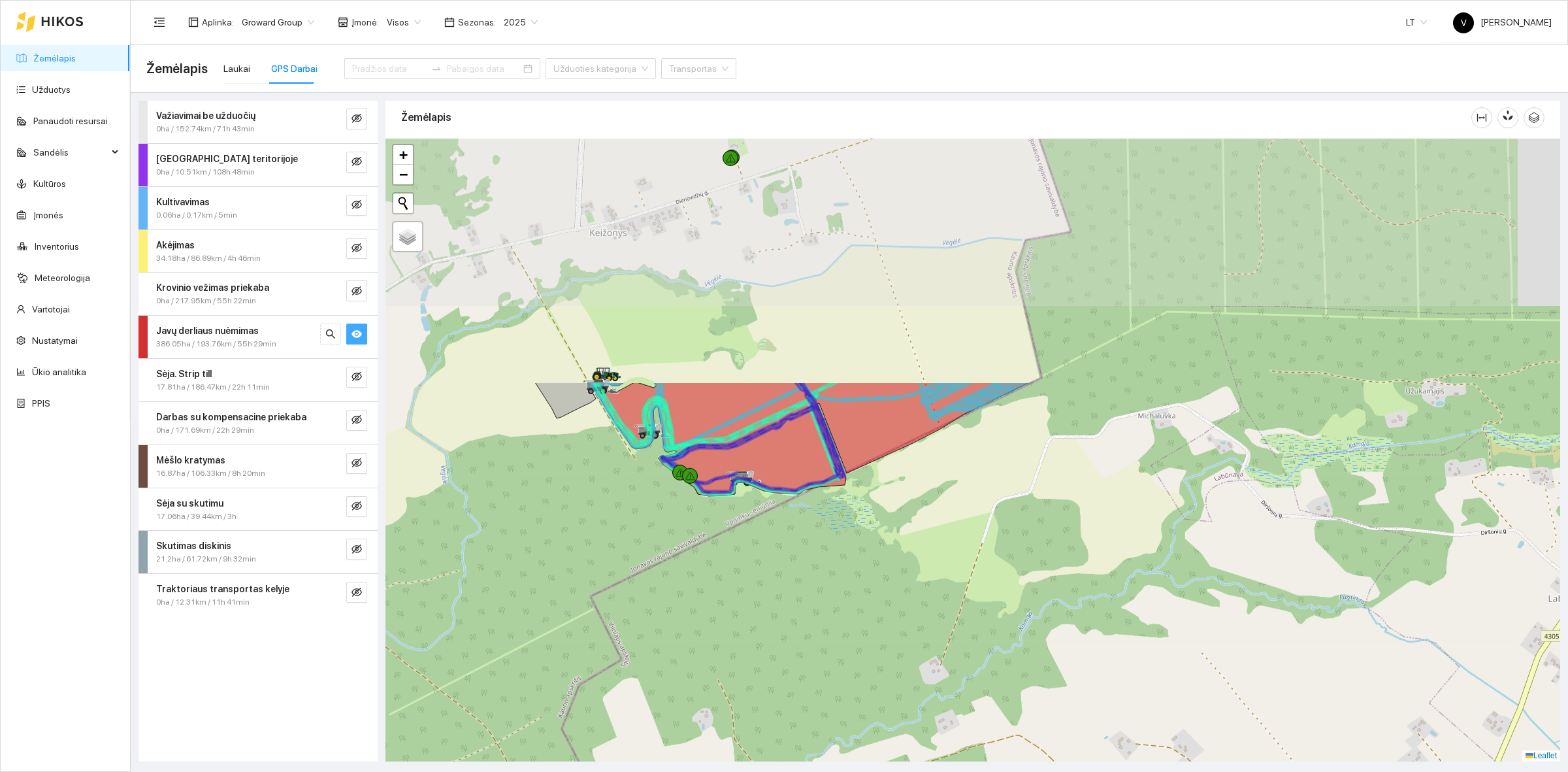
drag, startPoint x: 707, startPoint y: 239, endPoint x: 784, endPoint y: 546, distance: 316.5
click at [784, 546] on div at bounding box center [972, 449] width 1174 height 622
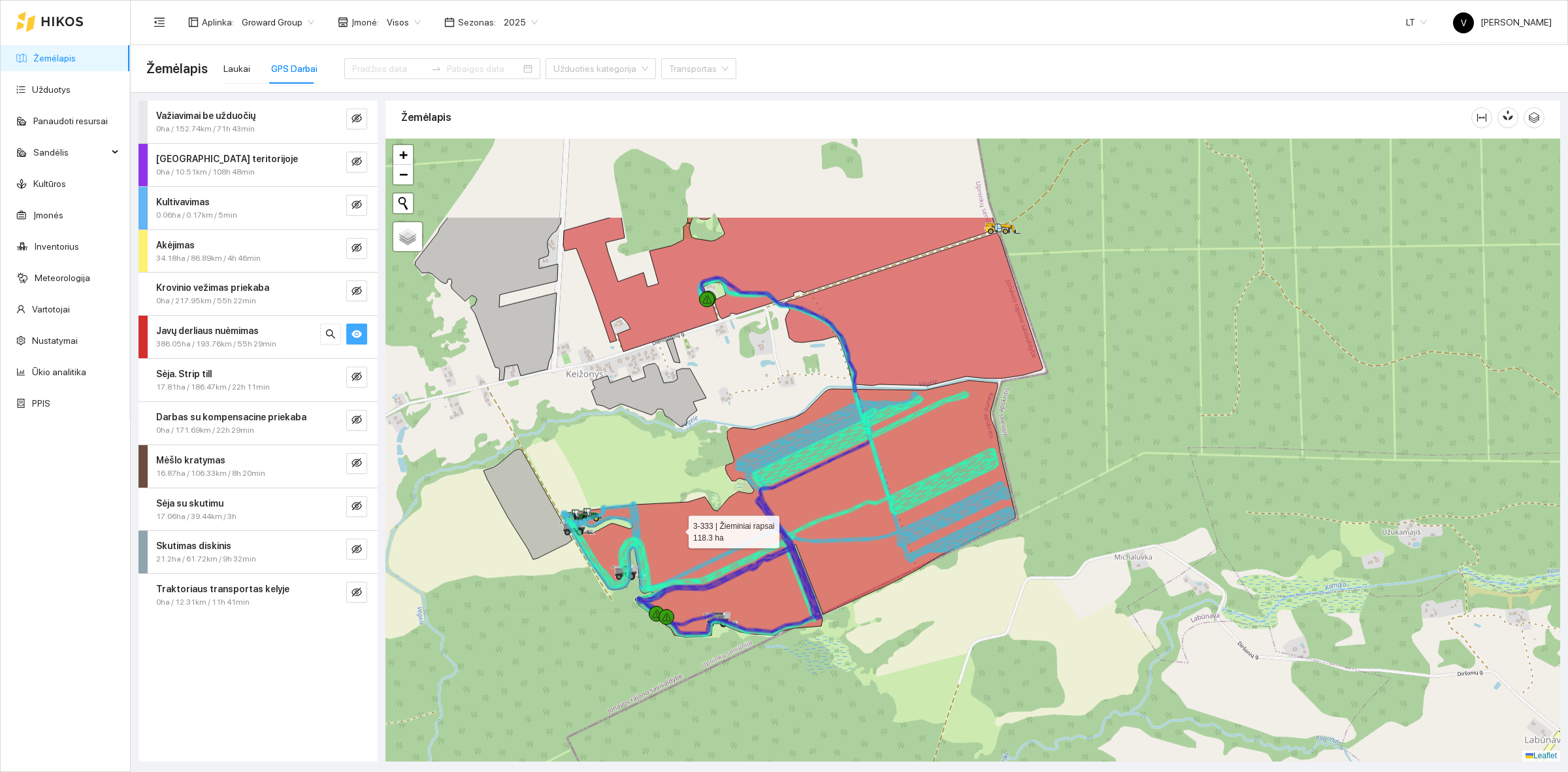
drag, startPoint x: 691, startPoint y: 410, endPoint x: 677, endPoint y: 529, distance: 119.8
click at [677, 529] on icon at bounding box center [788, 508] width 453 height 256
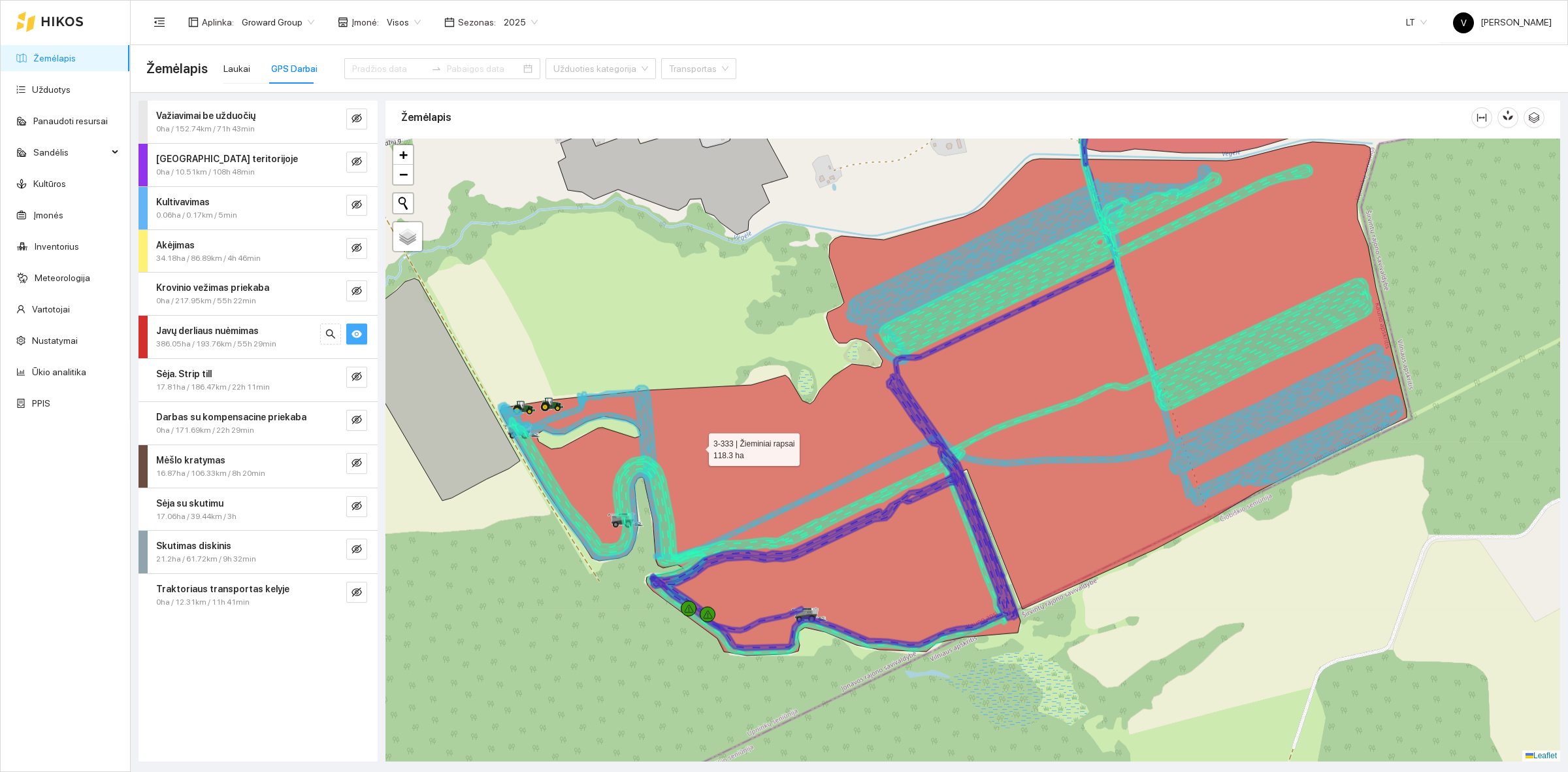
drag, startPoint x: 648, startPoint y: 507, endPoint x: 696, endPoint y: 448, distance: 76.1
click at [696, 448] on icon at bounding box center [953, 398] width 907 height 514
